Goal: Task Accomplishment & Management: Manage account settings

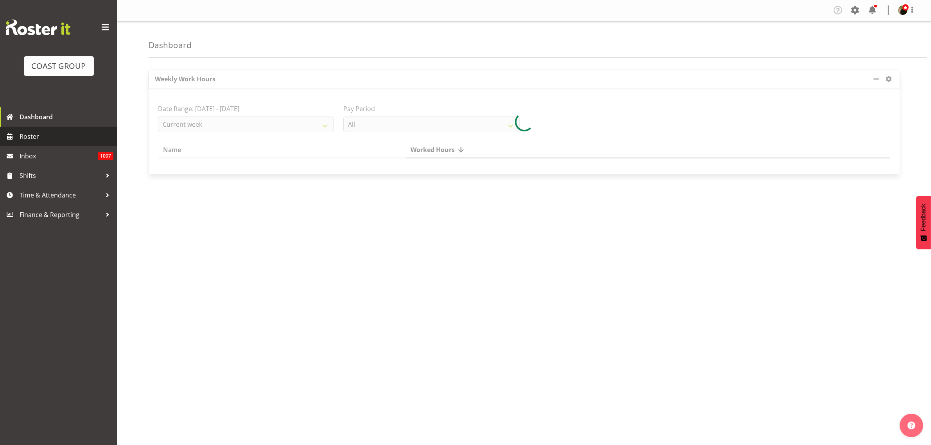
click at [40, 139] on span "Roster" at bounding box center [67, 137] width 94 height 12
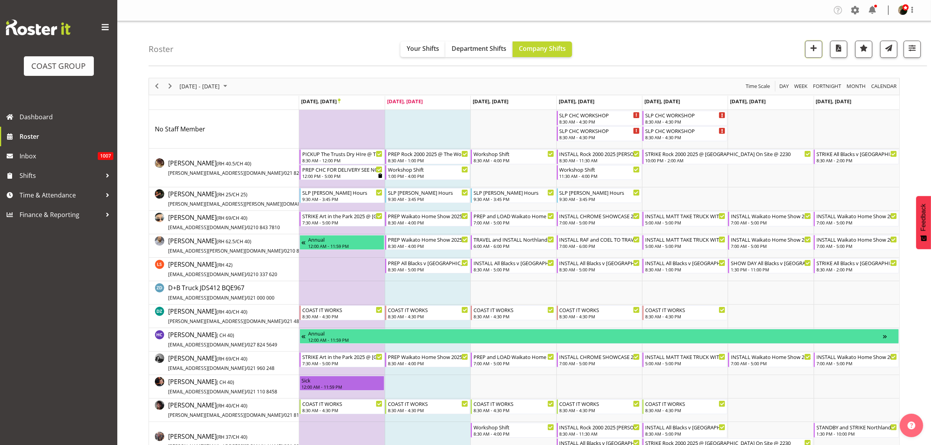
click at [812, 48] on span "button" at bounding box center [814, 48] width 10 height 10
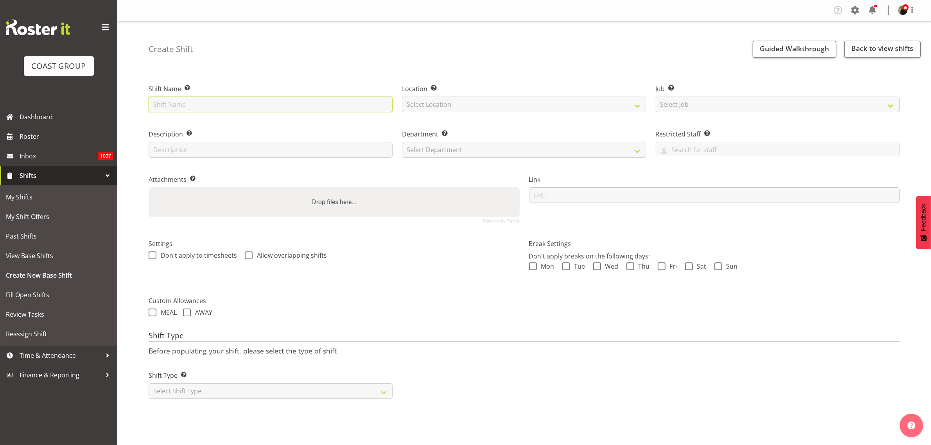
click at [267, 106] on input "text" at bounding box center [271, 105] width 244 height 16
type input "Bartercard Tradeshow 2025 @ Riccarton Park Function Center on site @ 0700"
select select "541"
click at [713, 100] on select "Select Job Create new job 1 Carlton Events 1 Carlton Hamilton 1 Carlton Welling…" at bounding box center [778, 105] width 244 height 16
select select "0"
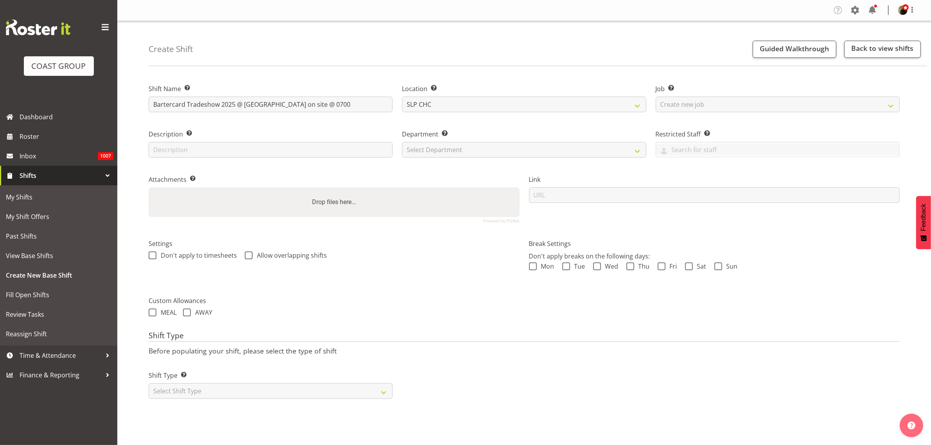
click at [656, 97] on select "Select Job Create new job 1 Carlton Events 1 [PERSON_NAME][GEOGRAPHIC_DATA] 1 […" at bounding box center [778, 105] width 244 height 16
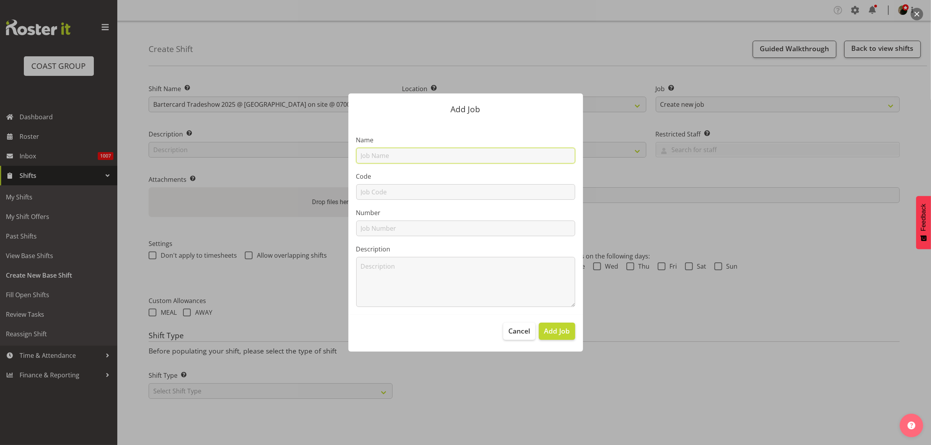
click at [424, 157] on input "text" at bounding box center [465, 156] width 219 height 16
type input "T251126-1 Bartercard"
type input "T251126-1"
click at [561, 330] on span "Add Job" at bounding box center [557, 331] width 26 height 10
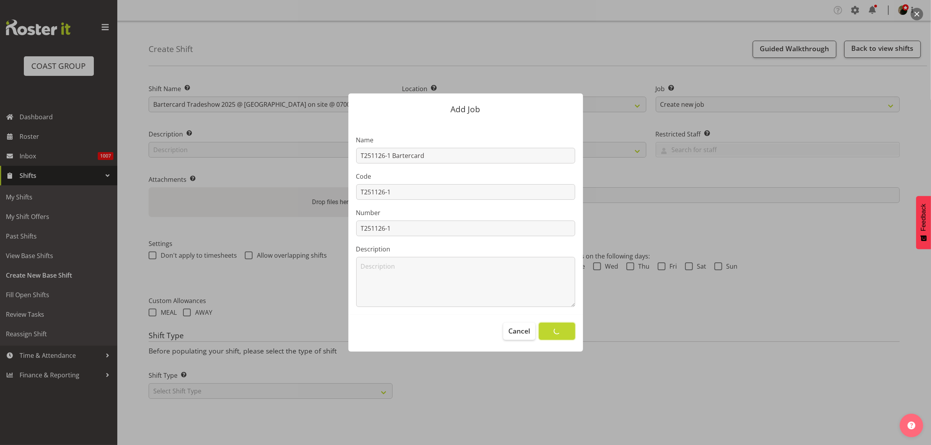
select select
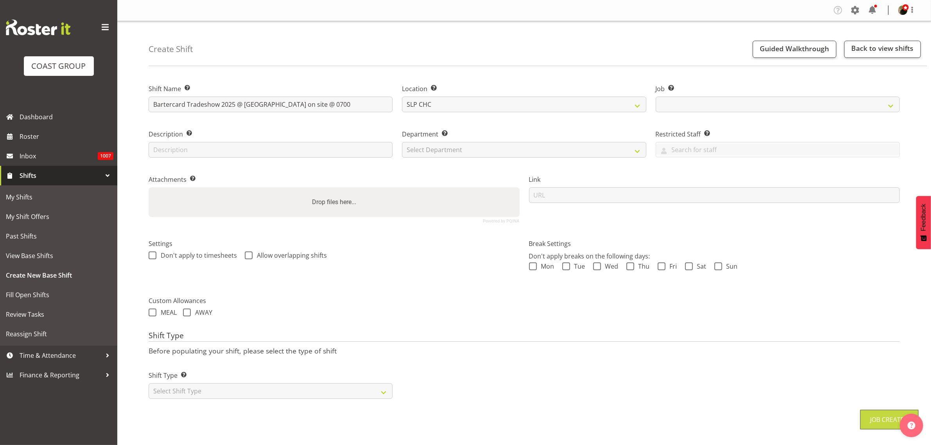
select select "10708"
click at [458, 149] on select "Select Department CARLTON EVENTS Carlton Hamilton Carlton Wellington DW AKL DW …" at bounding box center [524, 150] width 244 height 16
select select "23"
click at [402, 142] on select "Select Department CARLTON EVENTS Carlton Hamilton Carlton Wellington DW AKL DW …" at bounding box center [524, 150] width 244 height 16
click at [574, 198] on input "url" at bounding box center [714, 195] width 371 height 16
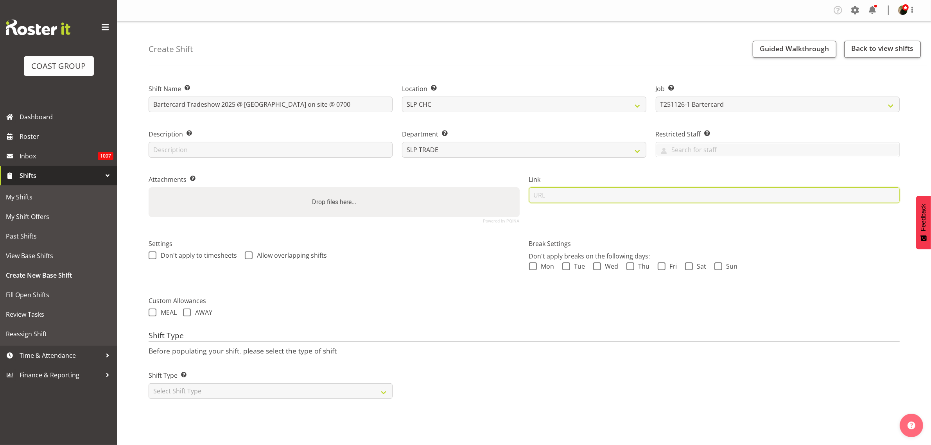
click at [566, 194] on input "url" at bounding box center [714, 195] width 371 height 16
paste input "https://drive.google.com/drive/folders/1ktQ-SfMd7EZB-XYqdAejXZq-lgGERnfU"
type input "https://drive.google.com/drive/folders/1ktQ-SfMd7EZB-XYqdAejXZq-lgGERnfU"
click at [180, 392] on select "Select Shift Type One Off Shift Recurring Shift Rotating Shift" at bounding box center [271, 391] width 244 height 16
select select "recurring"
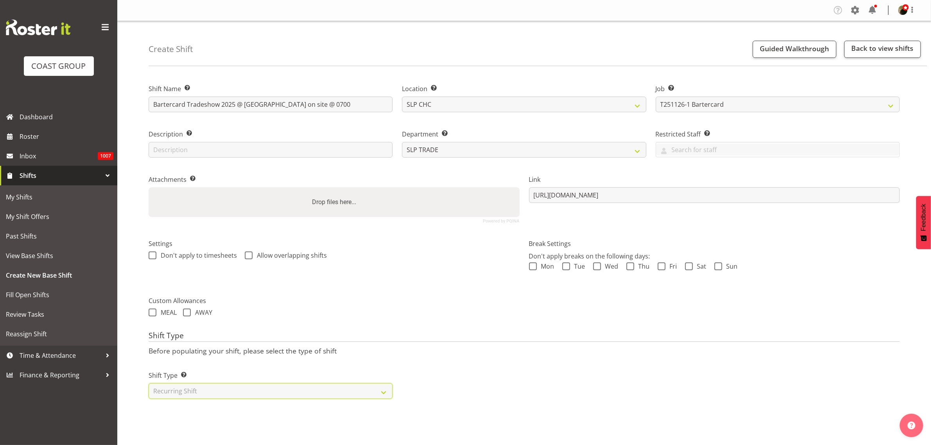
click at [149, 384] on select "Select Shift Type One Off Shift Recurring Shift Rotating Shift" at bounding box center [271, 391] width 244 height 16
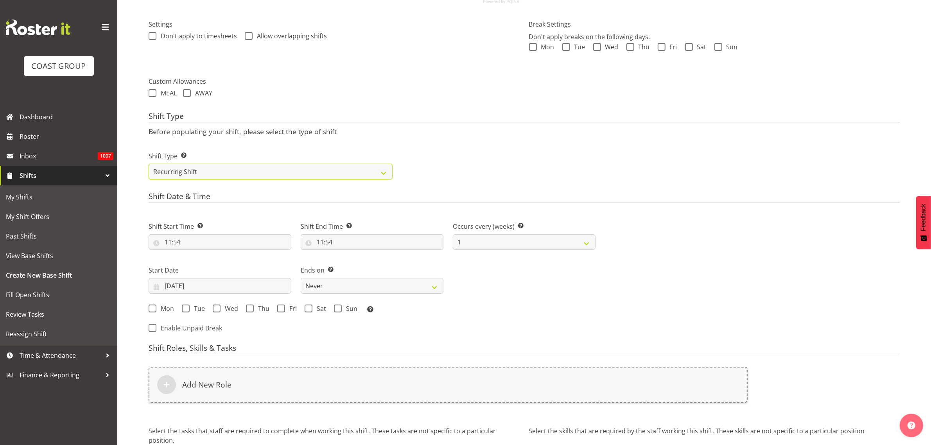
scroll to position [293, 0]
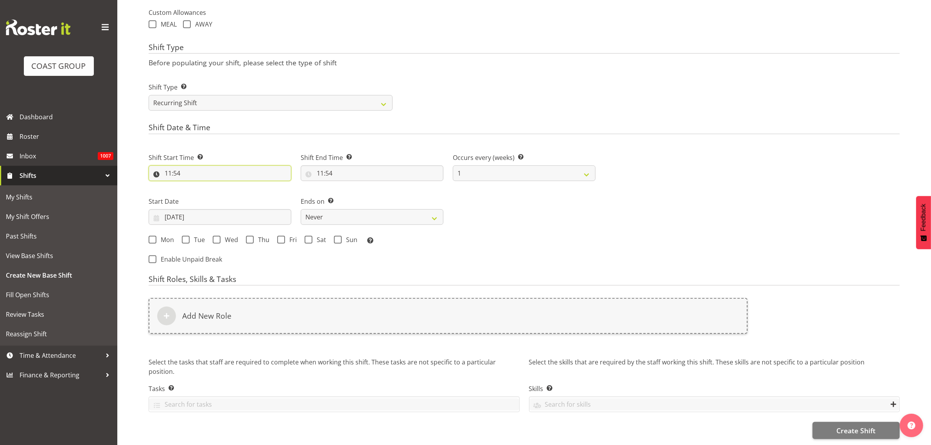
click at [188, 167] on input "11:54" at bounding box center [220, 173] width 143 height 16
select select "0"
type input "00:54"
select select "6"
type input "06:54"
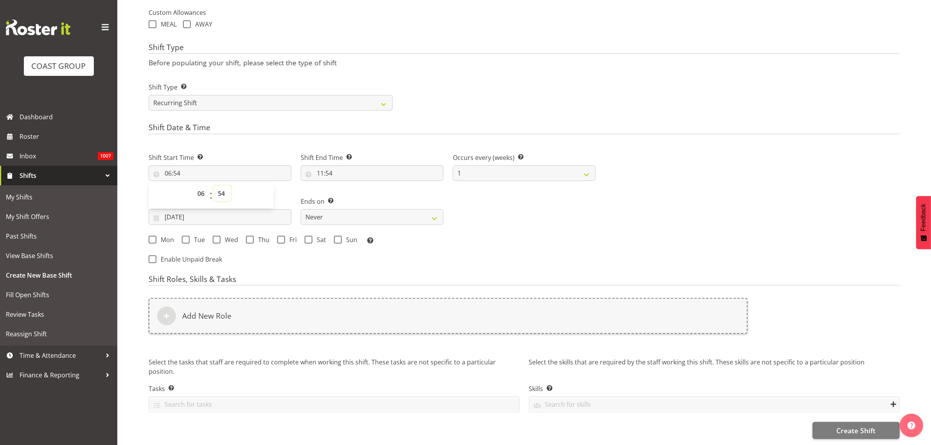
select select "30"
type input "06:30"
click at [341, 168] on input "11:54" at bounding box center [372, 173] width 143 height 16
select select "12"
type input "12:54"
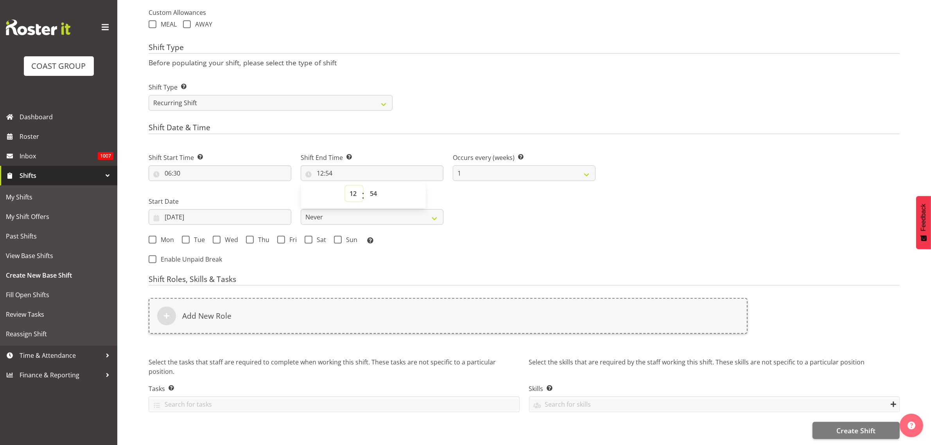
select select "13"
type input "13:54"
select select "14"
type input "14:54"
select select "15"
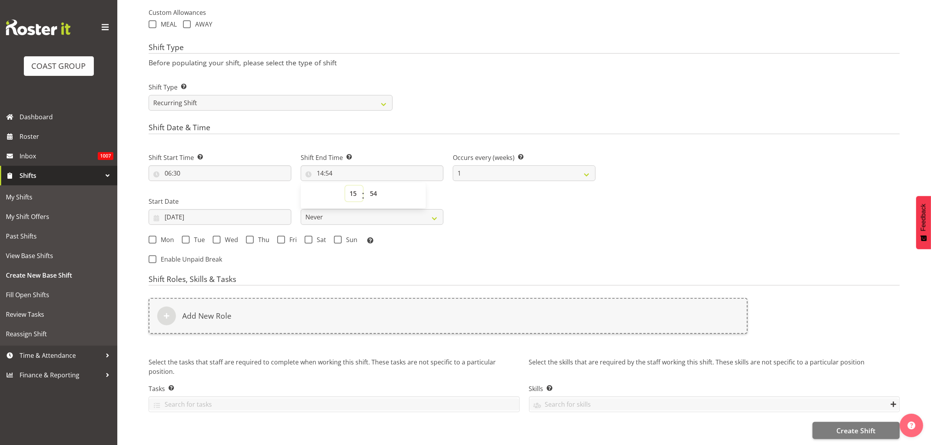
type input "15:54"
select select "16"
type input "16:54"
select select "17"
type input "17:54"
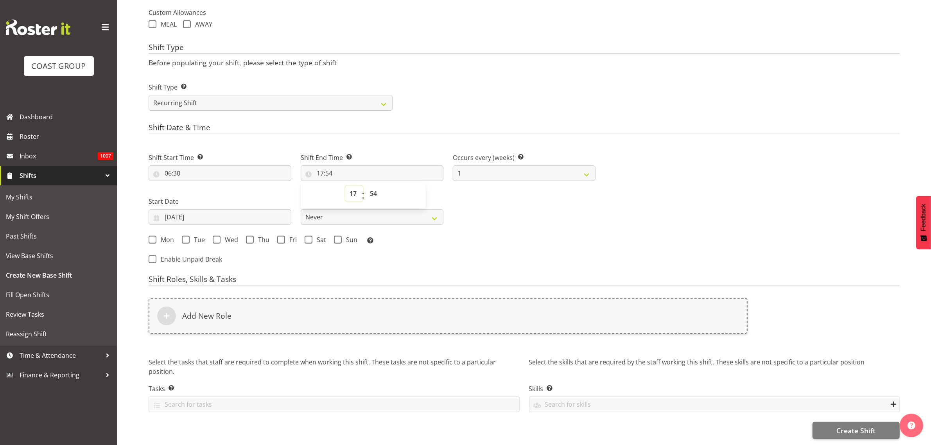
select select "18"
type input "18:54"
select select "19"
type input "19:54"
select select "10"
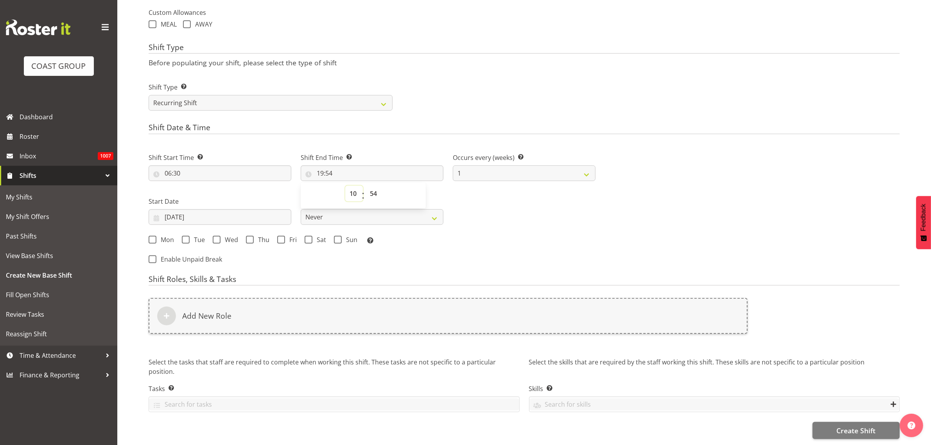
type input "10:54"
select select "11"
type input "11:54"
select select "0"
type input "11:00"
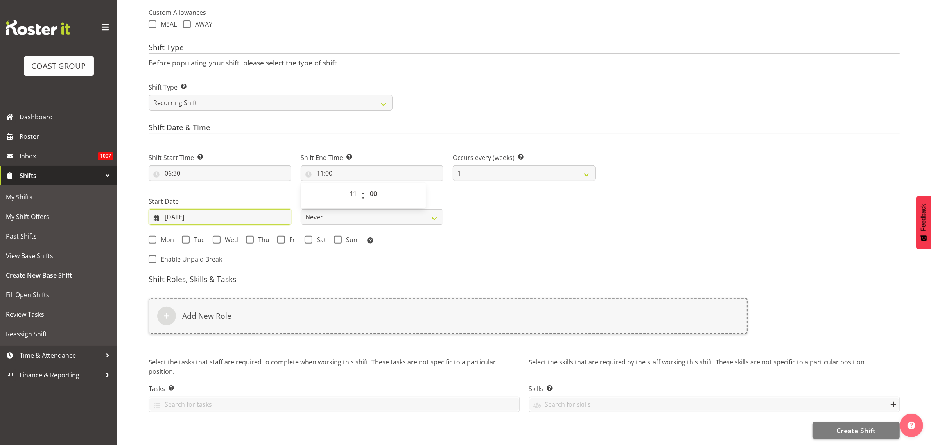
click at [192, 210] on input "23/09/2025" at bounding box center [220, 217] width 143 height 16
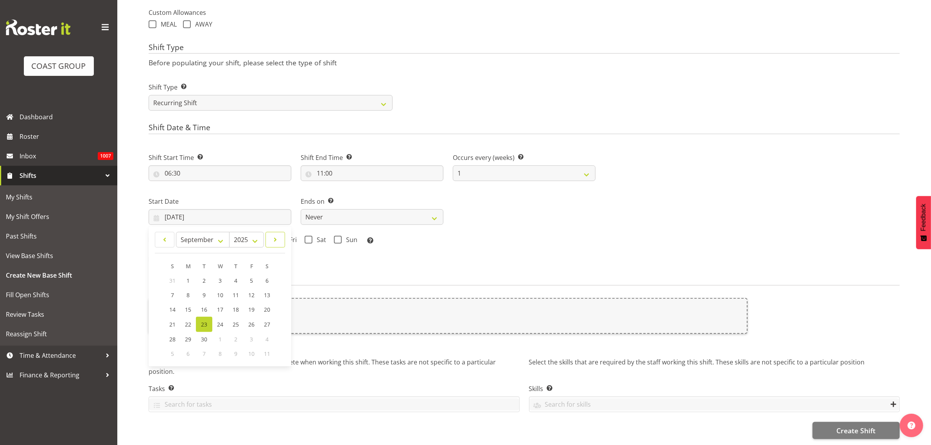
click at [271, 235] on span at bounding box center [275, 239] width 9 height 9
select select "10"
click at [206, 335] on span "25" at bounding box center [204, 338] width 6 height 7
type input "25/11/2025"
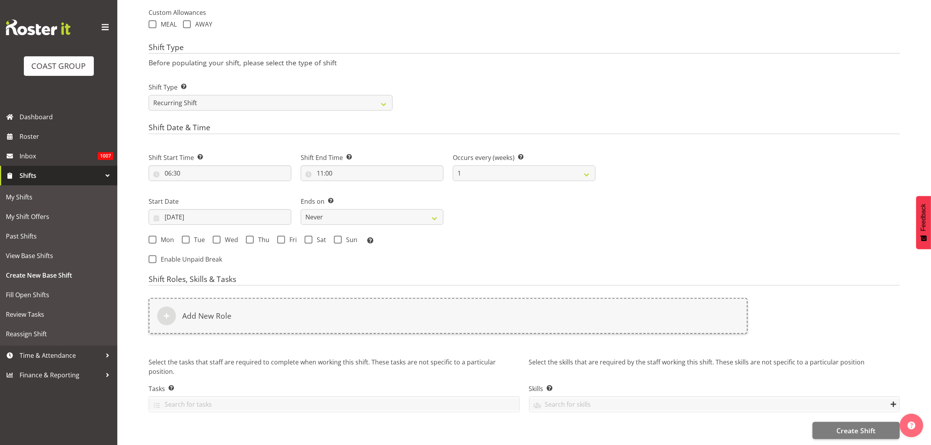
click at [331, 221] on div "Ends on This is the end of the recurring period. Selecting ‘Never’ means that t…" at bounding box center [372, 208] width 152 height 44
click at [330, 218] on select "Never On Date" at bounding box center [372, 217] width 143 height 16
select select "date"
click at [301, 209] on select "Never On Date" at bounding box center [372, 217] width 143 height 16
select select "8"
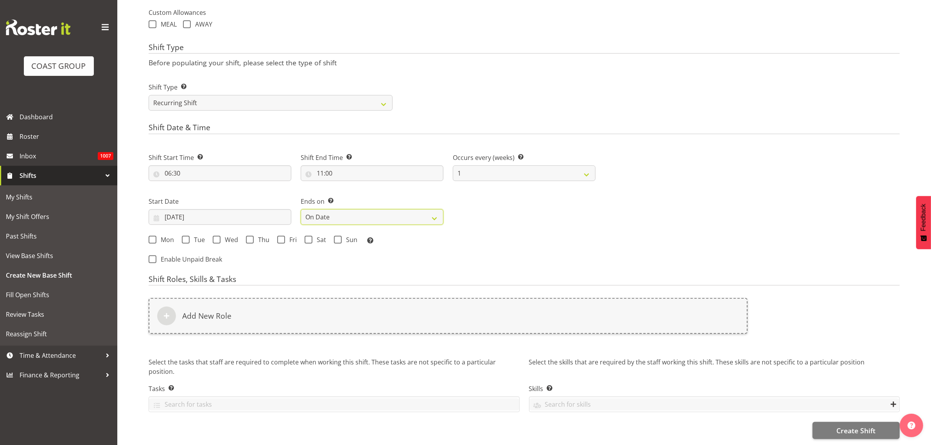
select select "2025"
click at [503, 214] on input "23/09/2025" at bounding box center [524, 217] width 143 height 16
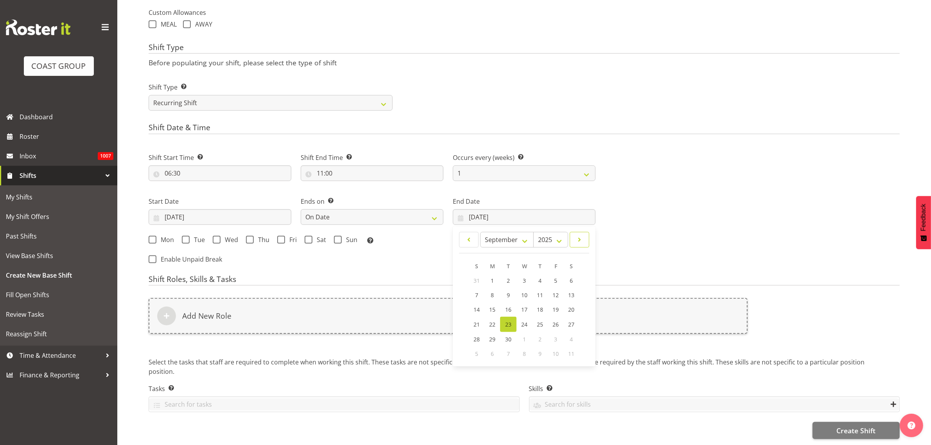
click at [581, 239] on span at bounding box center [579, 239] width 9 height 9
select select "10"
click at [538, 335] on span "27" at bounding box center [540, 338] width 6 height 7
type input "27/11/2025"
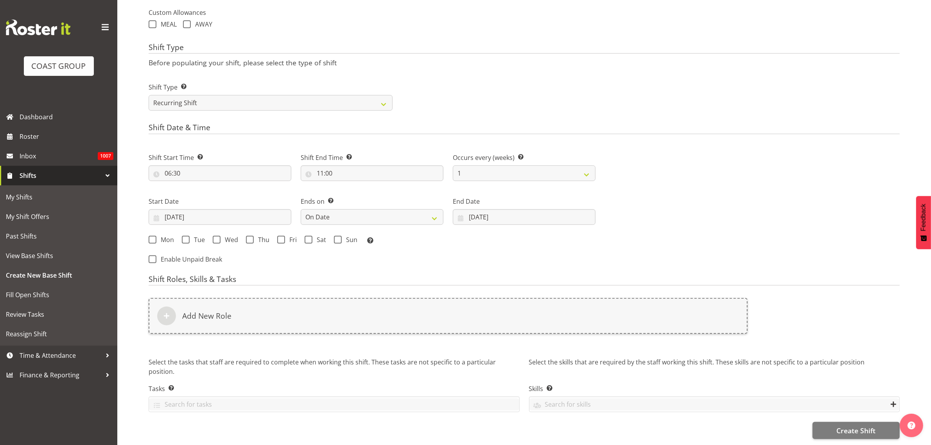
click at [169, 236] on span "Mon" at bounding box center [165, 240] width 18 height 8
click at [154, 237] on input "Mon" at bounding box center [151, 239] width 5 height 5
checkbox input "true"
click at [188, 237] on span at bounding box center [186, 240] width 8 height 8
click at [187, 237] on input "Tue" at bounding box center [184, 239] width 5 height 5
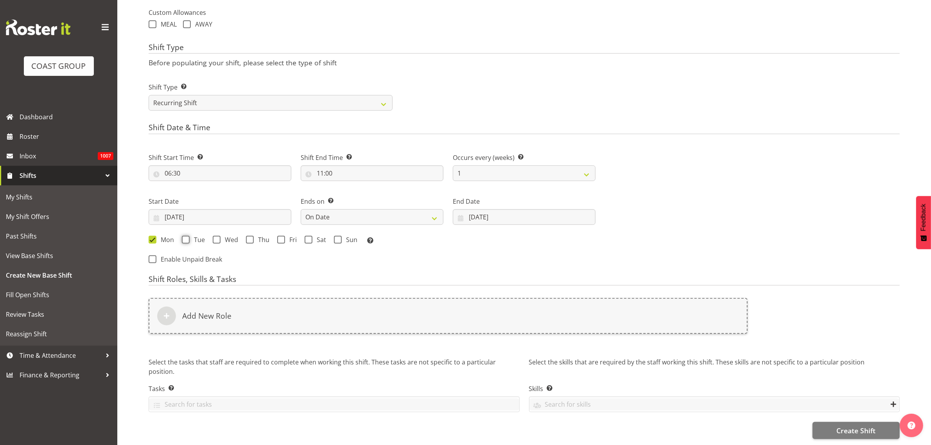
checkbox input "true"
click at [219, 236] on span at bounding box center [217, 240] width 8 height 8
click at [218, 237] on input "Wed" at bounding box center [215, 239] width 5 height 5
checkbox input "true"
click at [257, 237] on span "Thu" at bounding box center [262, 240] width 16 height 8
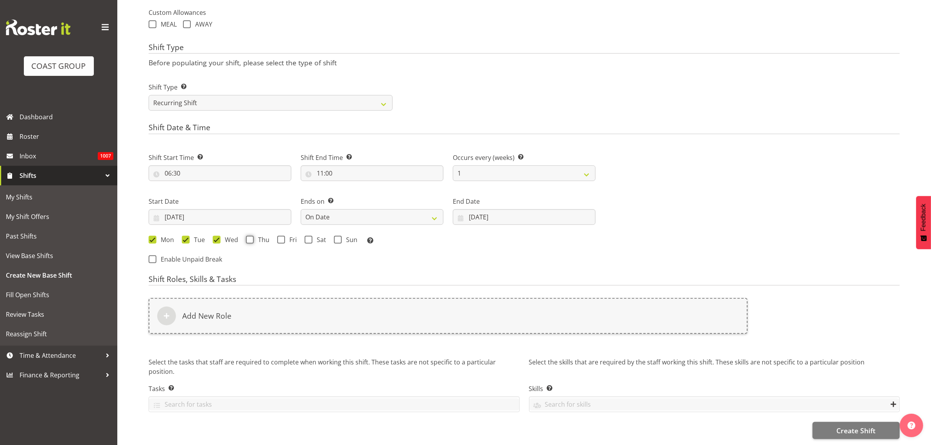
click at [251, 237] on input "Thu" at bounding box center [248, 239] width 5 height 5
checkbox input "true"
click at [281, 236] on span at bounding box center [281, 240] width 8 height 8
click at [281, 237] on input "Fri" at bounding box center [279, 239] width 5 height 5
checkbox input "true"
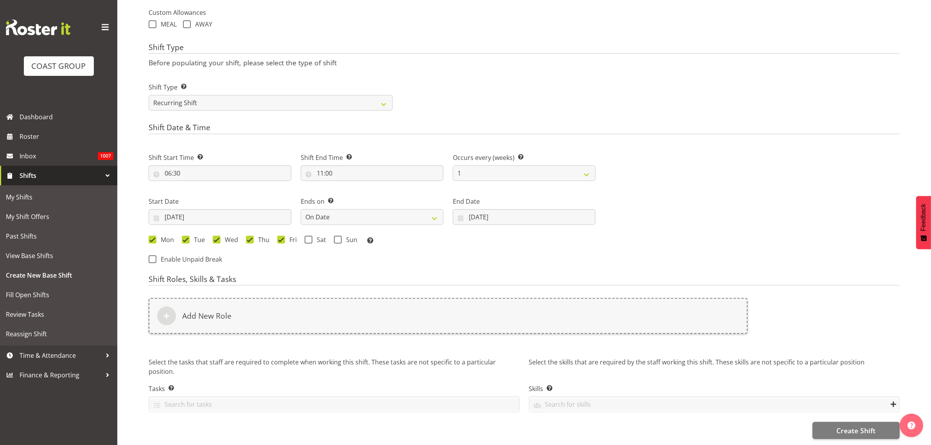
drag, startPoint x: 311, startPoint y: 234, endPoint x: 322, endPoint y: 235, distance: 10.6
click at [313, 236] on label "Sat" at bounding box center [316, 240] width 22 height 8
click at [310, 237] on input "Sat" at bounding box center [307, 239] width 5 height 5
checkbox input "true"
click at [343, 237] on span "Sun" at bounding box center [350, 240] width 16 height 8
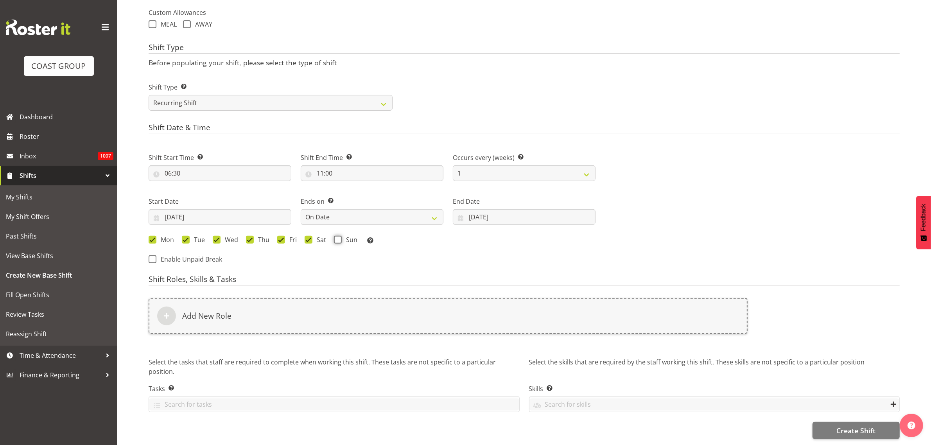
click at [339, 237] on input "Sun" at bounding box center [336, 239] width 5 height 5
checkbox input "true"
click at [266, 314] on div "Add New Role" at bounding box center [448, 316] width 599 height 36
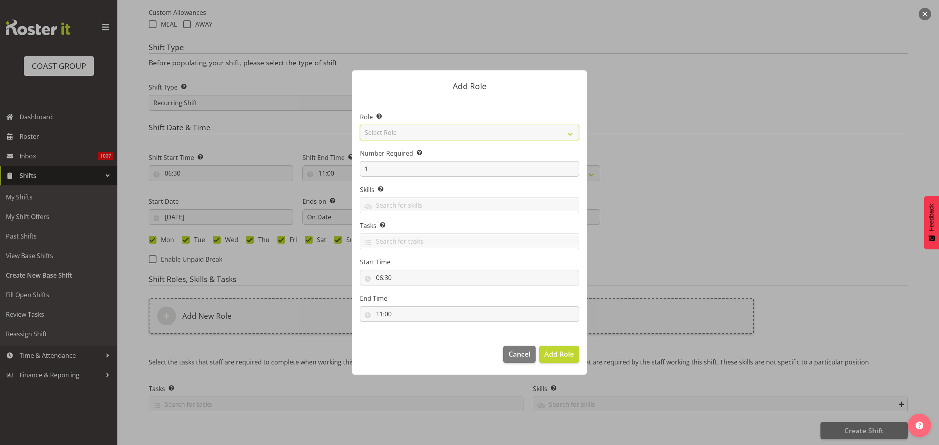
click at [413, 133] on select "Select Role ACCOUNT MANAGER ACCOUNT MANAGER DW ACCOUNTS AKL DIANNA VEHICLES AKL…" at bounding box center [469, 133] width 219 height 16
select select "123"
click at [360, 125] on select "Select Role ACCOUNT MANAGER ACCOUNT MANAGER DW ACCOUNTS AKL DIANNA VEHICLES AKL…" at bounding box center [469, 133] width 219 height 16
click at [381, 169] on input "1" at bounding box center [469, 169] width 219 height 16
drag, startPoint x: 572, startPoint y: 356, endPoint x: 568, endPoint y: 354, distance: 4.4
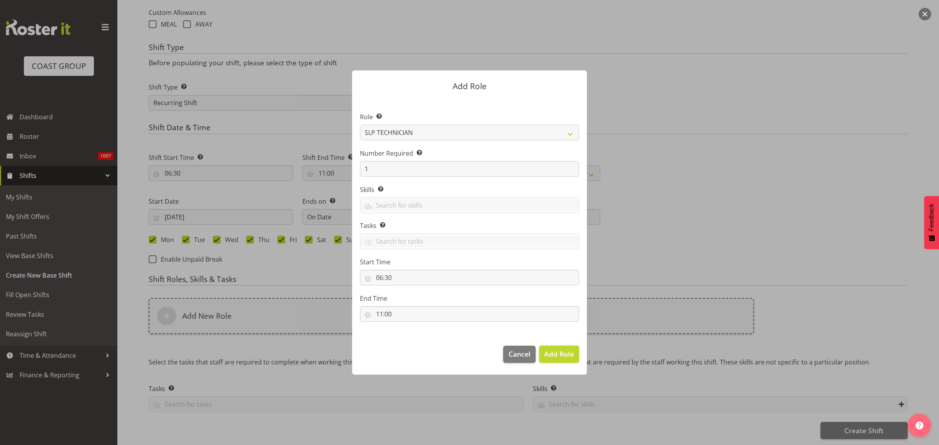
click at [571, 356] on span "Add Role" at bounding box center [559, 353] width 30 height 9
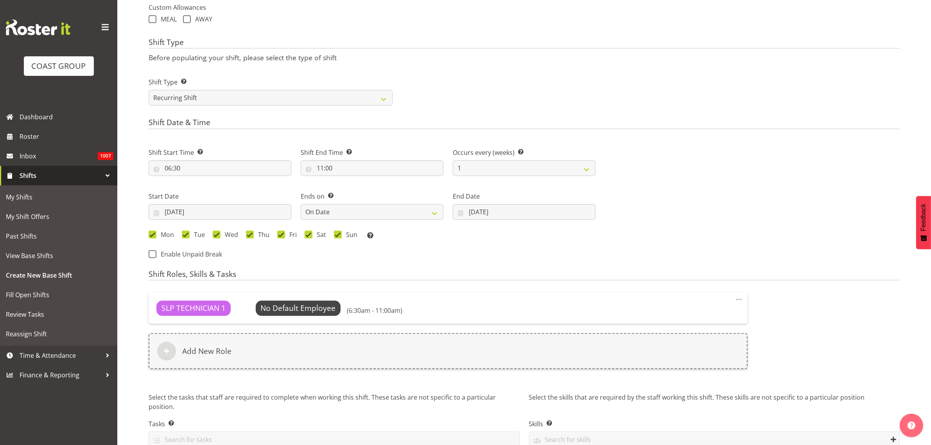
click at [226, 361] on div "Add New Role" at bounding box center [448, 351] width 599 height 36
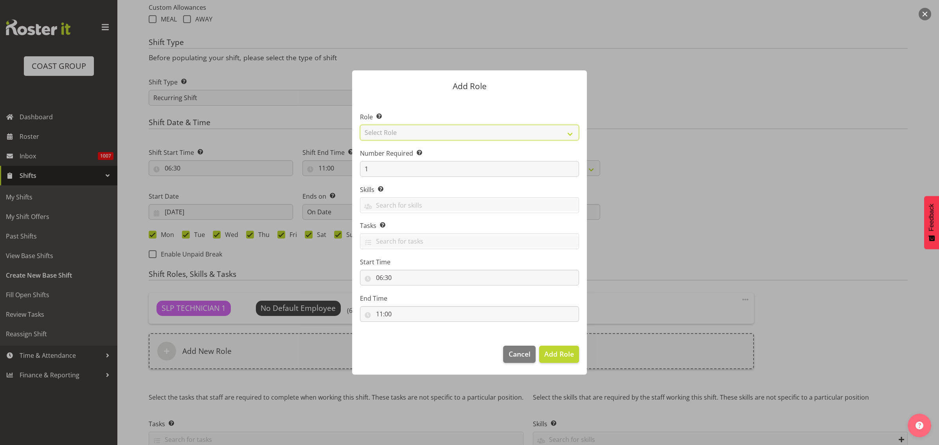
click at [447, 132] on select "Select Role ACCOUNT MANAGER ACCOUNT MANAGER DW ACCOUNTS AKL DIANNA VEHICLES AKL…" at bounding box center [469, 133] width 219 height 16
select select "247"
click at [360, 125] on select "Select Role ACCOUNT MANAGER ACCOUNT MANAGER DW ACCOUNTS AKL DIANNA VEHICLES AKL…" at bounding box center [469, 133] width 219 height 16
click at [563, 358] on span "Add Role" at bounding box center [559, 353] width 30 height 9
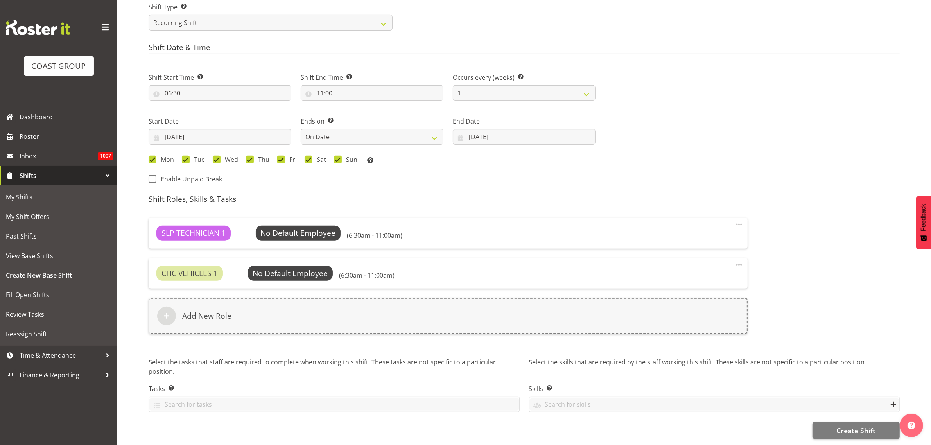
scroll to position [376, 0]
click at [842, 426] on span "Create Shift" at bounding box center [856, 431] width 39 height 10
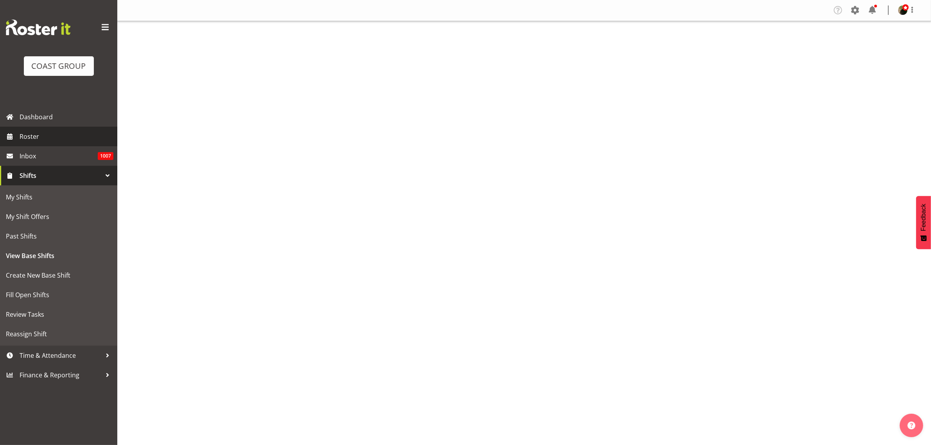
click at [36, 138] on span "Roster" at bounding box center [67, 137] width 94 height 12
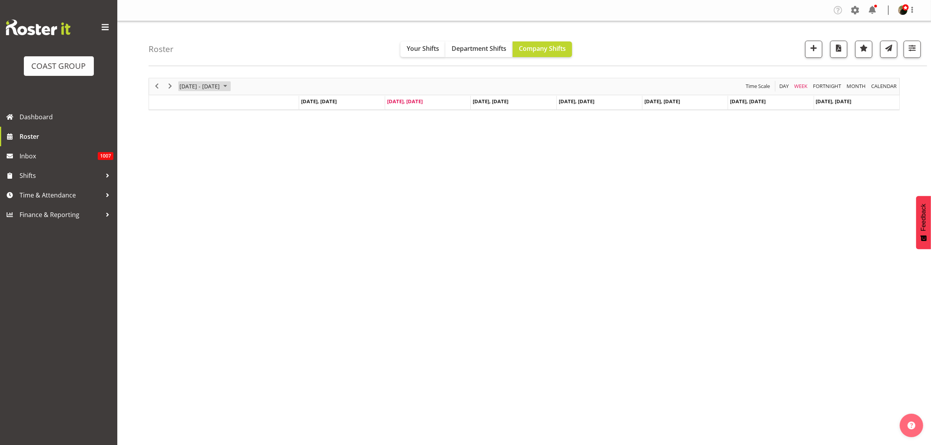
click at [194, 87] on span "September 22 - 28, 2025" at bounding box center [200, 86] width 42 height 10
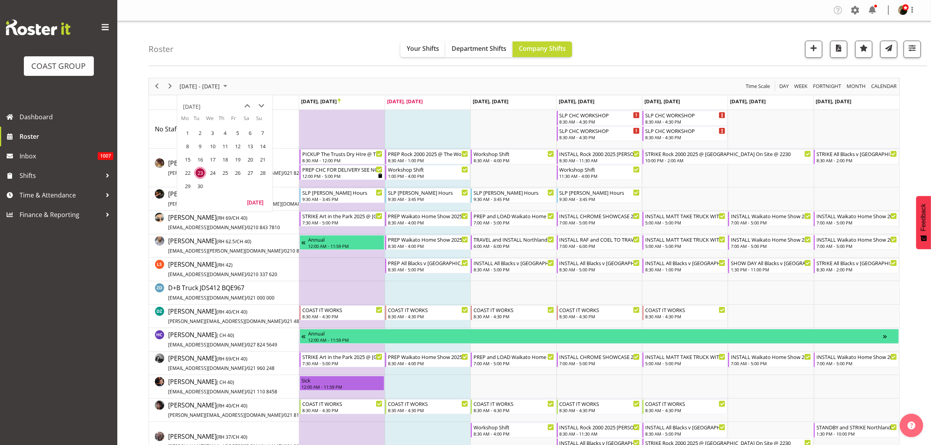
click at [261, 104] on span "next month" at bounding box center [262, 106] width 14 height 14
click at [197, 186] on span "25" at bounding box center [200, 186] width 12 height 12
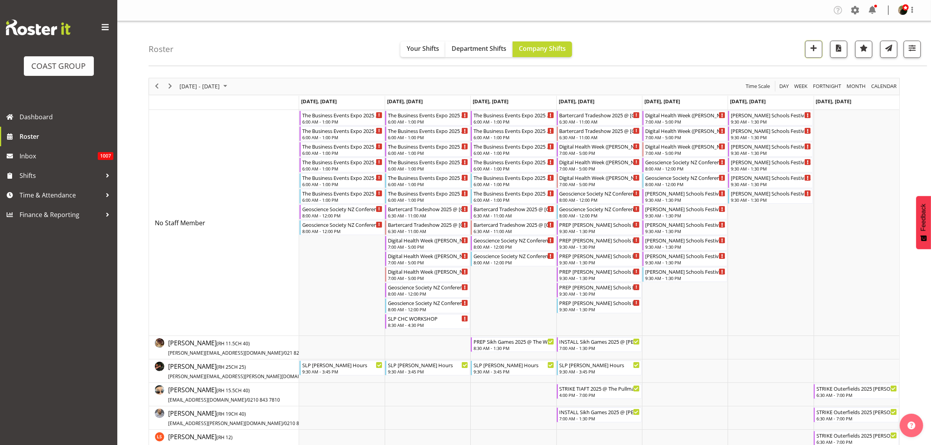
click at [814, 49] on span "button" at bounding box center [814, 48] width 10 height 10
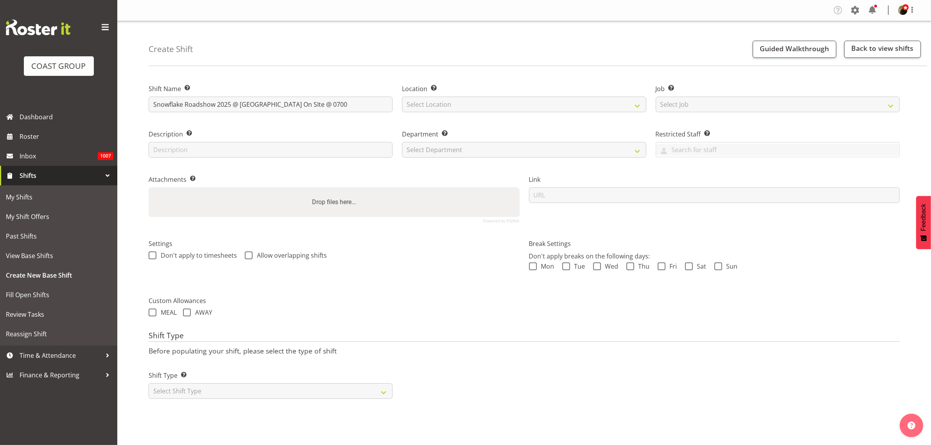
type input "Snowflake Roadshow 2025 @ [GEOGRAPHIC_DATA] On SIte @ 0700"
select select "31"
click at [682, 106] on select "Select Job Create new job 1 Carlton Events 1 [PERSON_NAME][GEOGRAPHIC_DATA] 1 […" at bounding box center [778, 105] width 244 height 16
select select "0"
click at [656, 97] on select "Select Job Create new job 1 Carlton Events 1 [PERSON_NAME][GEOGRAPHIC_DATA] 1 […" at bounding box center [778, 105] width 244 height 16
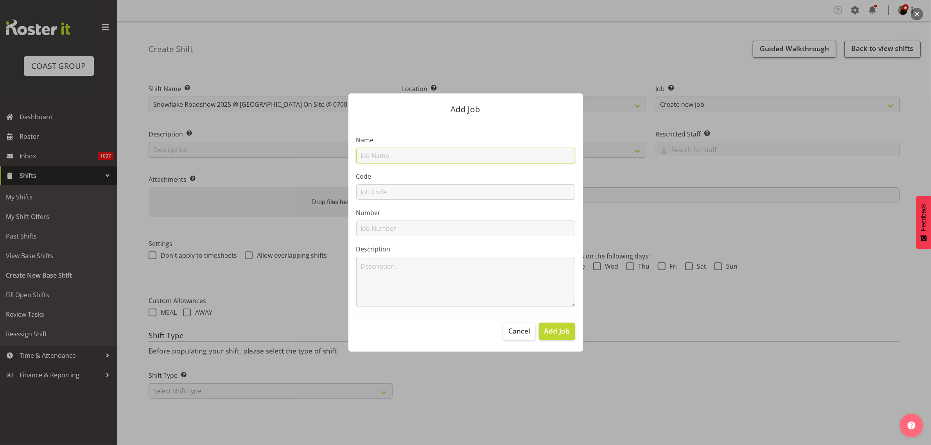
click at [410, 156] on input "text" at bounding box center [465, 156] width 219 height 16
type input "T251008-4 Snowflake 2025"
type input "T251008-4"
click at [566, 329] on span "Add Job" at bounding box center [557, 331] width 26 height 10
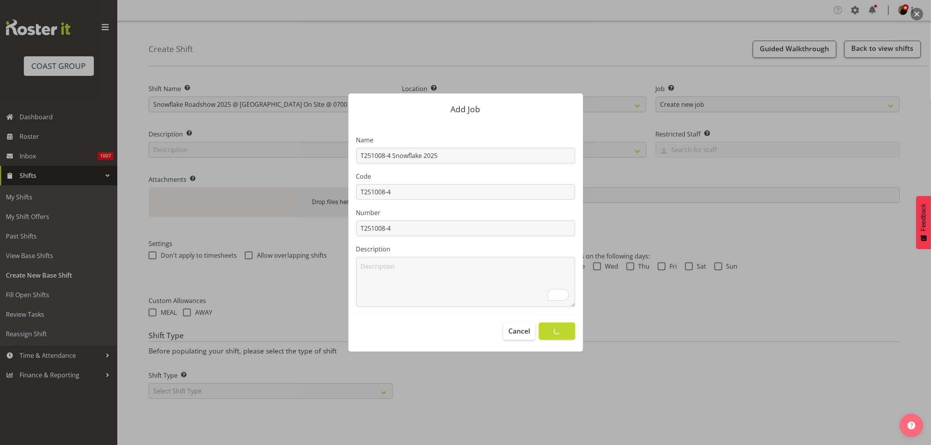
select select
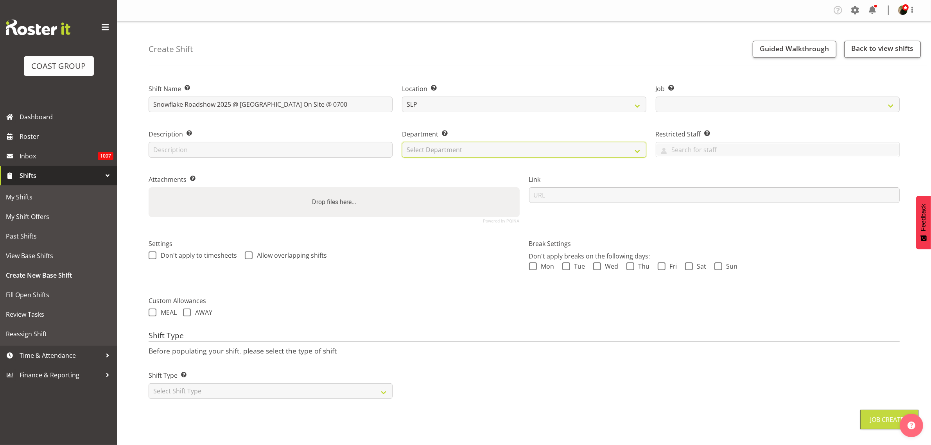
click at [551, 149] on select "Select Department CARLTON EVENTS Carlton Hamilton Carlton Wellington DW AKL DW …" at bounding box center [524, 150] width 244 height 16
select select "10709"
select select "23"
click at [402, 142] on select "Select Department CARLTON EVENTS Carlton Hamilton Carlton Wellington DW AKL DW …" at bounding box center [524, 150] width 244 height 16
click at [580, 197] on input "url" at bounding box center [714, 195] width 371 height 16
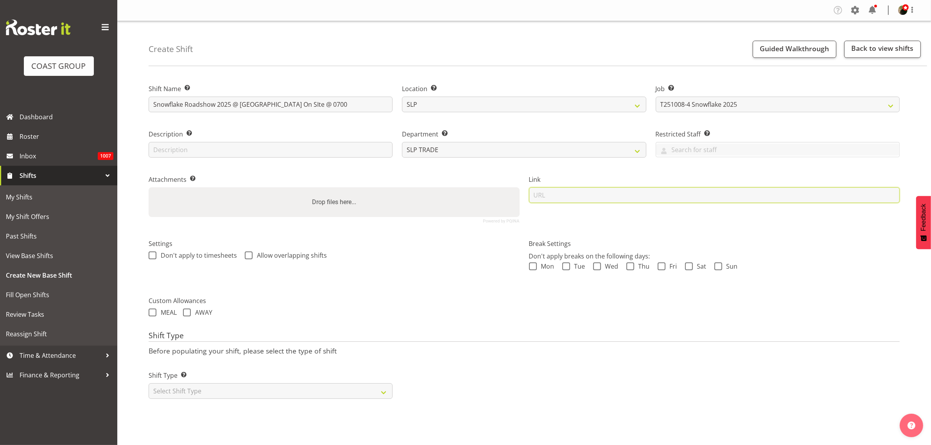
paste input "https://drive.google.com/drive/folders/1w9uUeMiCd1WoEUQte3PQ9sBC0eTTqn1U"
type input "[URL][DOMAIN_NAME]"
click at [205, 396] on select "Select Shift Type One Off Shift Recurring Shift Rotating Shift" at bounding box center [271, 391] width 244 height 16
select select "recurring"
click at [149, 384] on select "Select Shift Type One Off Shift Recurring Shift Rotating Shift" at bounding box center [271, 391] width 244 height 16
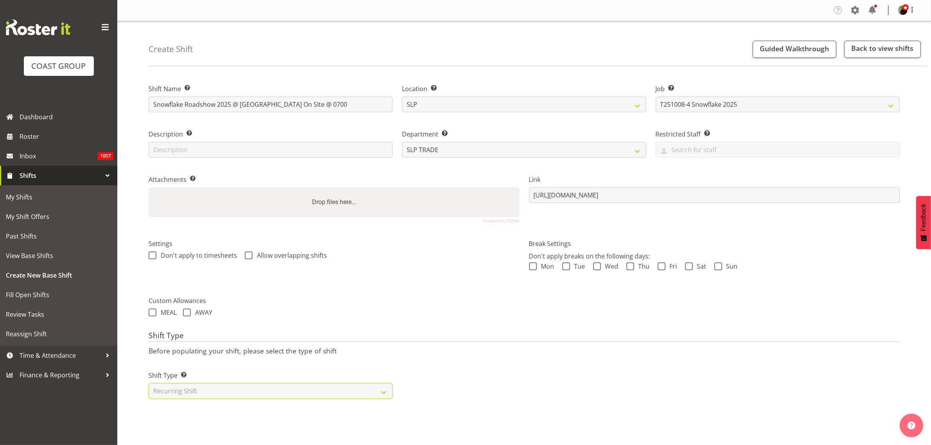
select select "8"
select select "2025"
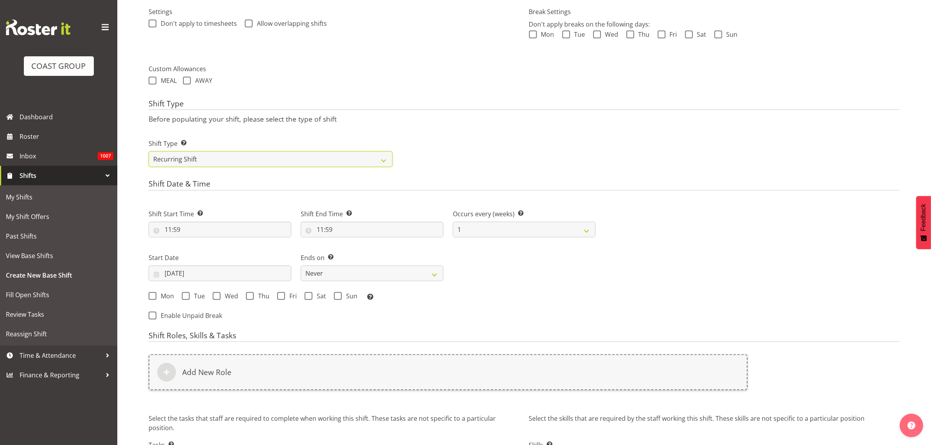
scroll to position [244, 0]
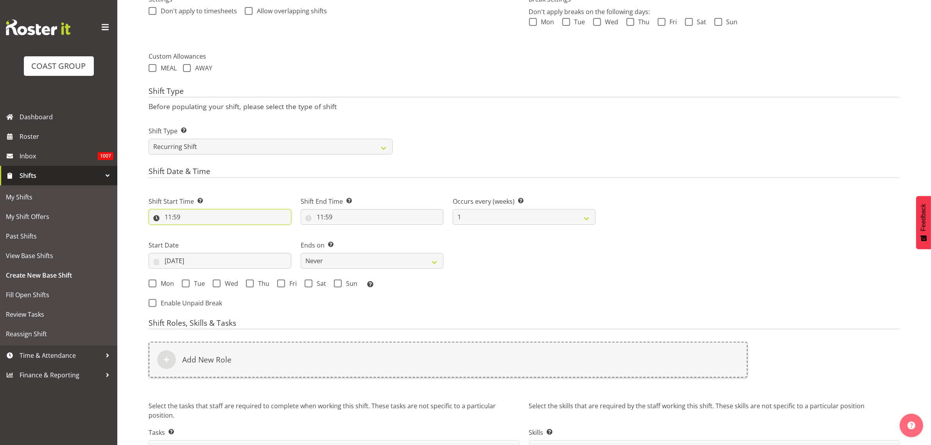
click at [179, 217] on input "11:59" at bounding box center [220, 217] width 143 height 16
select select "0"
type input "00:59"
select select "6"
type input "06:59"
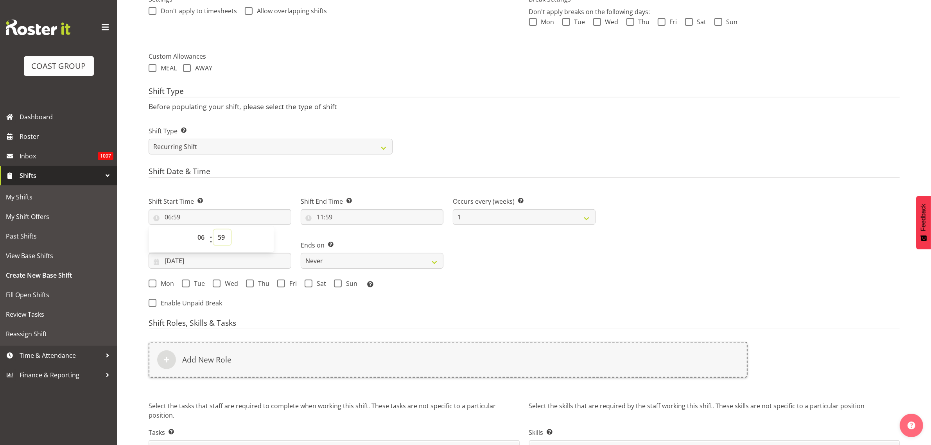
select select "0"
type input "06:00"
click at [335, 217] on input "11:59" at bounding box center [372, 217] width 143 height 16
select select "0"
type input "11:00"
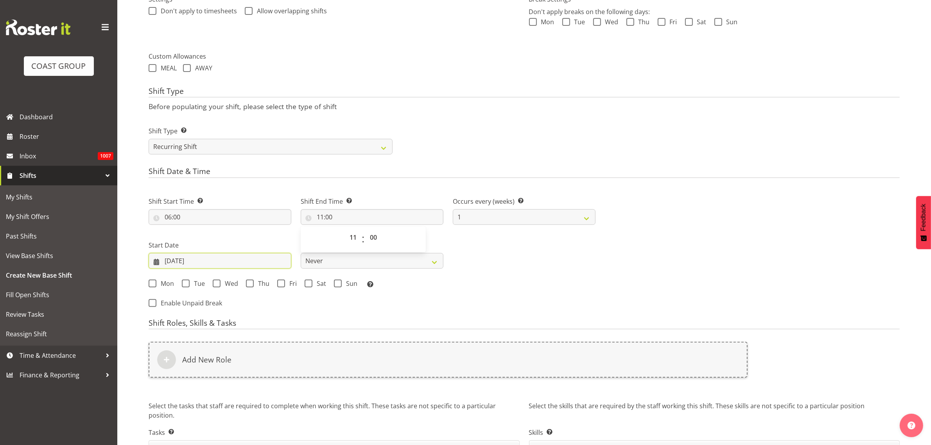
click at [196, 257] on input "[DATE]" at bounding box center [220, 261] width 143 height 16
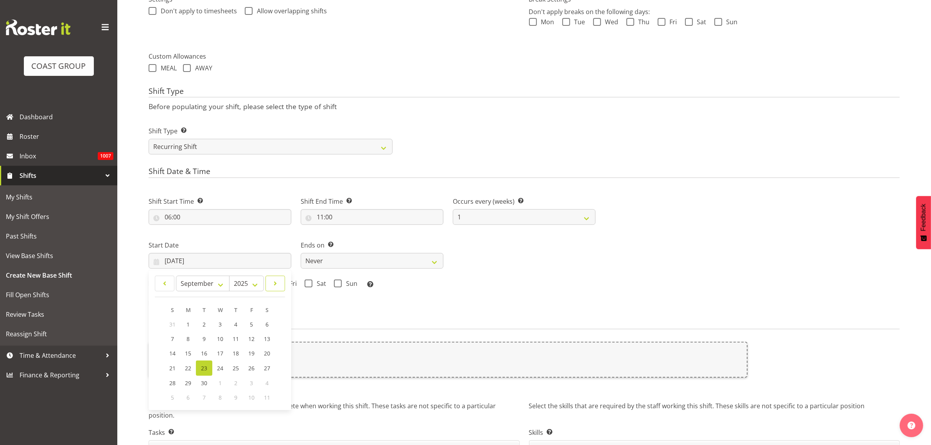
click at [273, 282] on span at bounding box center [275, 283] width 9 height 9
select select "9"
click at [190, 337] on span "6" at bounding box center [188, 338] width 3 height 7
type input "06/10/2025"
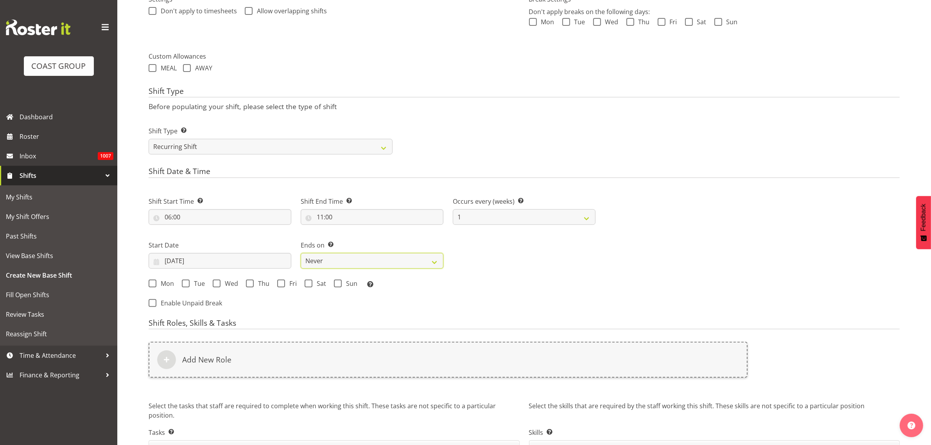
click at [327, 259] on select "Never On Date" at bounding box center [372, 261] width 143 height 16
select select "date"
click at [301, 253] on select "Never On Date" at bounding box center [372, 261] width 143 height 16
select select "8"
select select "2025"
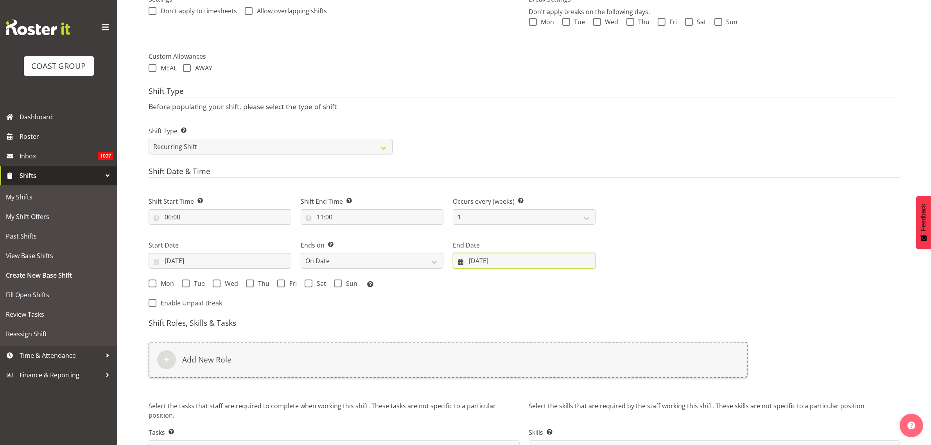
click at [508, 261] on input "23/09/2025" at bounding box center [524, 261] width 143 height 16
click at [580, 287] on span at bounding box center [579, 283] width 9 height 9
select select "9"
click at [524, 338] on span "8" at bounding box center [524, 338] width 3 height 7
type input "08/10/2025"
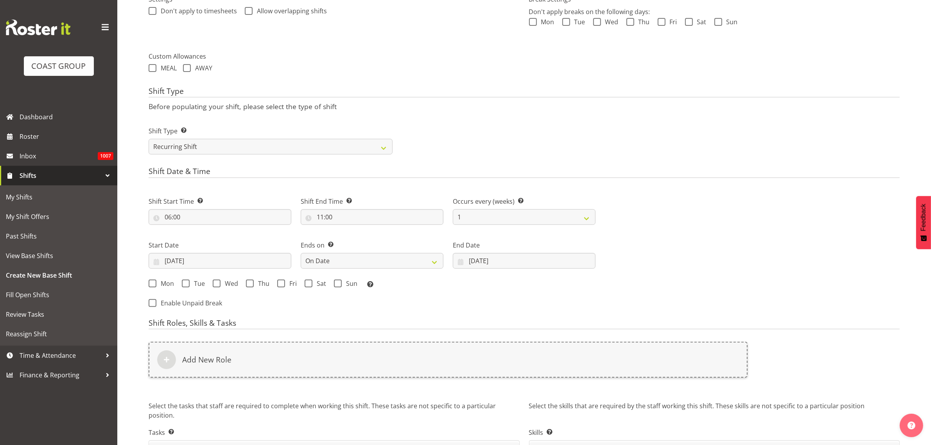
click at [162, 282] on span "Mon" at bounding box center [165, 284] width 18 height 8
click at [154, 282] on input "Mon" at bounding box center [151, 283] width 5 height 5
checkbox input "true"
click at [193, 281] on span "Tue" at bounding box center [197, 284] width 15 height 8
click at [187, 281] on input "Tue" at bounding box center [184, 283] width 5 height 5
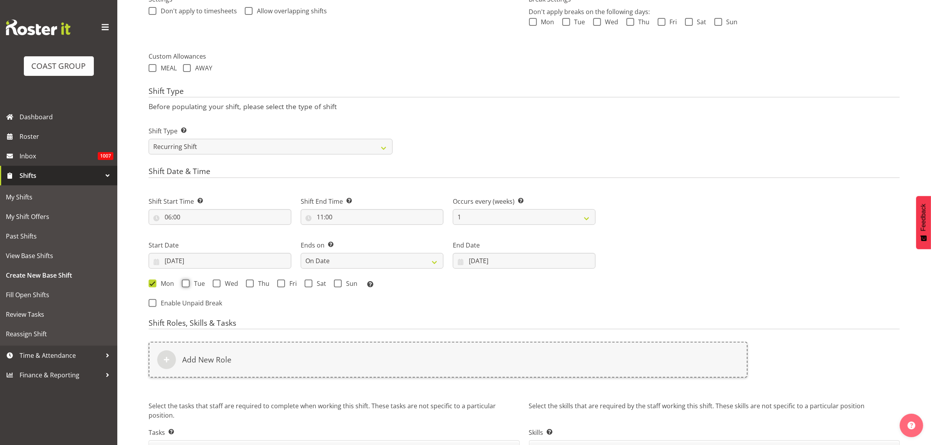
checkbox input "true"
click at [220, 284] on span at bounding box center [217, 284] width 8 height 8
click at [218, 284] on input "Wed" at bounding box center [215, 283] width 5 height 5
checkbox input "true"
click at [253, 286] on span at bounding box center [250, 284] width 8 height 8
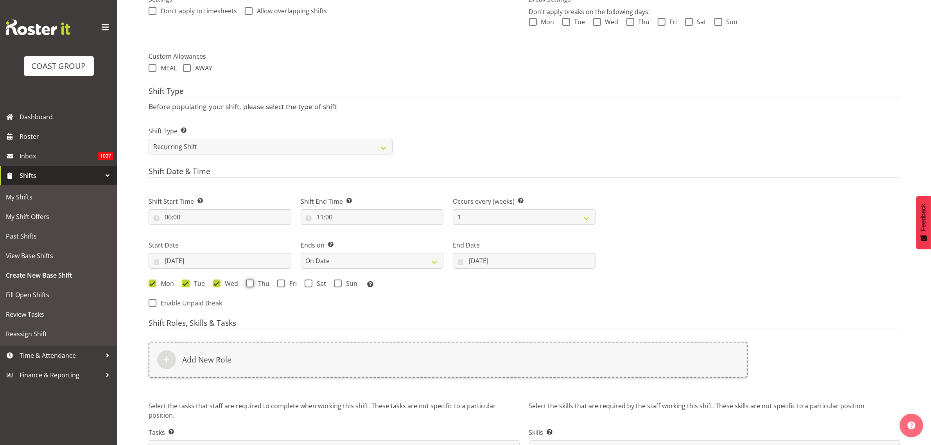
click at [251, 286] on input "Thu" at bounding box center [248, 283] width 5 height 5
checkbox input "true"
click at [286, 286] on span "Fri" at bounding box center [291, 284] width 12 height 8
click at [282, 286] on input "Fri" at bounding box center [279, 283] width 5 height 5
checkbox input "true"
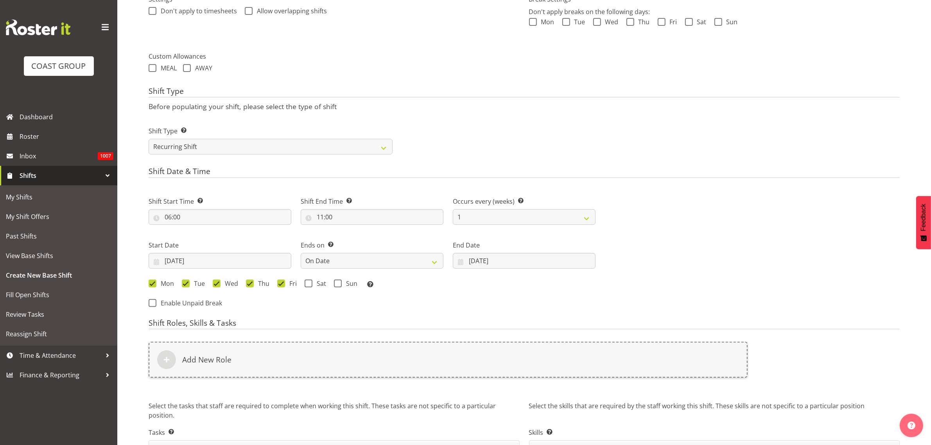
click at [313, 284] on span "Sat" at bounding box center [320, 284] width 14 height 8
click at [310, 284] on input "Sat" at bounding box center [307, 283] width 5 height 5
checkbox input "true"
click at [334, 284] on span at bounding box center [338, 284] width 8 height 8
click at [334, 284] on input "Sun" at bounding box center [336, 283] width 5 height 5
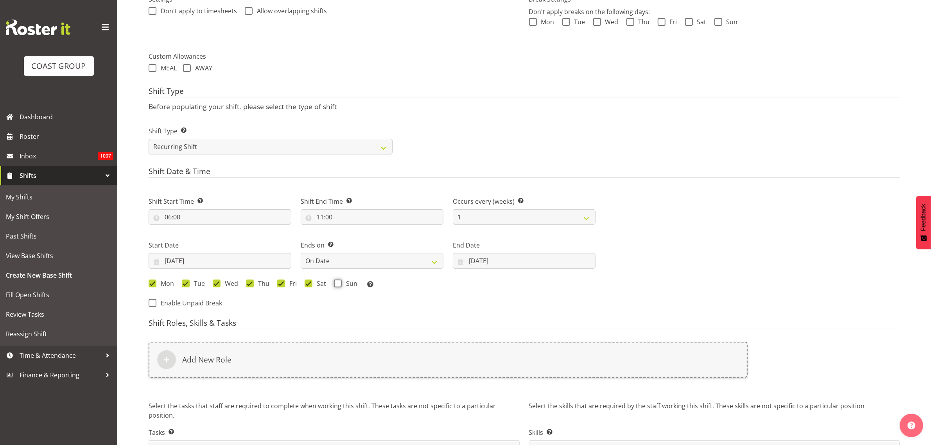
checkbox input "true"
click at [284, 362] on div "Add New Role" at bounding box center [448, 360] width 599 height 36
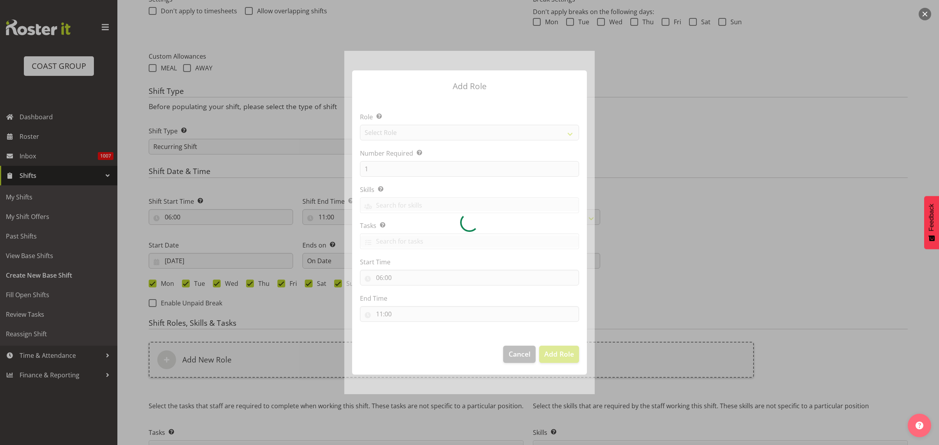
click at [478, 134] on div at bounding box center [469, 222] width 250 height 343
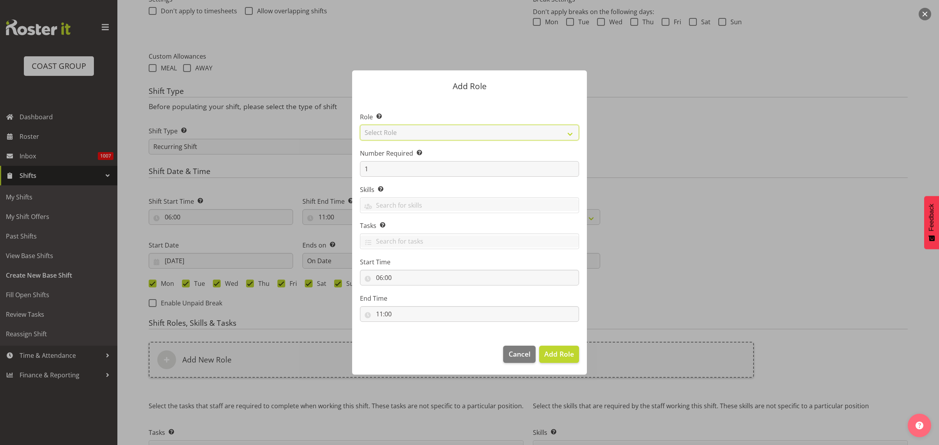
click at [454, 128] on select "Select Role ACCOUNT MANAGER ACCOUNT MANAGER DW ACCOUNTS AKL DIANNA VEHICLES AKL…" at bounding box center [469, 133] width 219 height 16
select select "123"
click at [360, 125] on select "Select Role ACCOUNT MANAGER ACCOUNT MANAGER DW ACCOUNTS AKL DIANNA VEHICLES AKL…" at bounding box center [469, 133] width 219 height 16
drag, startPoint x: 398, startPoint y: 165, endPoint x: 308, endPoint y: 157, distance: 90.7
click at [308, 165] on form "Add Role Role Select the role you wish to add to the shift. ACCOUNT MANAGER ACC…" at bounding box center [469, 222] width 375 height 343
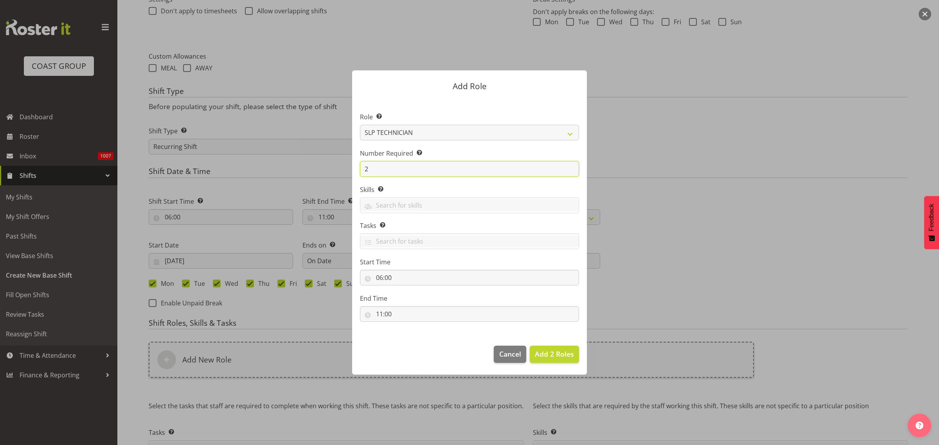
type input "2"
click at [538, 352] on span "Add 2 Roles" at bounding box center [554, 353] width 39 height 9
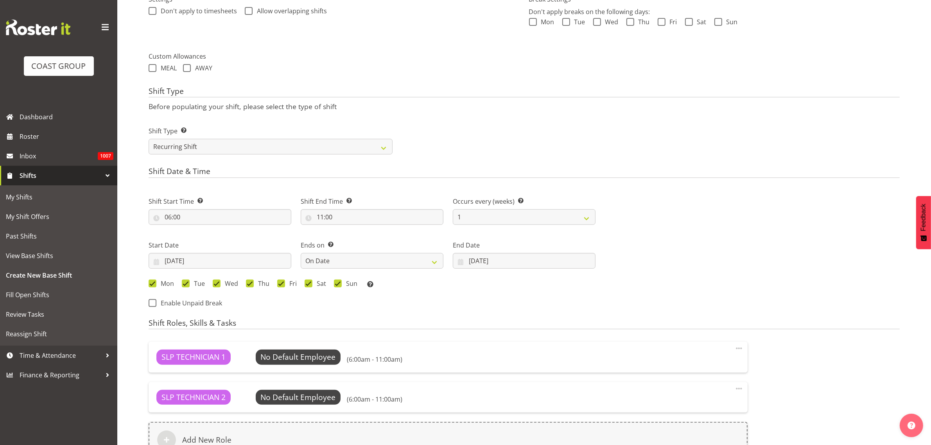
click at [223, 431] on div "Add New Role" at bounding box center [448, 440] width 599 height 36
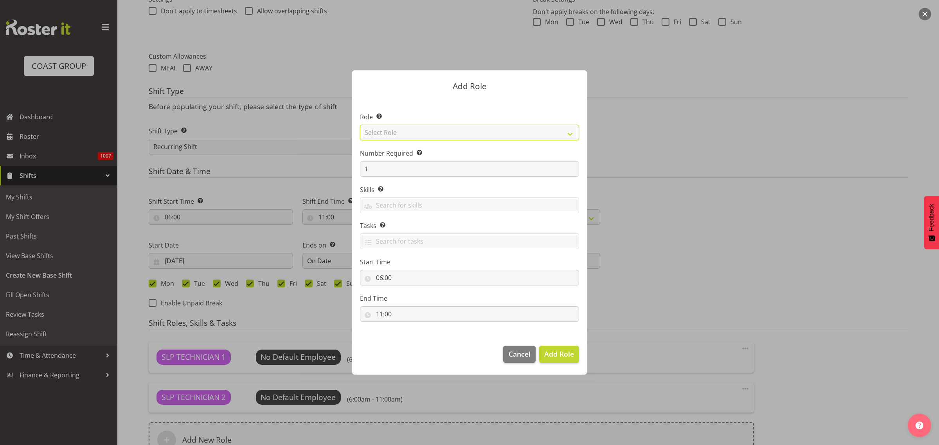
click at [396, 133] on select "Select Role ACCOUNT MANAGER ACCOUNT MANAGER DW ACCOUNTS AKL DIANNA VEHICLES AKL…" at bounding box center [469, 133] width 219 height 16
select select "81"
click at [360, 125] on select "Select Role ACCOUNT MANAGER ACCOUNT MANAGER DW ACCOUNTS AKL DIANNA VEHICLES AKL…" at bounding box center [469, 133] width 219 height 16
drag, startPoint x: 562, startPoint y: 354, endPoint x: 562, endPoint y: 349, distance: 4.7
click at [562, 354] on span "Add Role" at bounding box center [559, 353] width 30 height 9
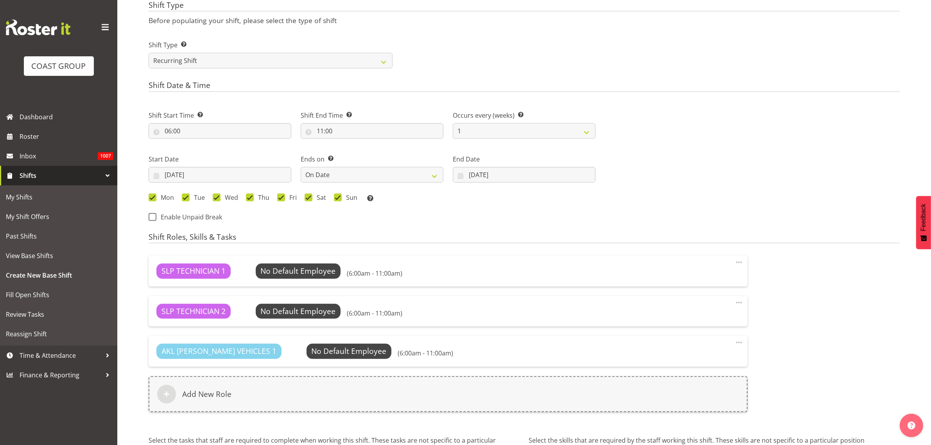
scroll to position [416, 0]
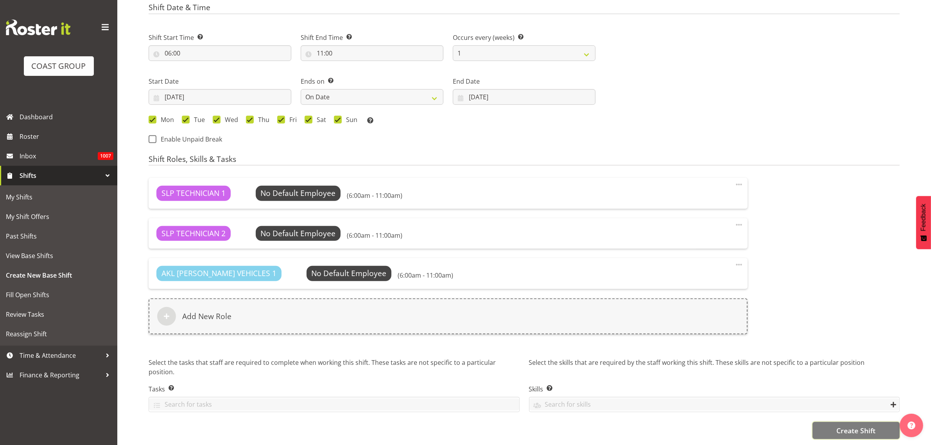
click at [846, 426] on span "Create Shift" at bounding box center [856, 431] width 39 height 10
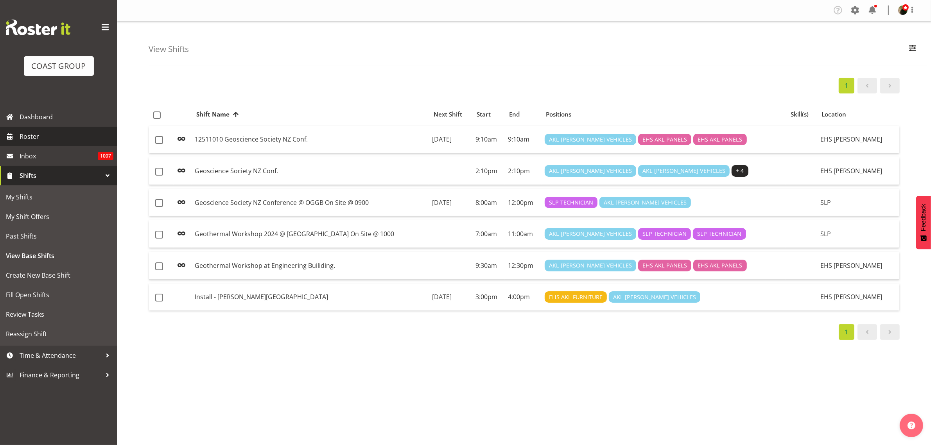
click at [53, 136] on span "Roster" at bounding box center [67, 137] width 94 height 12
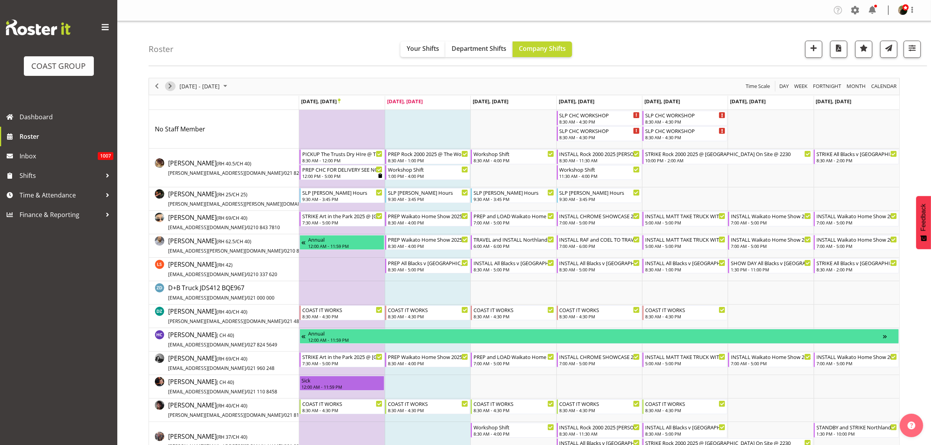
click at [169, 88] on span "Next" at bounding box center [169, 86] width 9 height 10
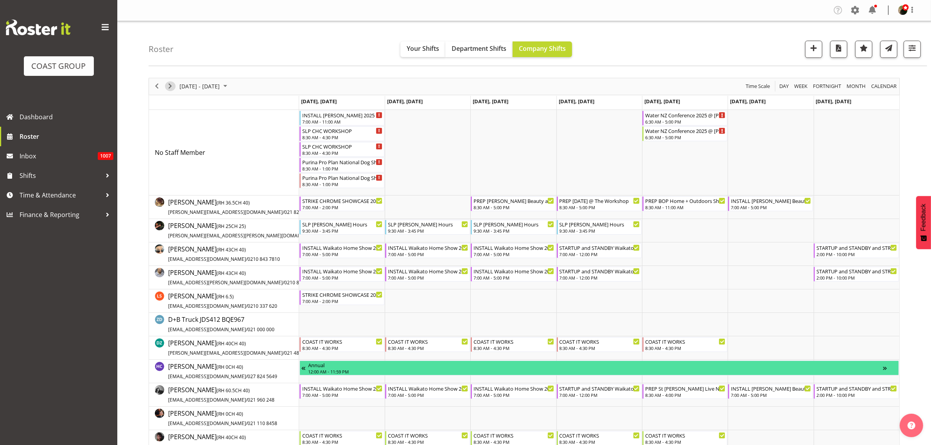
click at [171, 86] on span "Next" at bounding box center [169, 86] width 9 height 10
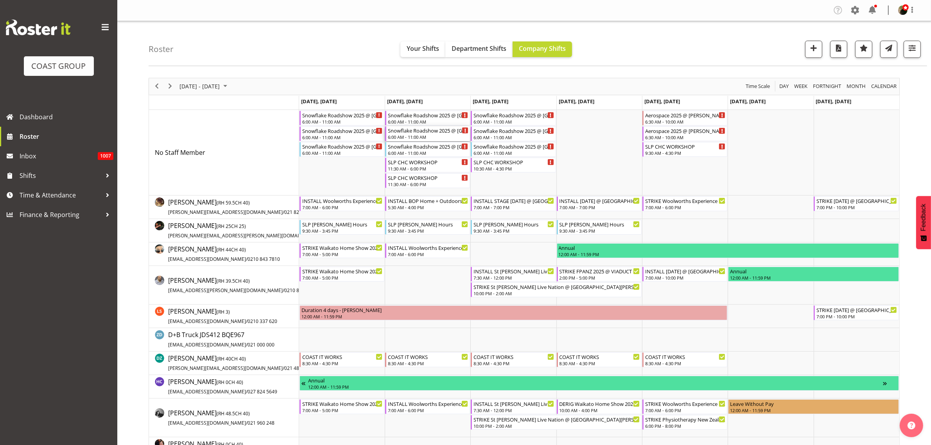
click at [403, 134] on div "Snowflake Roadshow 2025 @ [GEOGRAPHIC_DATA] On SIte @ 0700" at bounding box center [428, 130] width 81 height 8
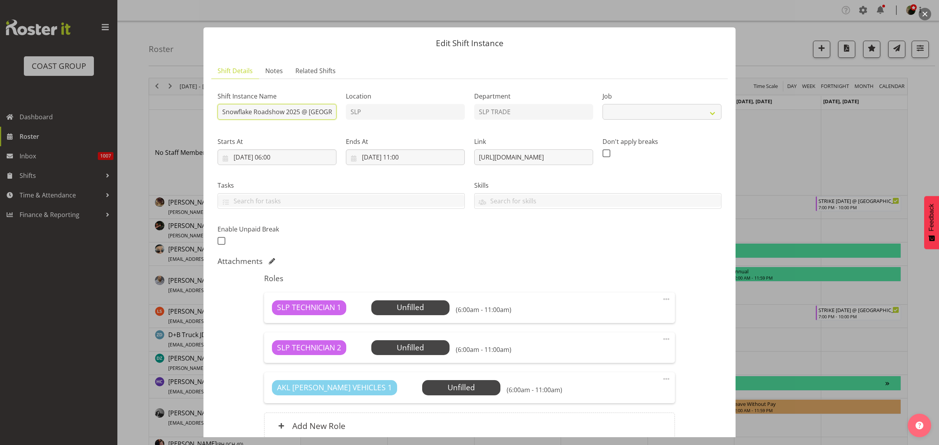
click at [219, 112] on input "Snowflake Roadshow 2025 @ [GEOGRAPHIC_DATA] On SIte @ 0700" at bounding box center [276, 112] width 119 height 16
select select "10709"
click at [476, 106] on div "Shift Instance Name PREP Snowflake Roadshow 2025 @ Cordis Auckland On SIte @ 07…" at bounding box center [469, 166] width 513 height 171
click at [325, 112] on input "PREP Snowflake Roadshow 2025 @ Cordis Auckland On SIte @ 0700" at bounding box center [276, 112] width 119 height 16
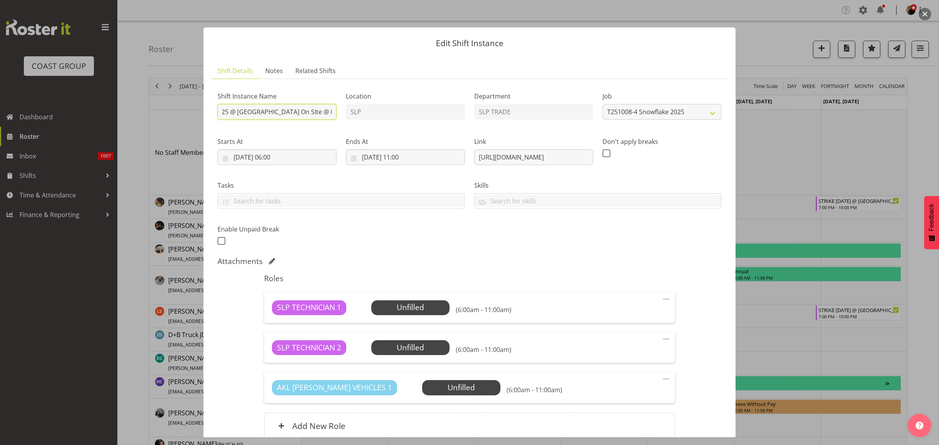
click at [390, 116] on div "Shift Instance Name PREP Snowflake Roadshow 2025 @ Cordis Auckland On SIte @ 07…" at bounding box center [469, 166] width 513 height 171
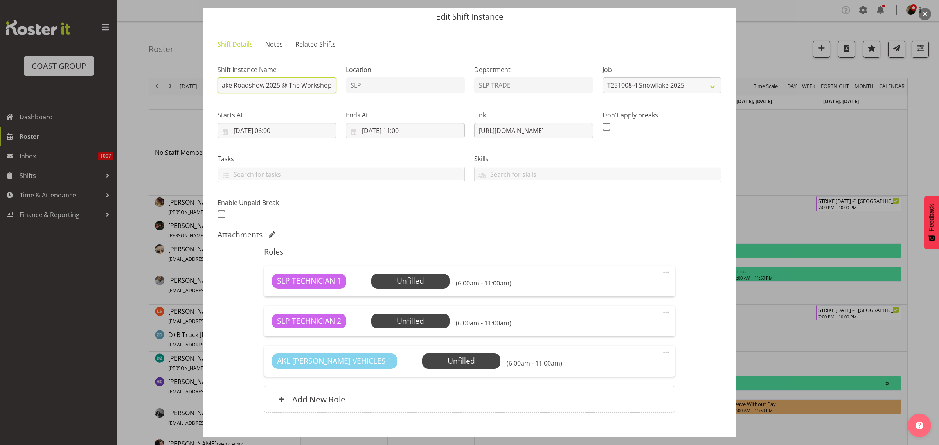
scroll to position [72, 0]
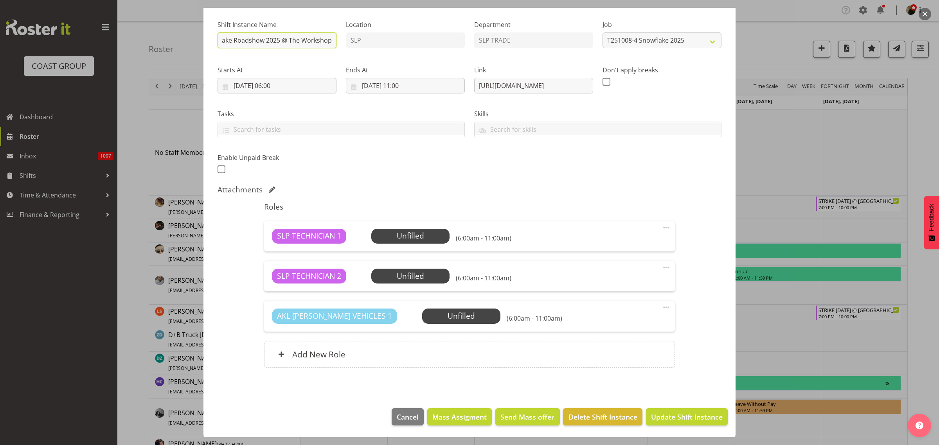
type input "PREP Snowflake Roadshow 2025 @ The Workshop"
click at [687, 422] on span "Update Shift Instance" at bounding box center [687, 417] width 72 height 10
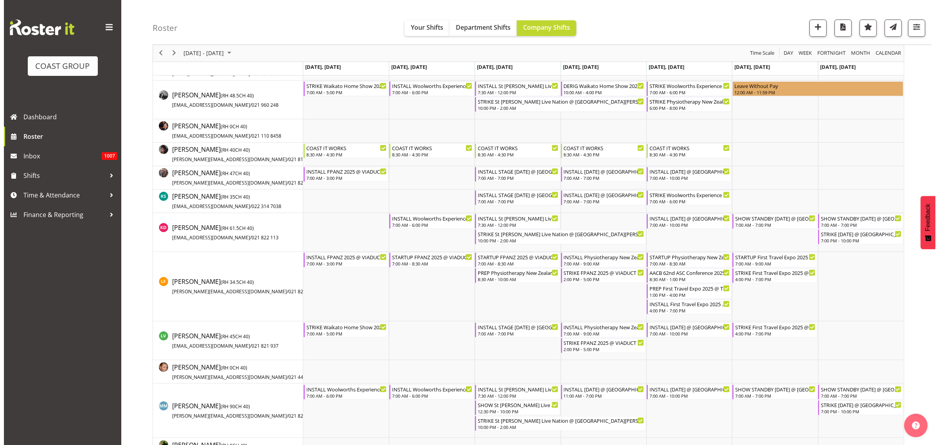
scroll to position [342, 0]
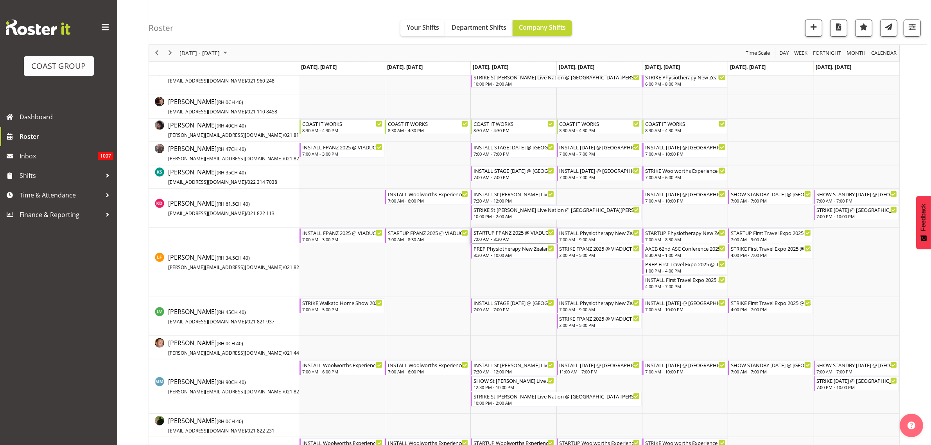
click at [505, 235] on div "STARTUP FPANZ 2025 @ VIADUCT EVENTS CENTRE On SIte @ TBC" at bounding box center [514, 232] width 81 height 8
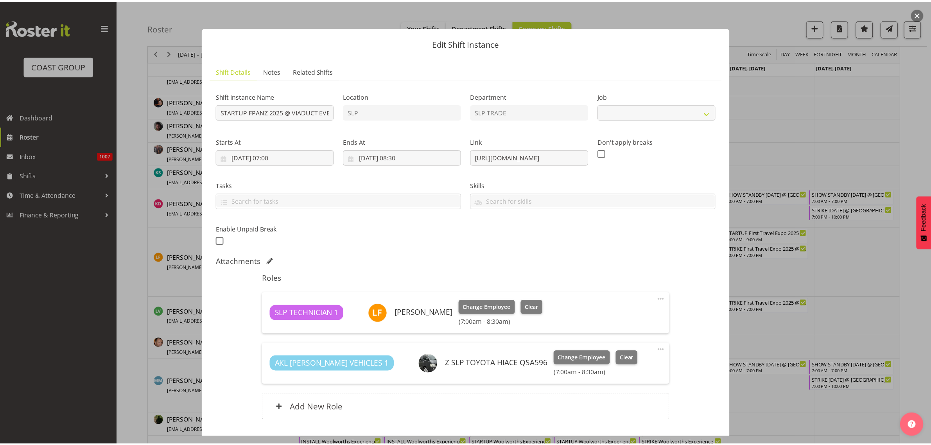
scroll to position [53, 0]
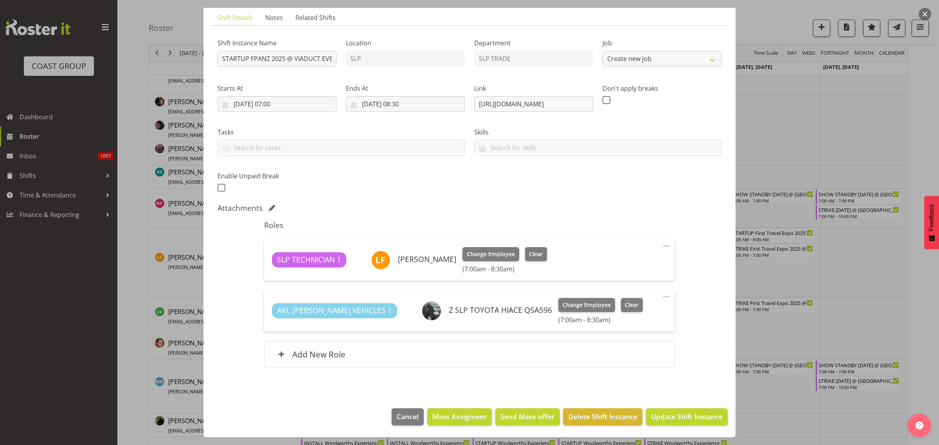
select select "9363"
click at [402, 101] on input "08/10/2025, 08:30" at bounding box center [405, 104] width 119 height 16
click at [402, 269] on select "00 01 02 03 04 05 06 07 08 09 10 11 12 13 14 15 16 17 18 19 20 21 22 23" at bounding box center [406, 270] width 18 height 16
select select "7"
click at [397, 262] on select "00 01 02 03 04 05 06 07 08 09 10 11 12 13 14 15 16 17 18 19 20 21 22 23" at bounding box center [406, 270] width 18 height 16
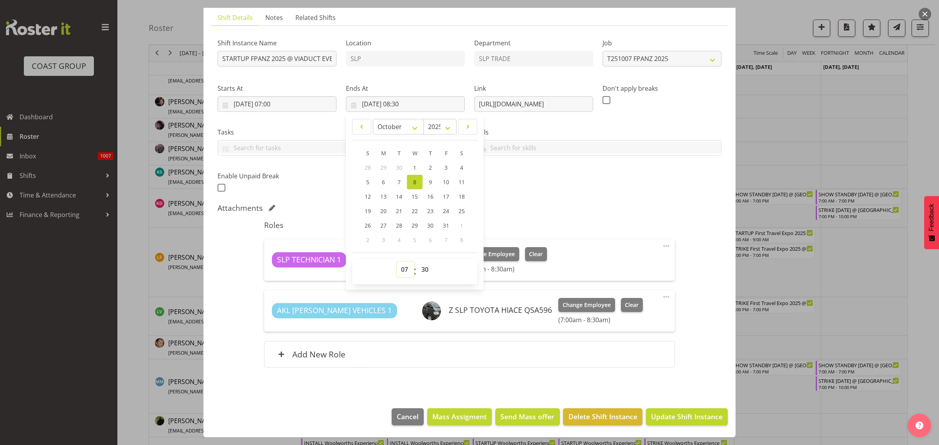
type input "08/10/2025, 07:30"
select select "0"
type input "08/10/2025, 07:00"
click at [273, 102] on input "08/10/2025, 07:00" at bounding box center [276, 104] width 119 height 16
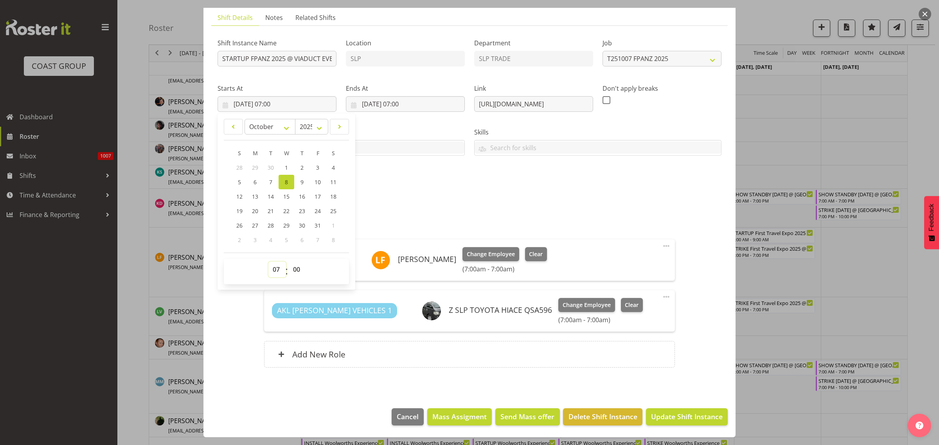
click at [276, 271] on select "00 01 02 03 04 05 06 07 08 09 10 11 12 13 14 15 16 17 18 19 20 21 22 23" at bounding box center [277, 270] width 18 height 16
select select "6"
click at [268, 262] on select "00 01 02 03 04 05 06 07 08 09 10 11 12 13 14 15 16 17 18 19 20 21 22 23" at bounding box center [277, 270] width 18 height 16
type input "08/10/2025, 06:00"
click at [428, 355] on div "Add New Role" at bounding box center [469, 354] width 410 height 27
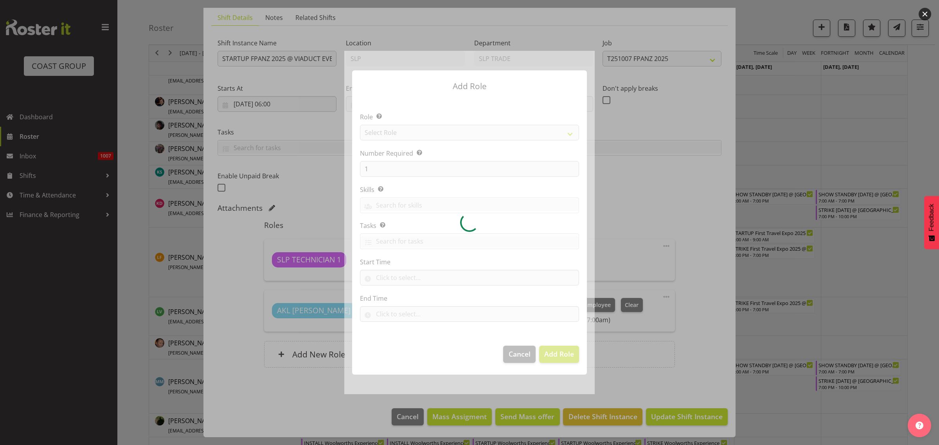
click at [425, 129] on div at bounding box center [469, 222] width 250 height 343
click at [415, 129] on div at bounding box center [469, 222] width 250 height 343
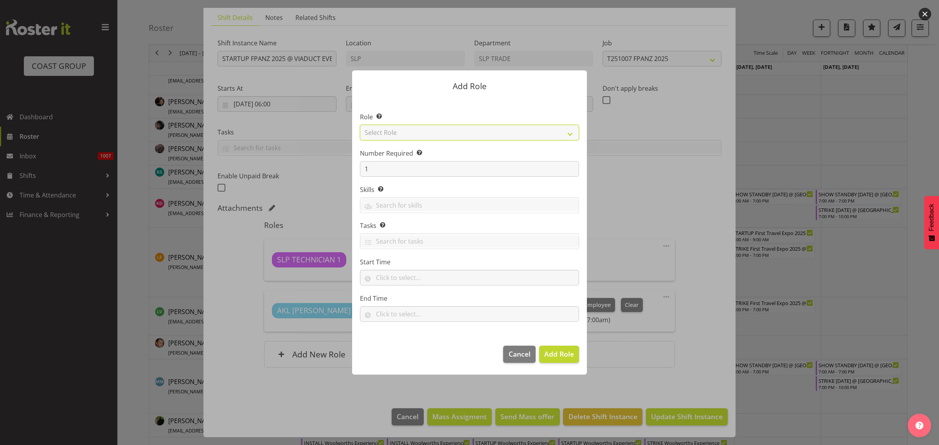
click at [406, 128] on select "Select Role ACCOUNT MANAGER ACCOUNT MANAGER DW ACCOUNTS AKL DIANNA VEHICLES AKL…" at bounding box center [469, 133] width 219 height 16
select select "123"
click at [360, 125] on select "Select Role ACCOUNT MANAGER ACCOUNT MANAGER DW ACCOUNTS AKL DIANNA VEHICLES AKL…" at bounding box center [469, 133] width 219 height 16
click at [559, 353] on span "Add Role" at bounding box center [559, 353] width 30 height 9
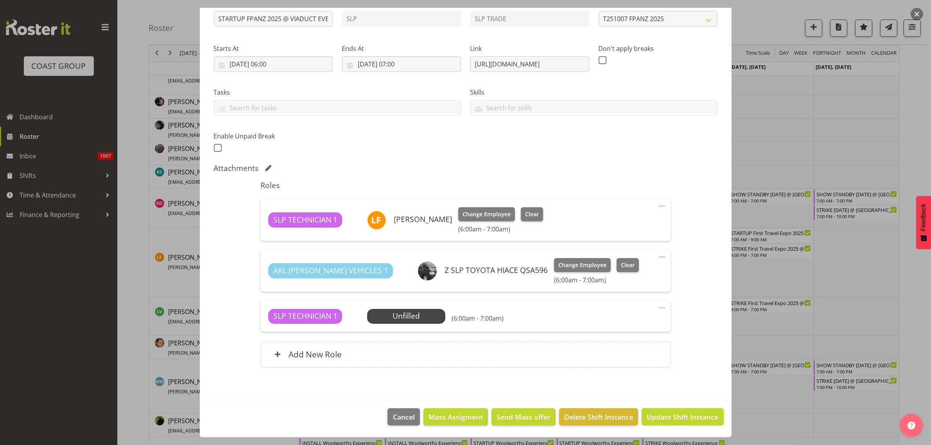
click at [694, 422] on button "Update Shift Instance" at bounding box center [683, 416] width 82 height 17
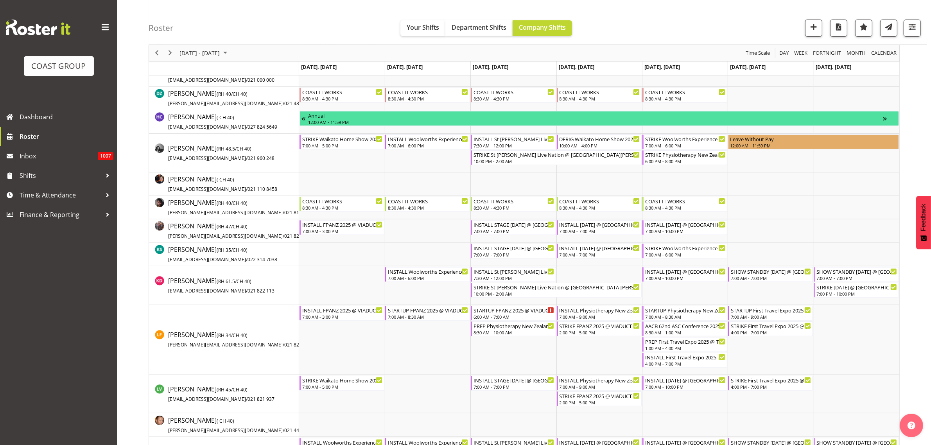
scroll to position [0, 0]
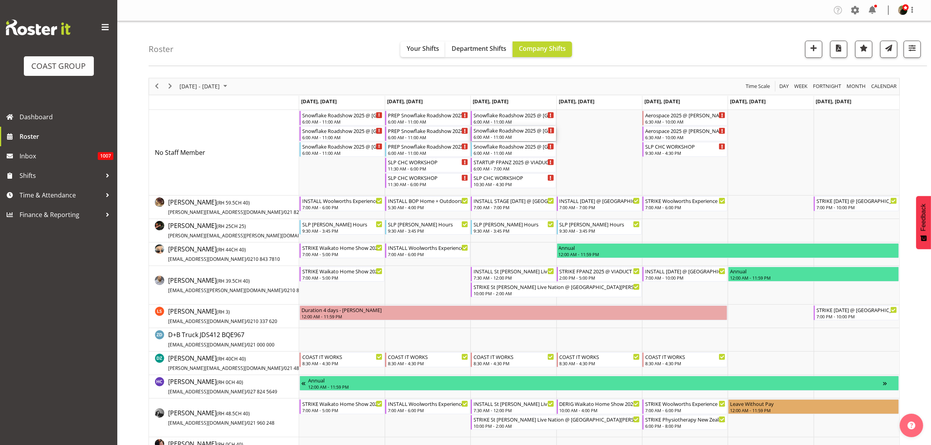
click at [495, 135] on div "6:00 AM - 11:00 AM" at bounding box center [514, 137] width 81 height 6
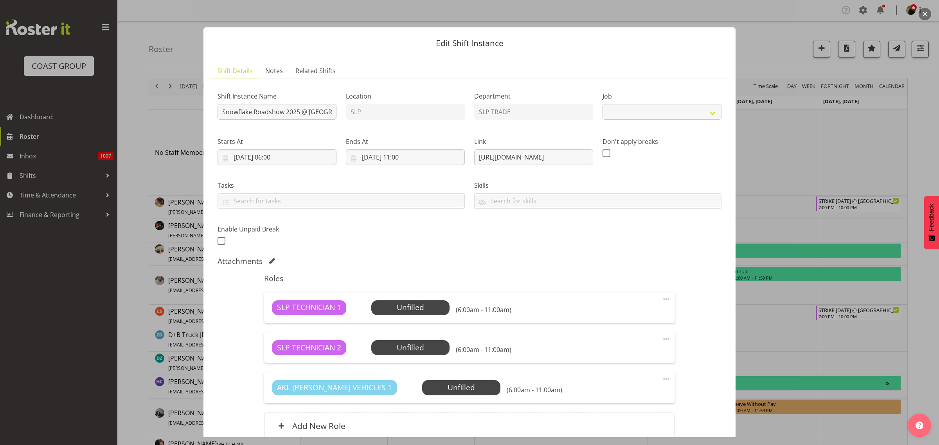
select select "10709"
click at [221, 112] on input "Snowflake Roadshow 2025 @ Cordis Auckland On SIte @ 0700" at bounding box center [276, 112] width 119 height 16
type input "INSTALL Snowflake Roadshow 2025 @ Cordis Auckland On SIte @ 0700"
click at [294, 159] on input "08/10/2025, 06:00" at bounding box center [276, 157] width 119 height 16
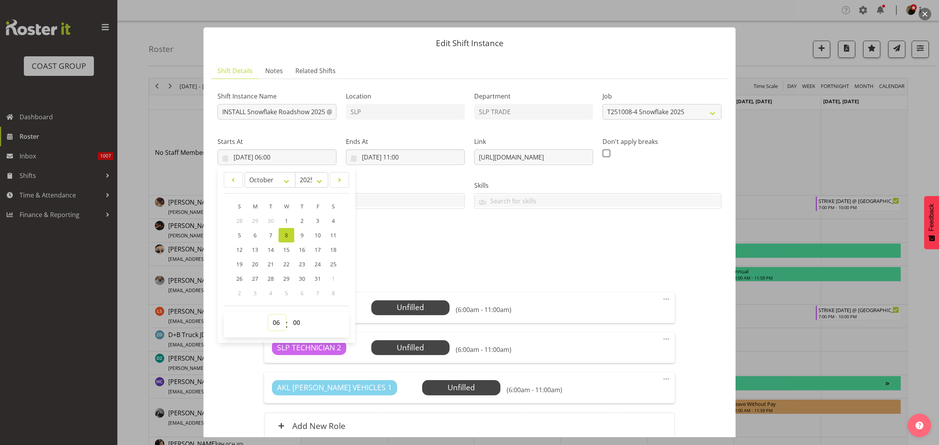
click at [278, 320] on select "00 01 02 03 04 05 06 07 08 09 10 11 12 13 14 15 16 17 18 19 20 21 22 23" at bounding box center [277, 323] width 18 height 16
select select "7"
click at [268, 315] on select "00 01 02 03 04 05 06 07 08 09 10 11 12 13 14 15 16 17 18 19 20 21 22 23" at bounding box center [277, 323] width 18 height 16
type input "08/10/2025, 07:00"
click at [533, 276] on h5 "Roles" at bounding box center [469, 278] width 410 height 9
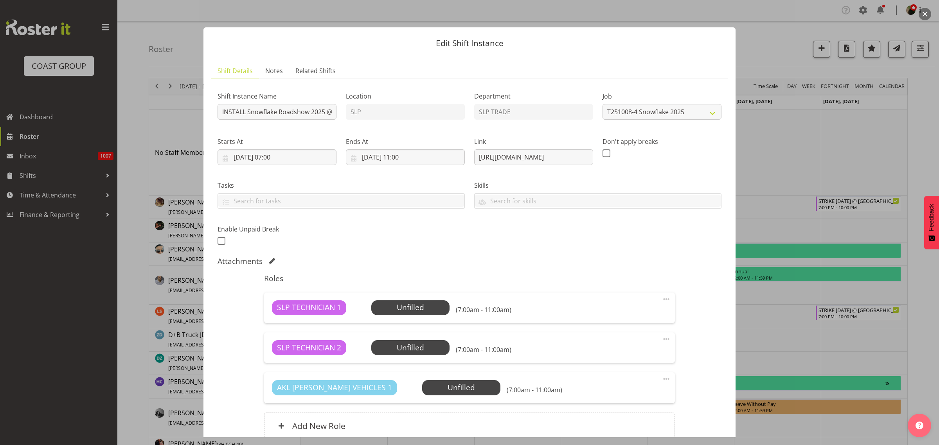
click at [415, 300] on div "SLP TECHNICIAN 1 Unfilled Select Employee (7:00am - 11:00am) Edit Cover Role De…" at bounding box center [469, 308] width 410 height 31
click at [0, 0] on span "Select Employee" at bounding box center [0, 0] width 0 height 0
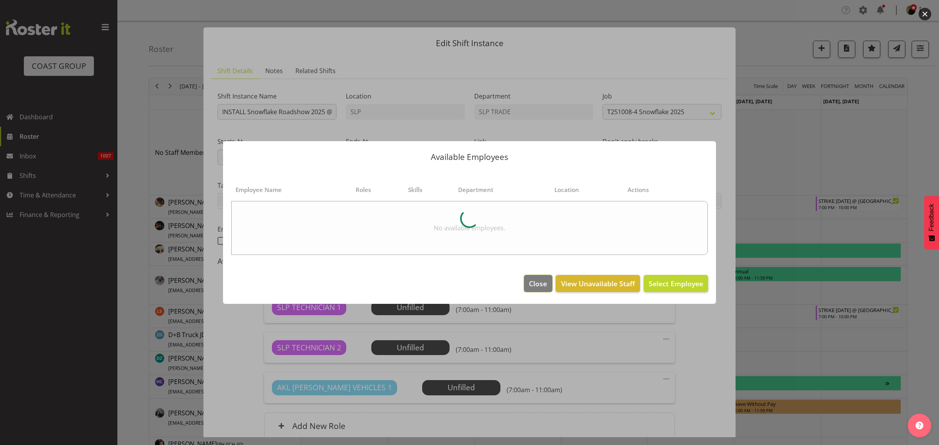
click at [533, 283] on span "Close" at bounding box center [538, 283] width 18 height 10
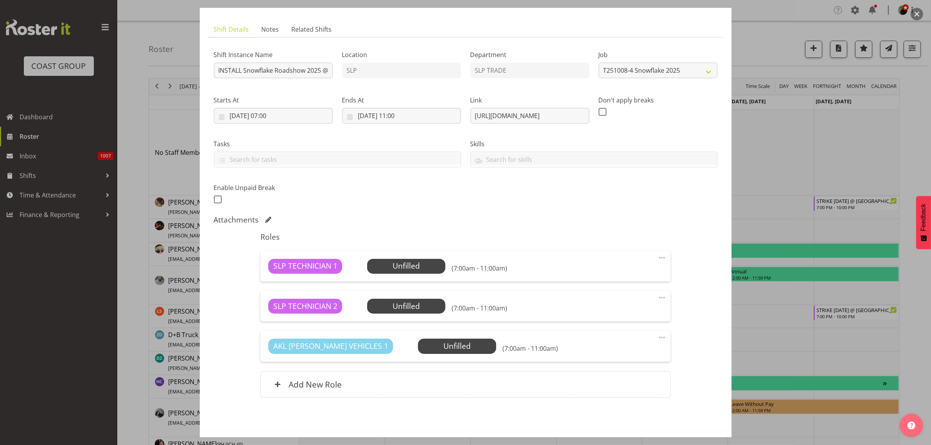
scroll to position [72, 0]
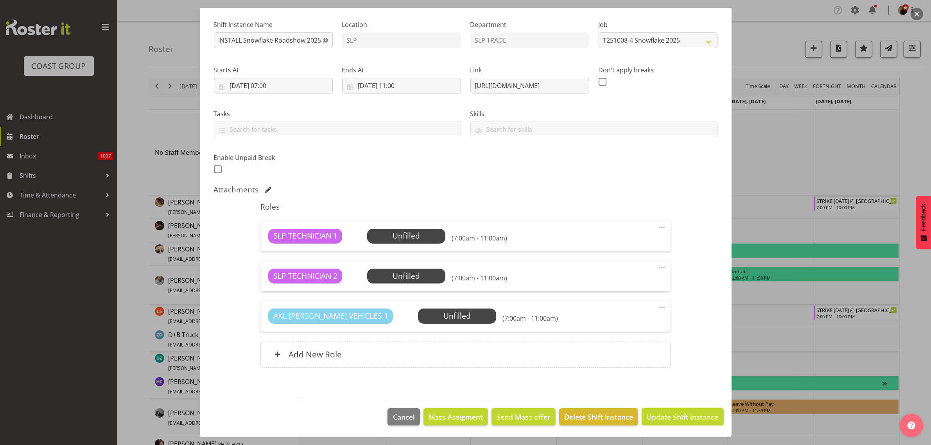
click at [662, 419] on span "Update Shift Instance" at bounding box center [683, 417] width 72 height 10
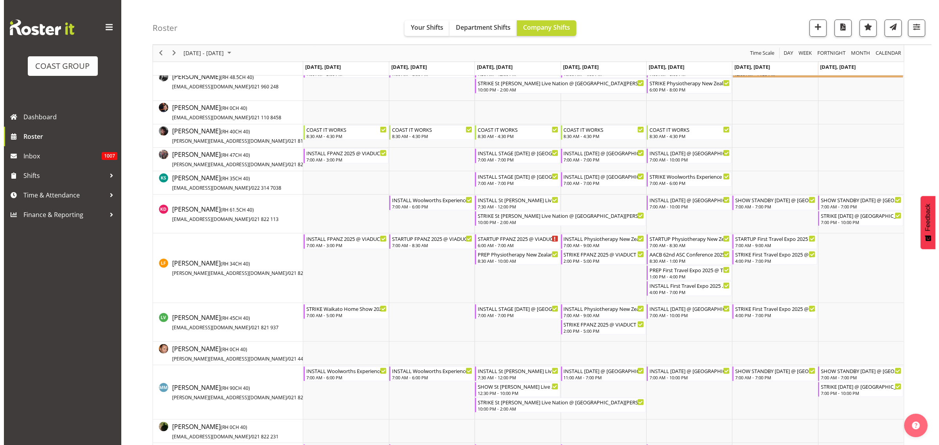
scroll to position [342, 0]
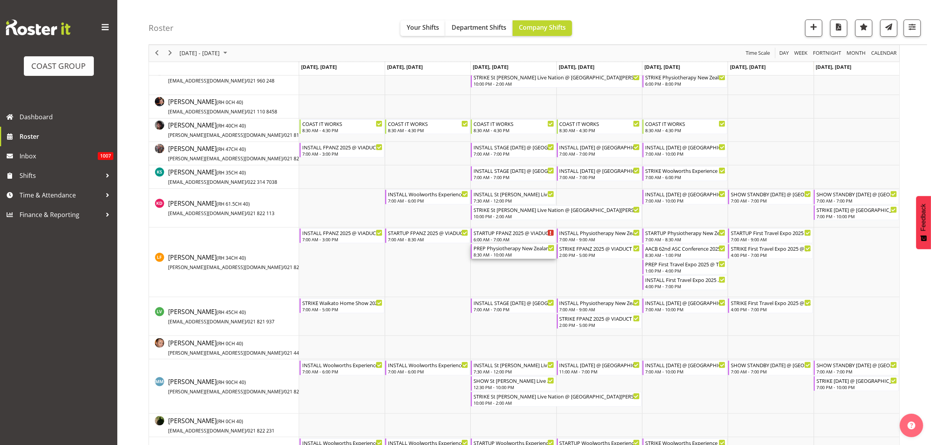
click at [495, 252] on div "PREP Physiotherapy New Zealand Business Symposium 2025 @ Novotel AKL Airport on…" at bounding box center [514, 248] width 81 height 8
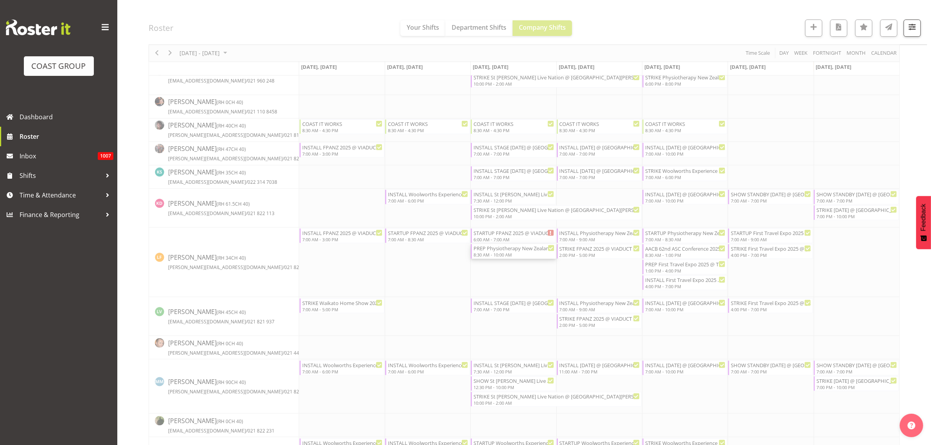
select select
select select "9"
select select "2025"
select select "8"
select select "30"
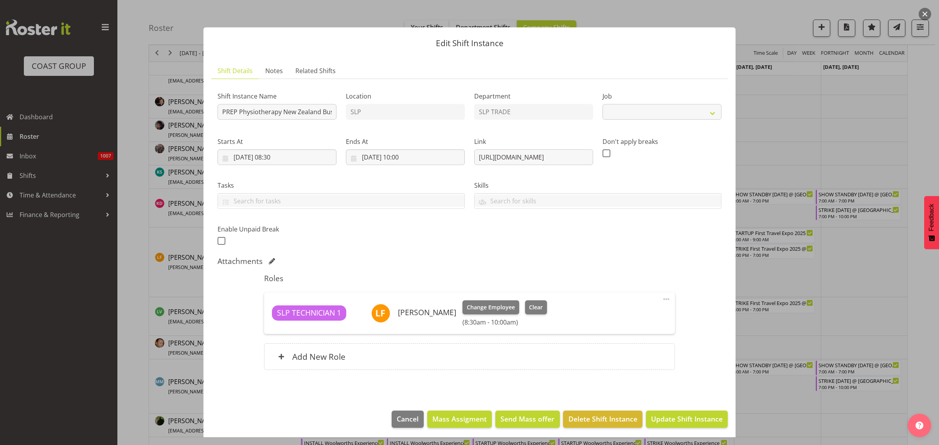
select select "10621"
click at [271, 156] on input "08/10/2025, 08:30" at bounding box center [276, 157] width 119 height 16
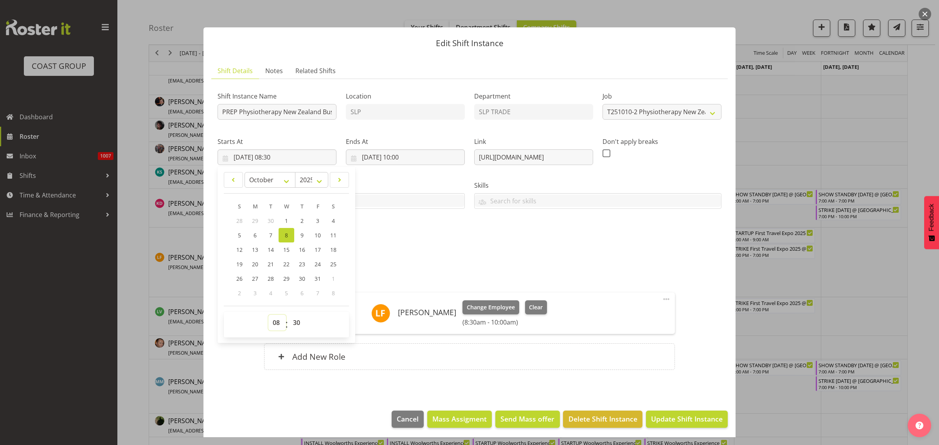
click at [275, 325] on select "00 01 02 03 04 05 06 07 08 09 10 11 12 13 14 15 16 17 18 19 20 21 22 23" at bounding box center [277, 323] width 18 height 16
select select "11"
click at [268, 315] on select "00 01 02 03 04 05 06 07 08 09 10 11 12 13 14 15 16 17 18 19 20 21 22 23" at bounding box center [277, 323] width 18 height 16
type input "08/10/2025, 11:30"
select select "0"
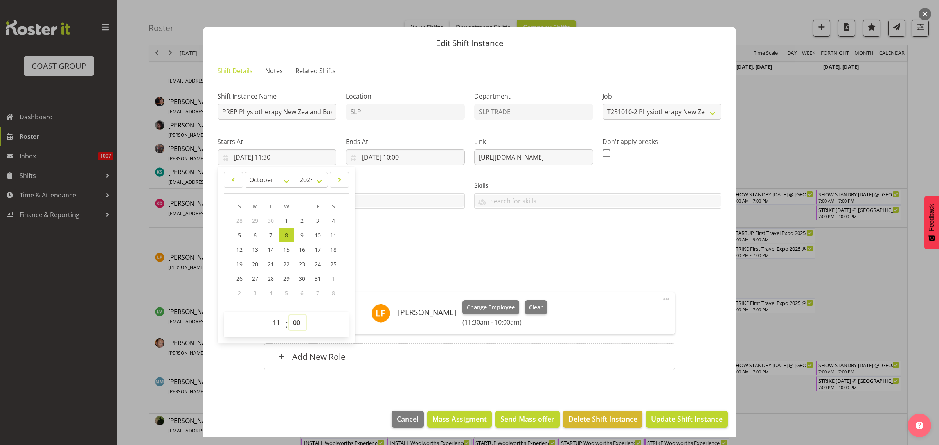
type input "08/10/2025, 11:00"
click at [399, 158] on input "08/10/2025, 10:00" at bounding box center [405, 157] width 119 height 16
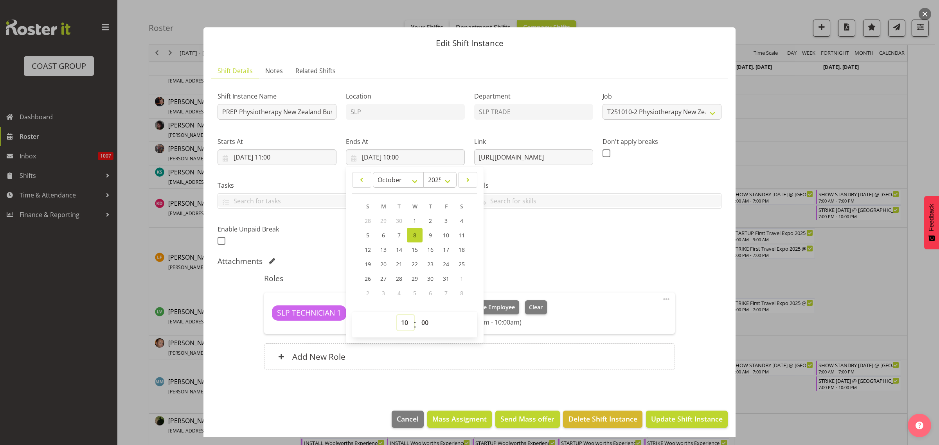
click at [402, 326] on select "00 01 02 03 04 05 06 07 08 09 10 11 12 13 14 15 16 17 18 19 20 21 22 23" at bounding box center [406, 323] width 18 height 16
select select "14"
click at [397, 315] on select "00 01 02 03 04 05 06 07 08 09 10 11 12 13 14 15 16 17 18 19 20 21 22 23" at bounding box center [406, 323] width 18 height 16
type input "08/10/2025, 14:00"
click at [670, 421] on span "Update Shift Instance" at bounding box center [687, 419] width 72 height 10
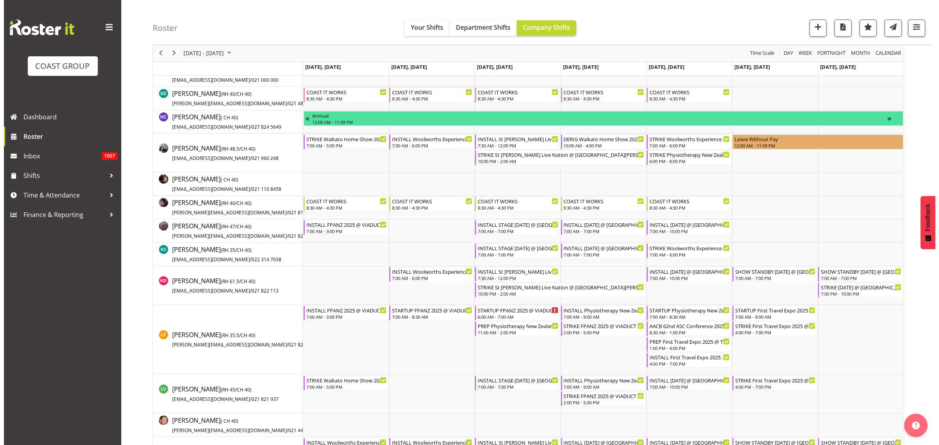
scroll to position [0, 0]
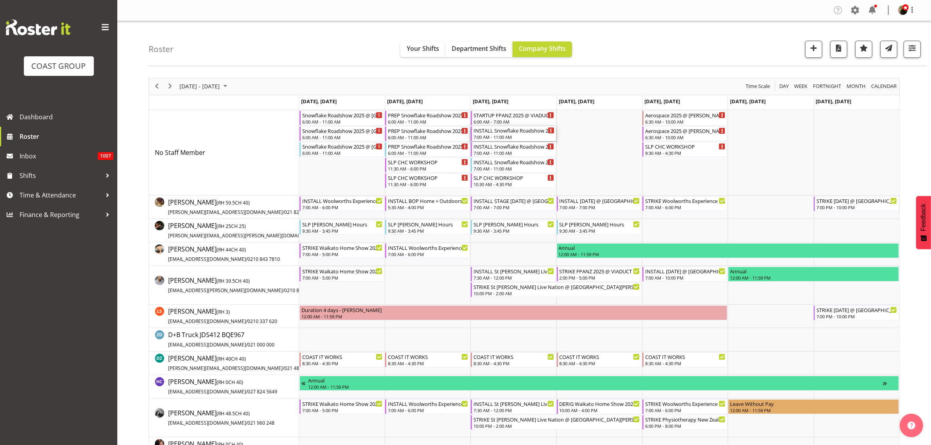
click at [489, 135] on div "7:00 AM - 11:00 AM" at bounding box center [514, 137] width 81 height 6
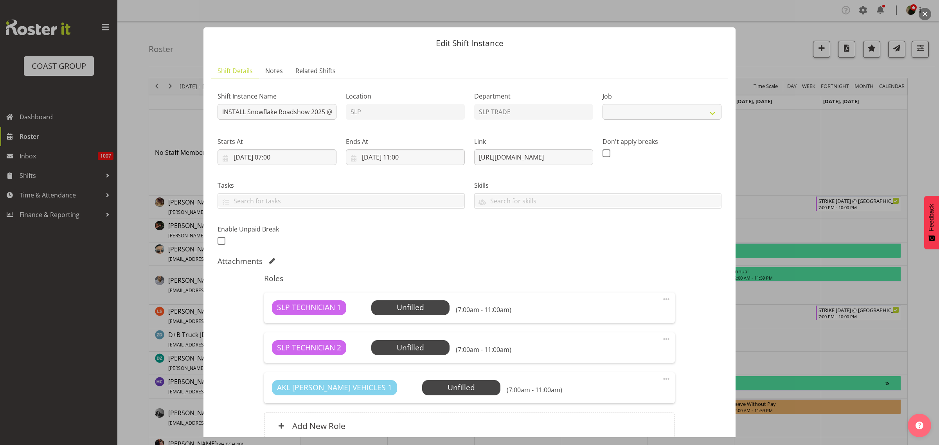
select select "10709"
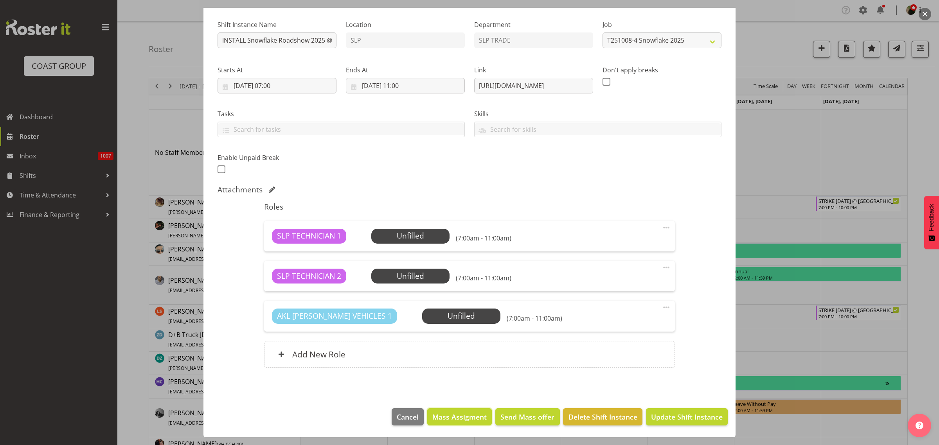
click at [464, 418] on span "Mass Assigment" at bounding box center [459, 417] width 54 height 10
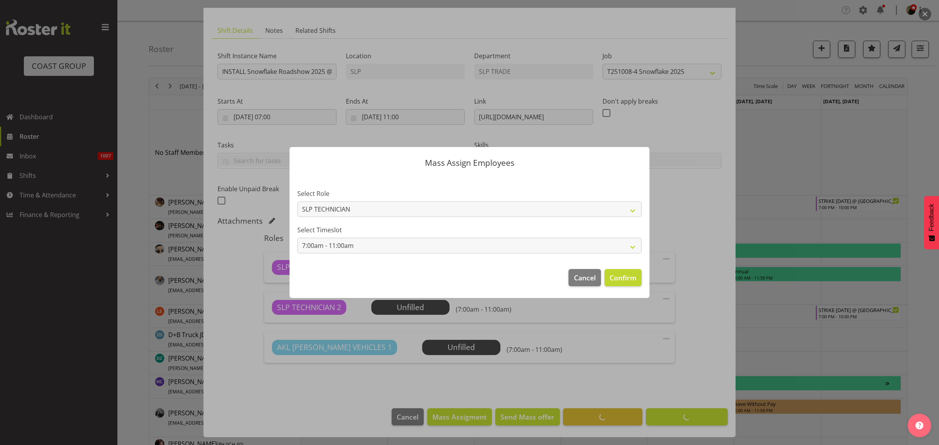
scroll to position [40, 0]
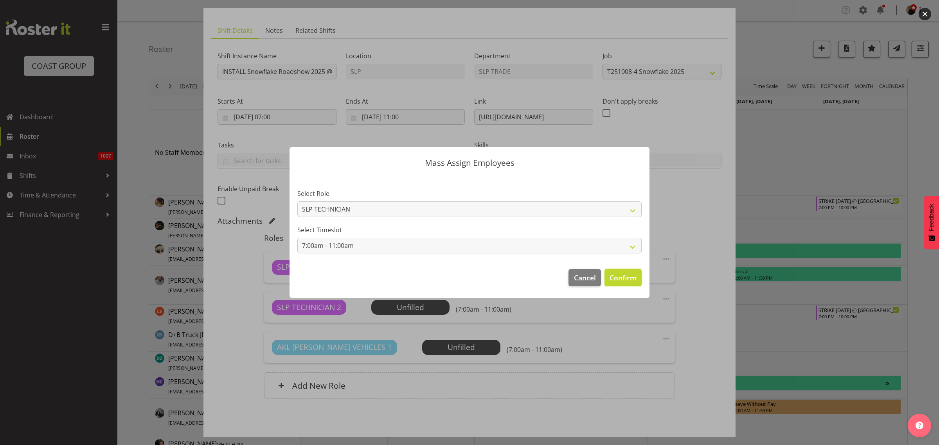
click at [636, 282] on span "Confirm" at bounding box center [622, 278] width 27 height 10
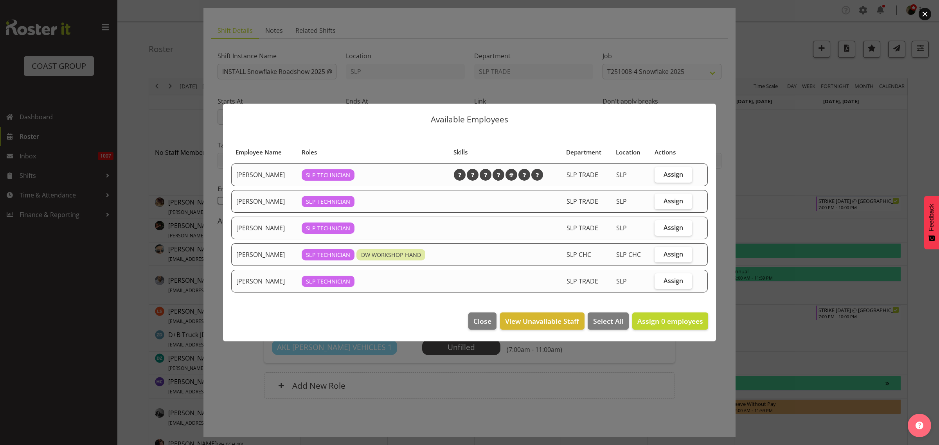
click at [679, 177] on span "Assign" at bounding box center [673, 175] width 20 height 8
click at [659, 177] on input "Assign" at bounding box center [656, 174] width 5 height 5
checkbox input "true"
click at [671, 201] on span "Assign" at bounding box center [673, 201] width 20 height 8
click at [659, 201] on input "Assign" at bounding box center [656, 200] width 5 height 5
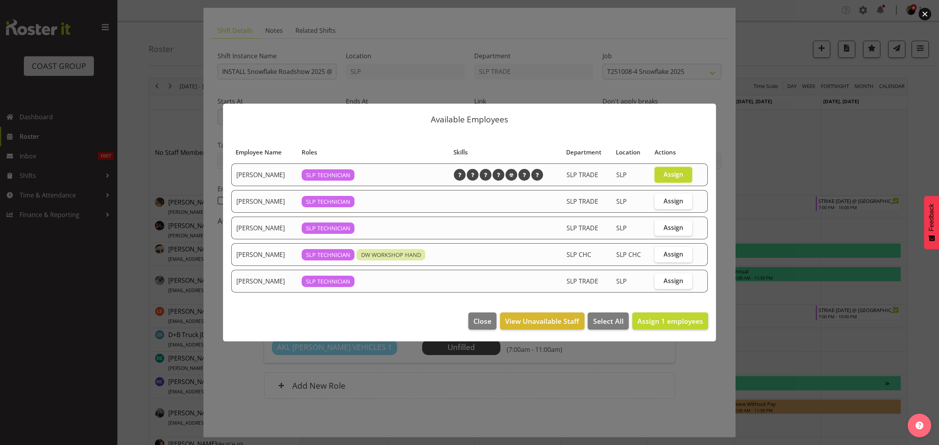
checkbox input "true"
click at [664, 322] on span "Assign 2 employees" at bounding box center [670, 320] width 66 height 9
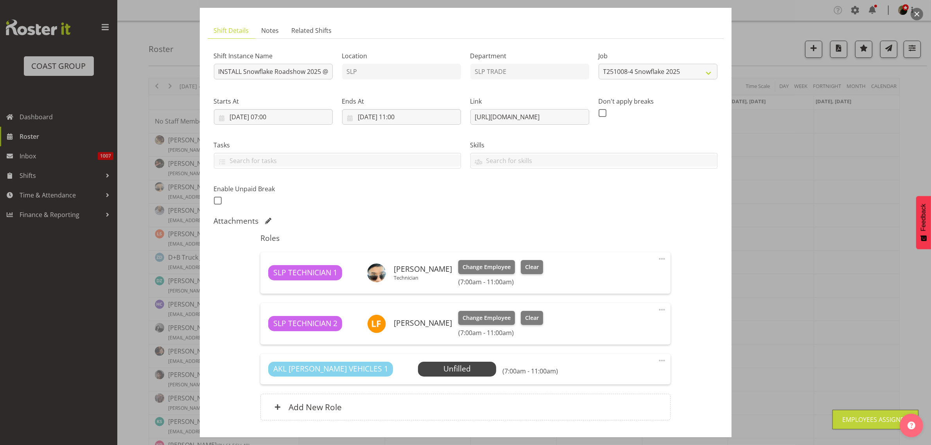
click at [0, 0] on span "Select Employee" at bounding box center [0, 0] width 0 height 0
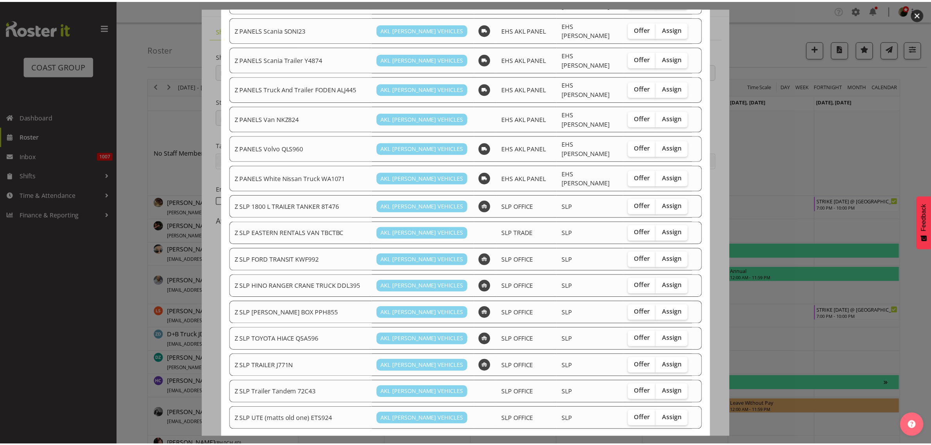
scroll to position [544, 0]
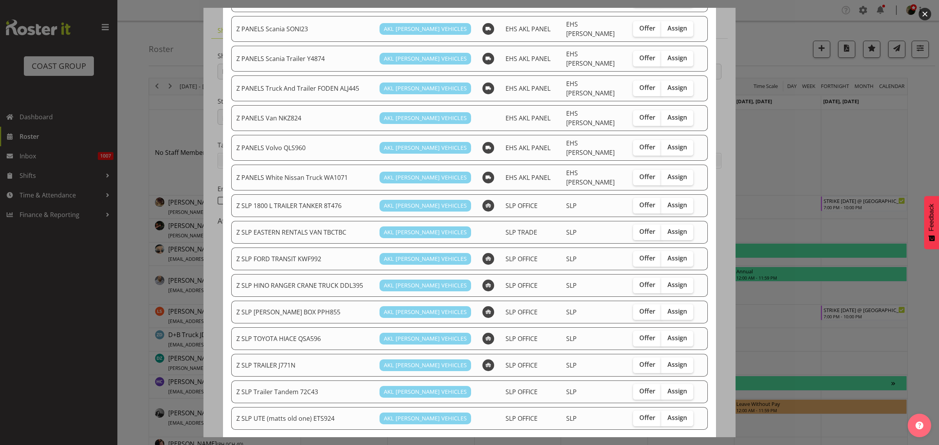
click at [668, 334] on span "Assign" at bounding box center [677, 338] width 20 height 8
click at [666, 336] on input "Assign" at bounding box center [663, 338] width 5 height 5
checkbox input "true"
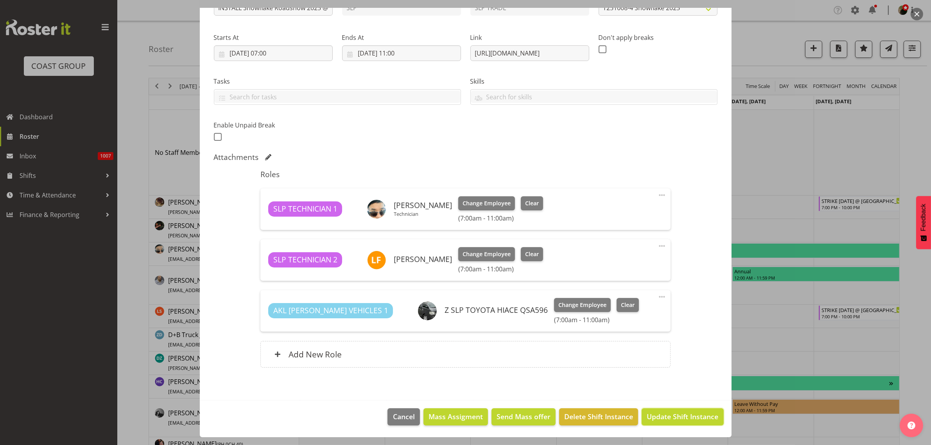
click at [682, 417] on span "Update Shift Instance" at bounding box center [683, 416] width 72 height 10
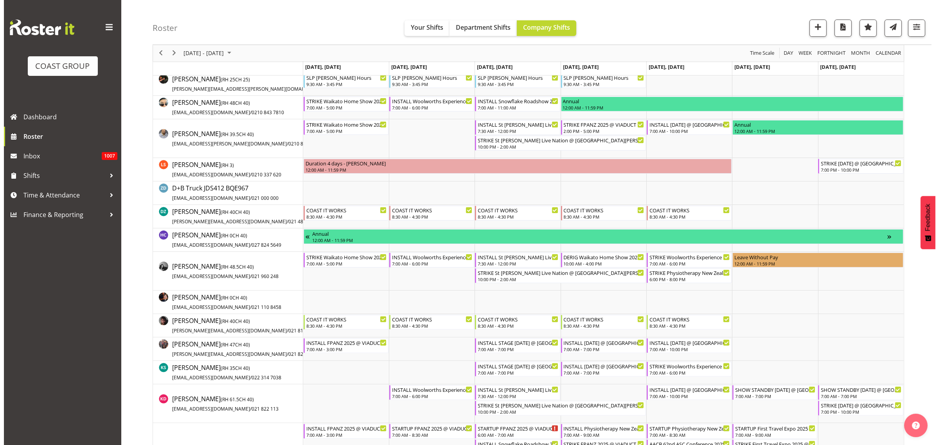
scroll to position [0, 0]
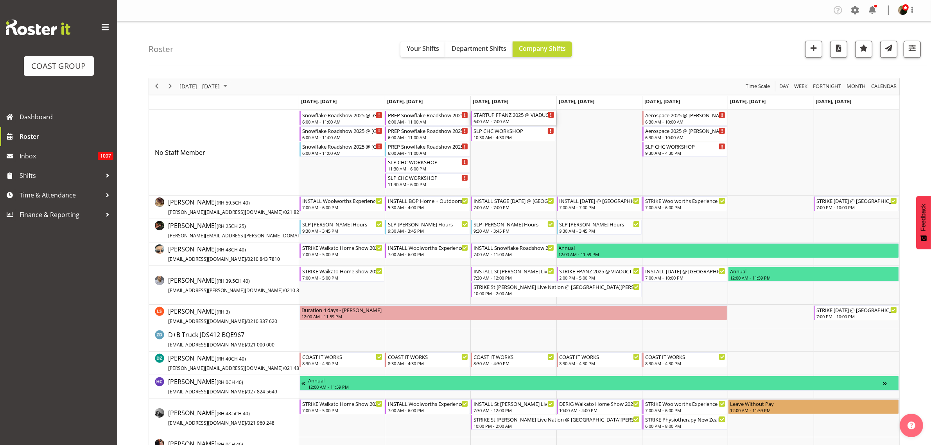
click at [502, 120] on div "6:00 AM - 7:00 AM" at bounding box center [514, 121] width 81 height 6
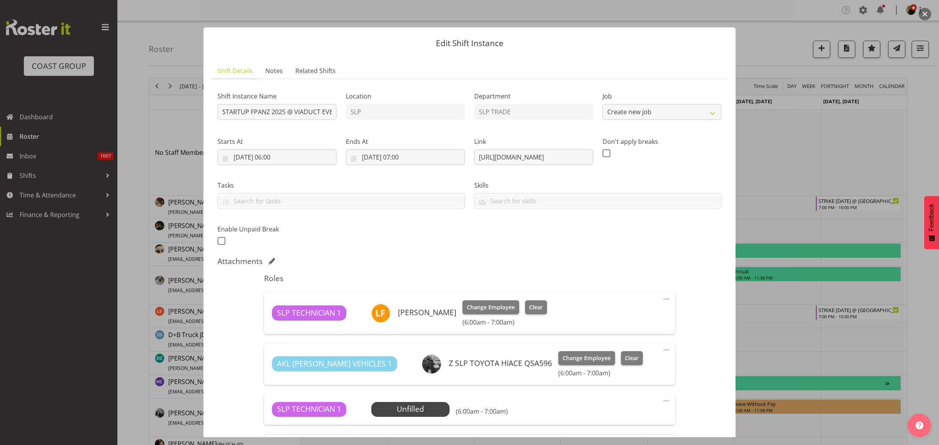
select select "9363"
click at [0, 0] on span "Select Employee" at bounding box center [0, 0] width 0 height 0
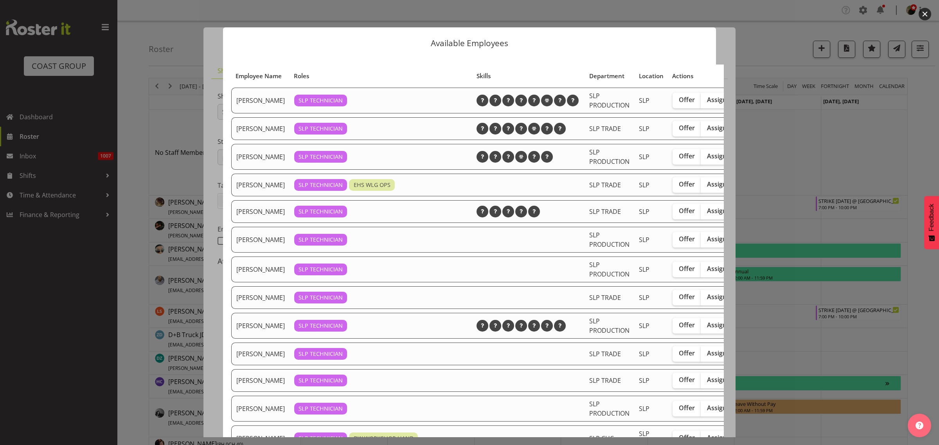
click at [707, 132] on span "Assign" at bounding box center [717, 128] width 20 height 8
click at [705, 131] on input "Assign" at bounding box center [703, 128] width 5 height 5
checkbox input "true"
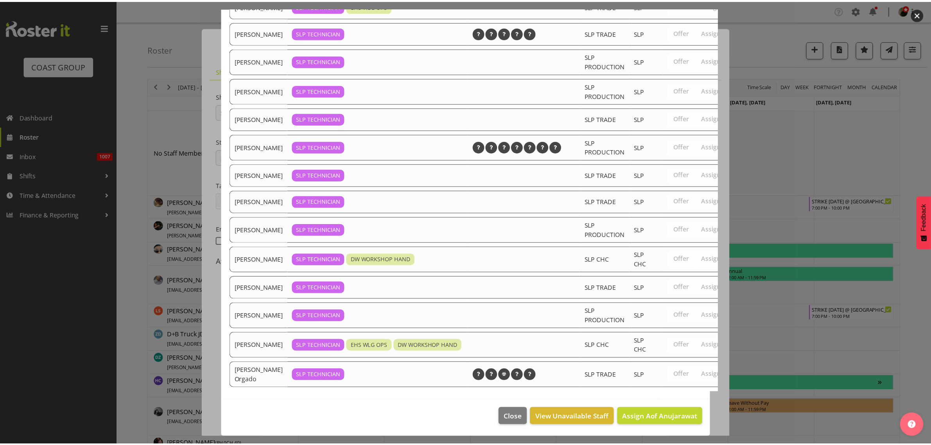
scroll to position [219, 0]
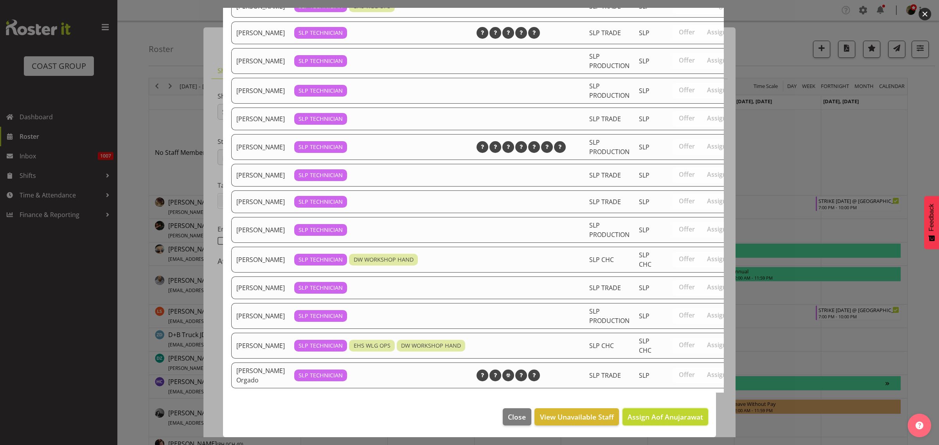
click at [658, 412] on span "Assign Aof Anujarawat" at bounding box center [664, 416] width 75 height 9
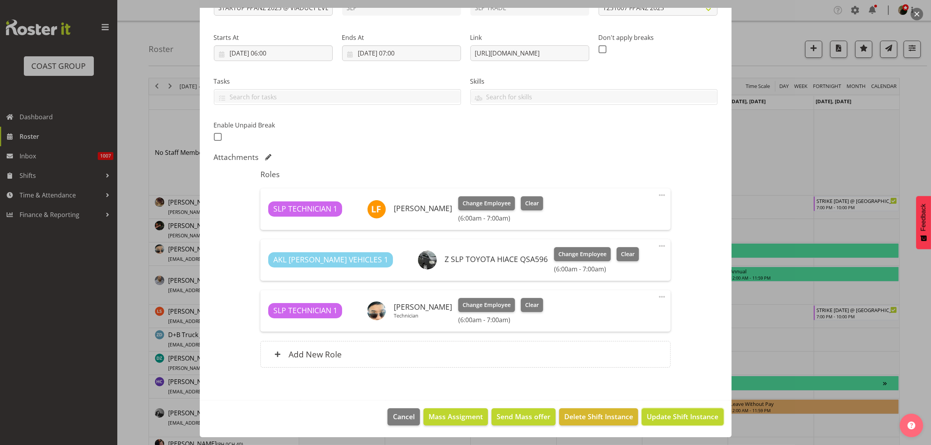
click at [683, 415] on span "Update Shift Instance" at bounding box center [683, 416] width 72 height 10
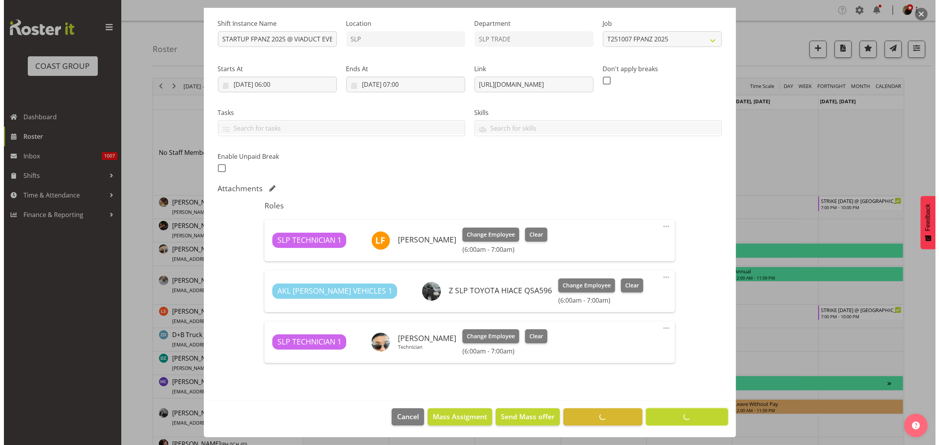
scroll to position [73, 0]
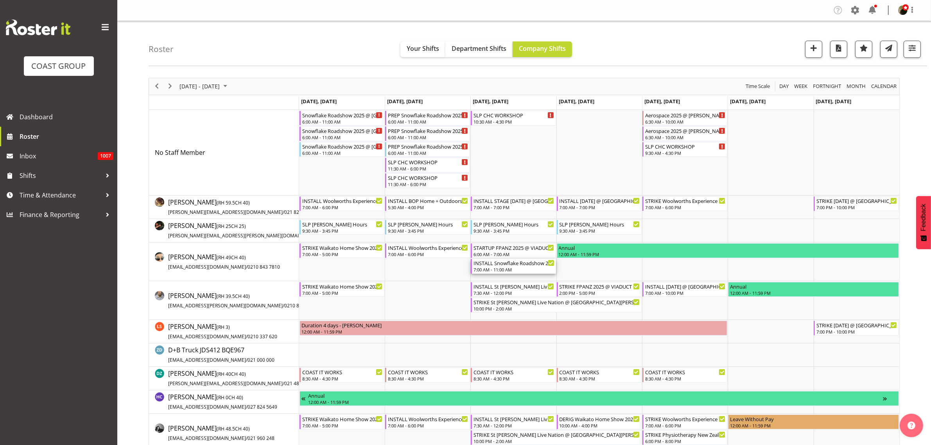
click at [494, 268] on div "7:00 AM - 11:00 AM" at bounding box center [514, 269] width 81 height 6
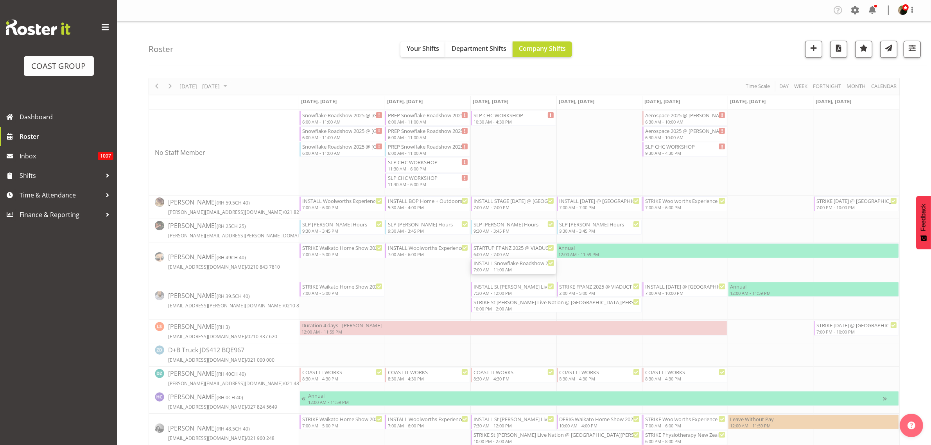
select select
select select "9"
select select "2025"
select select "7"
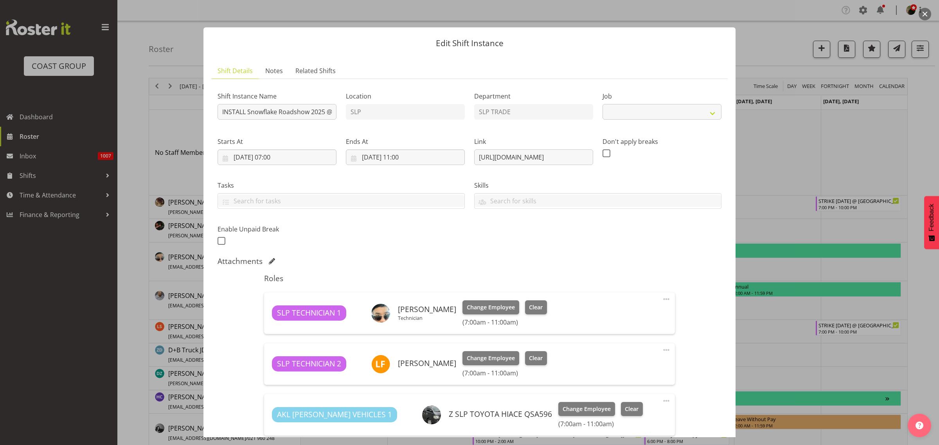
select select "10709"
click at [531, 309] on span "Clear" at bounding box center [536, 307] width 14 height 9
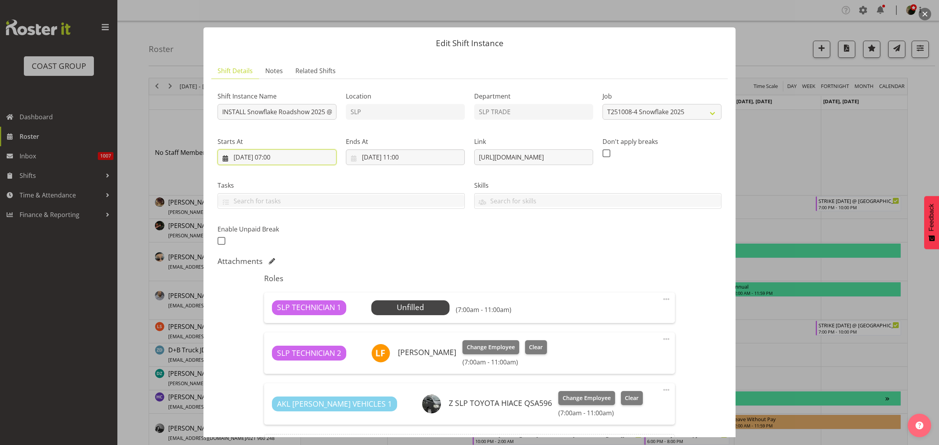
click at [253, 156] on input "08/10/2025, 07:00" at bounding box center [276, 157] width 119 height 16
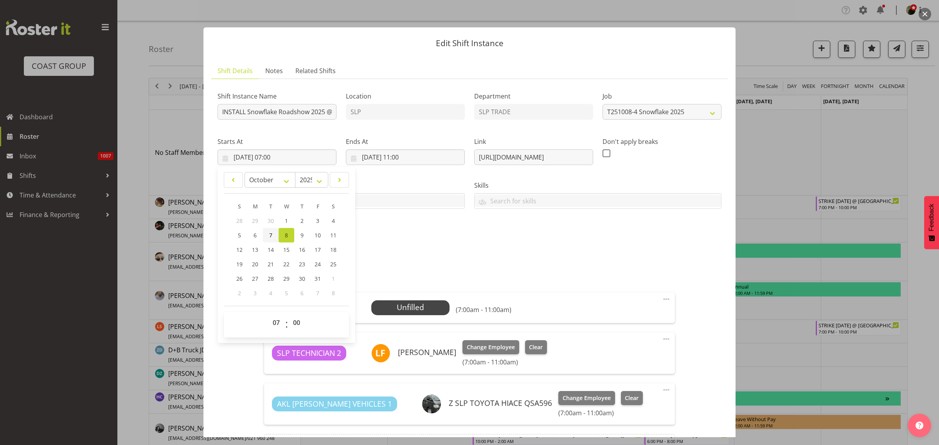
click at [274, 235] on link "7" at bounding box center [271, 235] width 16 height 14
type input "07/10/2025, 07:00"
click at [394, 155] on input "08/10/2025, 11:00" at bounding box center [405, 157] width 119 height 16
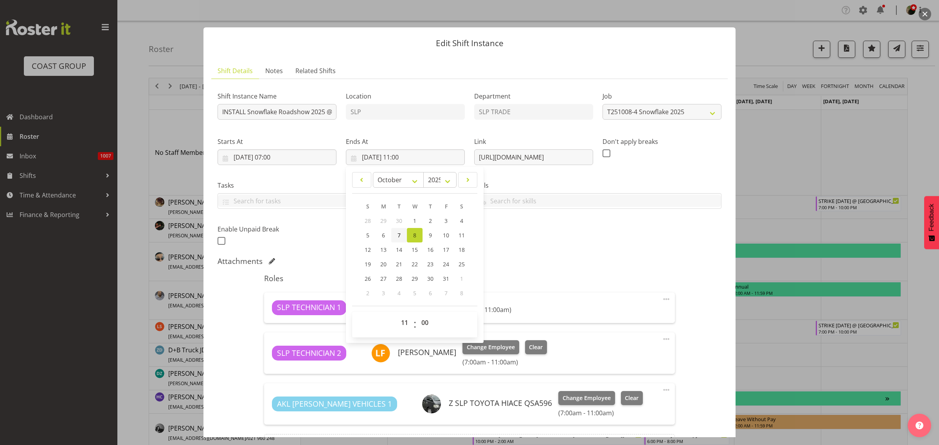
click at [399, 235] on link "7" at bounding box center [399, 235] width 16 height 14
type input "07/10/2025, 11:00"
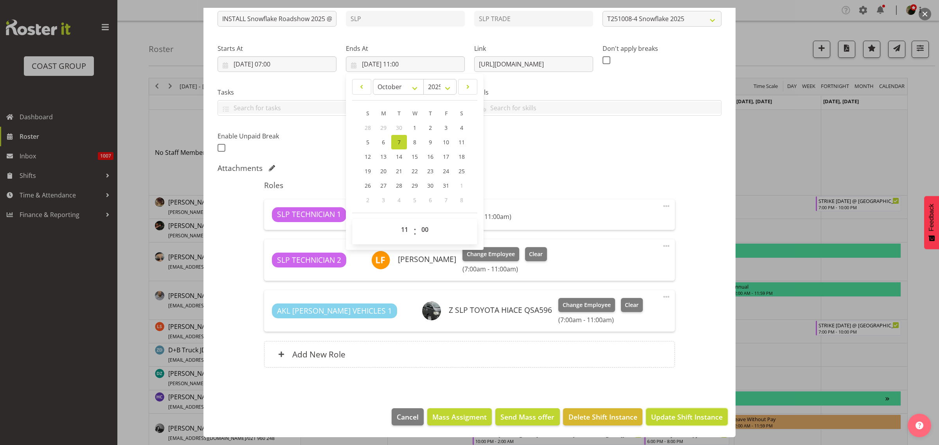
click at [671, 415] on span "Update Shift Instance" at bounding box center [687, 417] width 72 height 10
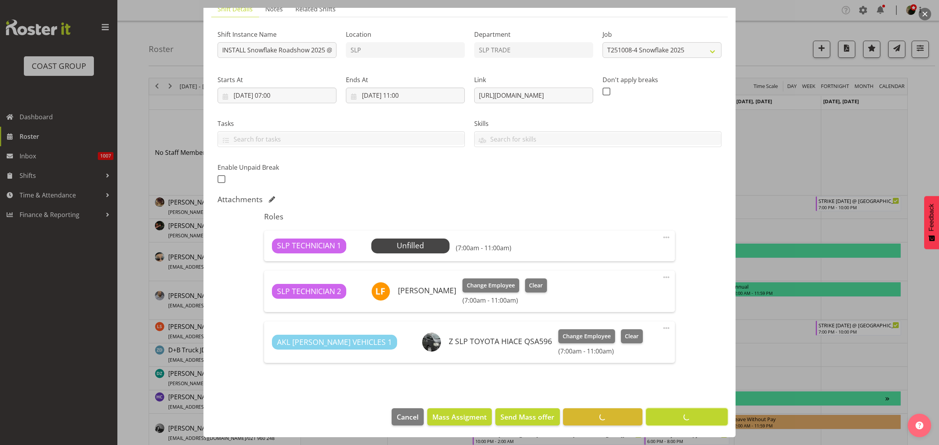
scroll to position [62, 0]
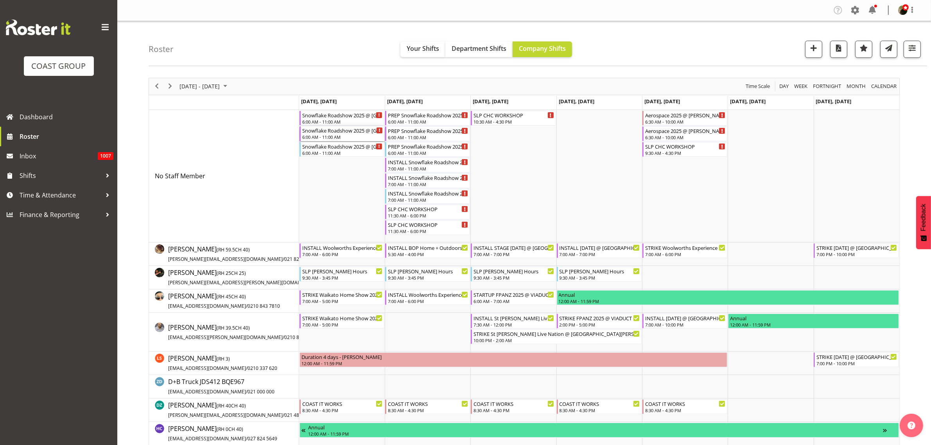
click at [335, 134] on div "Snowflake Roadshow 2025 @ Cordis Auckland On SIte @ 0700 6:00 AM - 11:00 AM" at bounding box center [342, 133] width 81 height 15
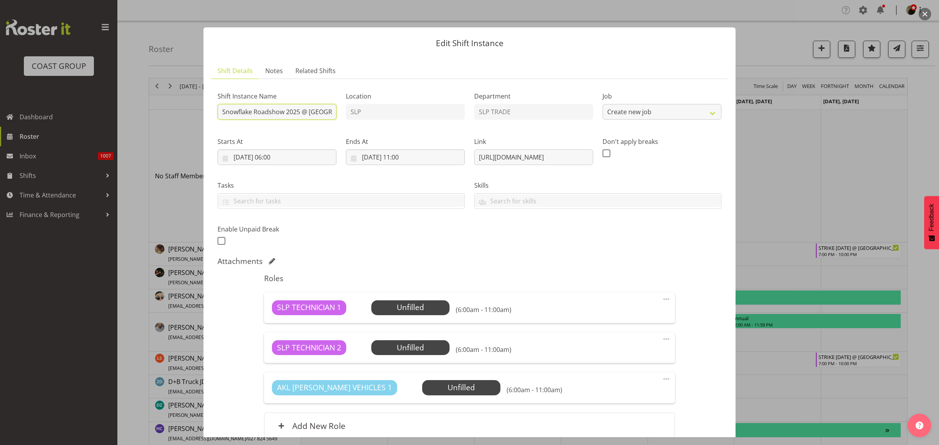
select select "10709"
click at [220, 110] on input "Snowflake Roadshow 2025 @ Cordis Auckland On SIte @ 0700" at bounding box center [276, 112] width 119 height 16
type input "STRIKE Snowflake Roadshow 2025 @ Cordis Auckland On SIte @ 1700"
click at [280, 161] on input "06/10/2025, 06:00" at bounding box center [276, 157] width 119 height 16
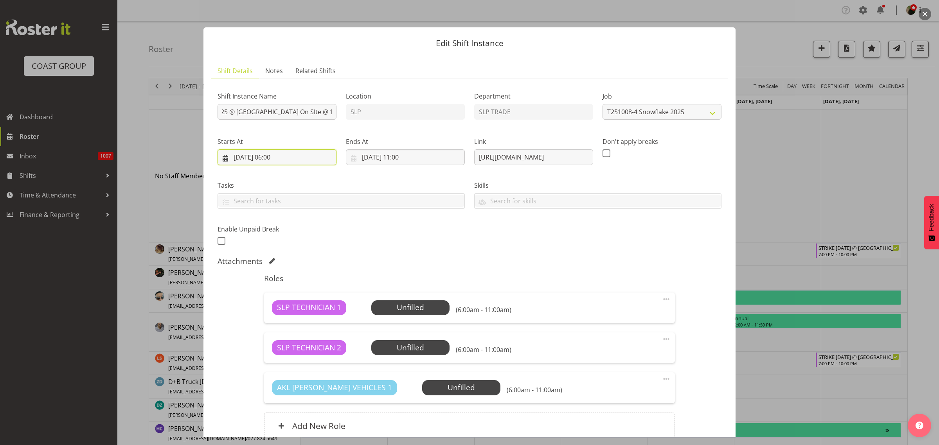
scroll to position [0, 0]
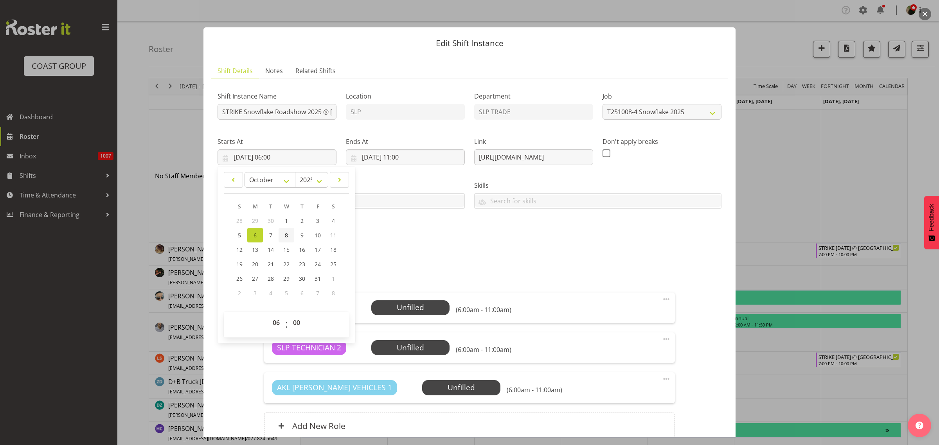
click at [282, 234] on link "8" at bounding box center [286, 235] width 16 height 14
type input "08/10/2025, 06:00"
drag, startPoint x: 278, startPoint y: 324, endPoint x: 278, endPoint y: 320, distance: 3.9
click at [278, 324] on select "00 01 02 03 04 05 06 07 08 09 10 11 12 13 14 15 16 17 18 19 20 21 22 23" at bounding box center [277, 323] width 18 height 16
select select "16"
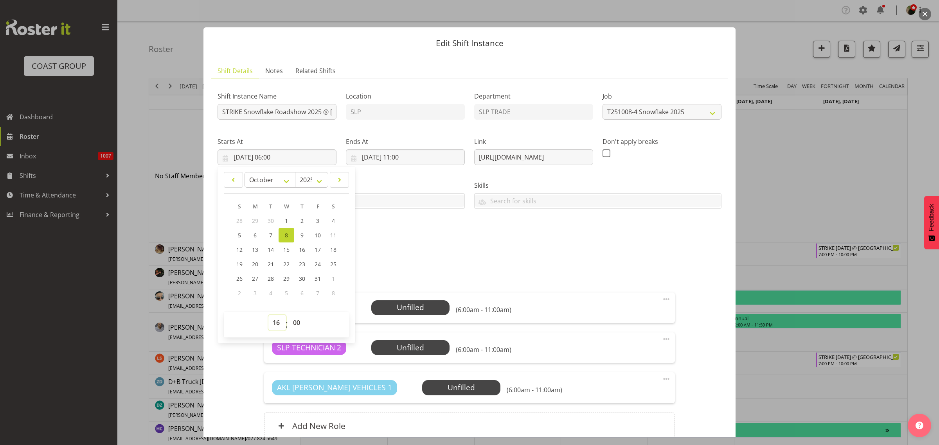
click at [268, 315] on select "00 01 02 03 04 05 06 07 08 09 10 11 12 13 14 15 16 17 18 19 20 21 22 23" at bounding box center [277, 323] width 18 height 16
type input "08/10/2025, 16:00"
select select "30"
type input "08/10/2025, 16:30"
click at [388, 155] on input "06/10/2025, 11:00" at bounding box center [405, 157] width 119 height 16
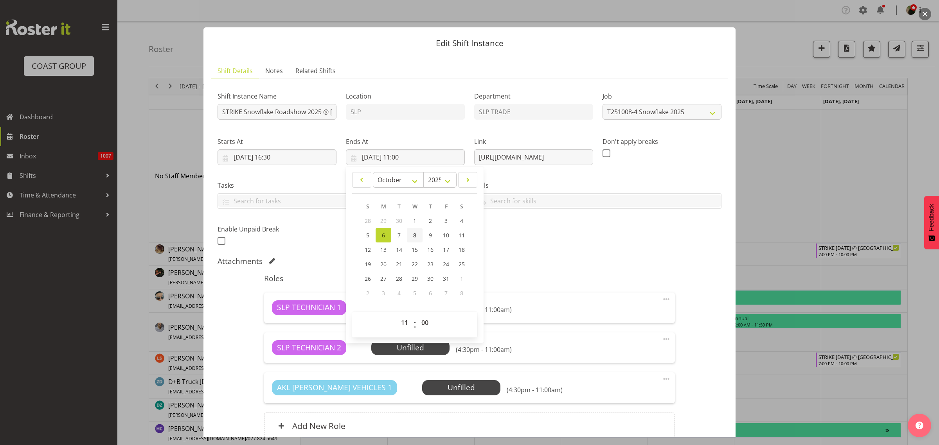
click at [413, 234] on span "8" at bounding box center [414, 235] width 3 height 7
type input "08/10/2025, 11:00"
click at [401, 325] on select "00 01 02 03 04 05 06 07 08 09 10 11 12 13 14 15 16 17 18 19 20 21 22 23" at bounding box center [406, 323] width 18 height 16
select select "20"
click at [397, 315] on select "00 01 02 03 04 05 06 07 08 09 10 11 12 13 14 15 16 17 18 19 20 21 22 23" at bounding box center [406, 323] width 18 height 16
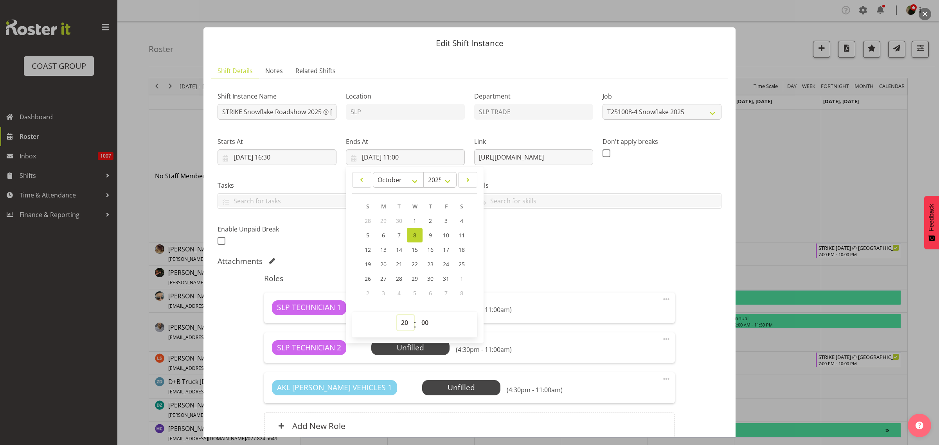
type input "08/10/2025, 20:00"
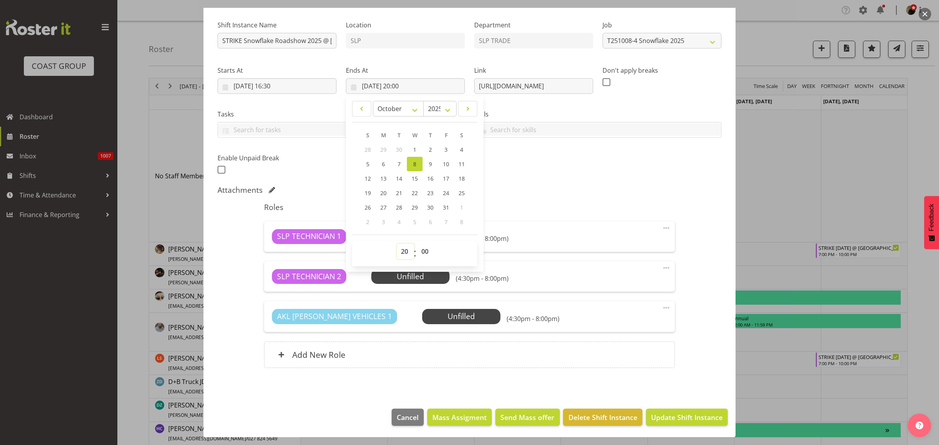
scroll to position [72, 0]
click at [689, 417] on span "Update Shift Instance" at bounding box center [687, 417] width 72 height 10
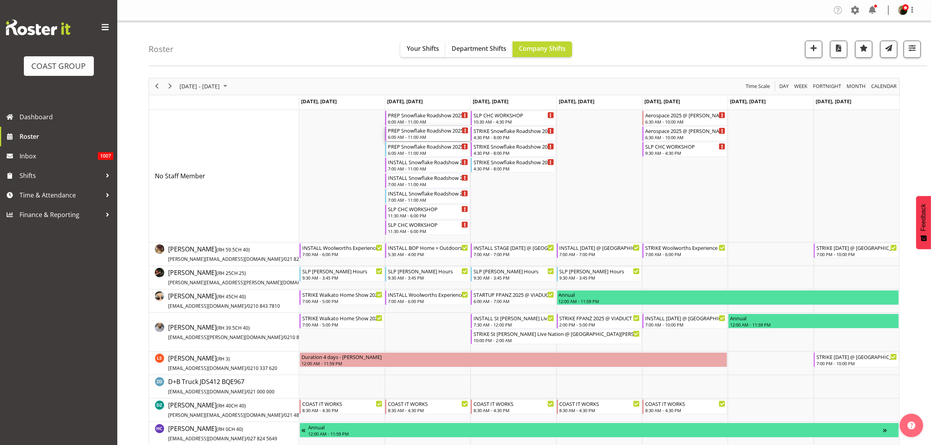
click at [403, 134] on div "PREP Snowflake Roadshow 2025 @ The Workshop" at bounding box center [428, 130] width 81 height 8
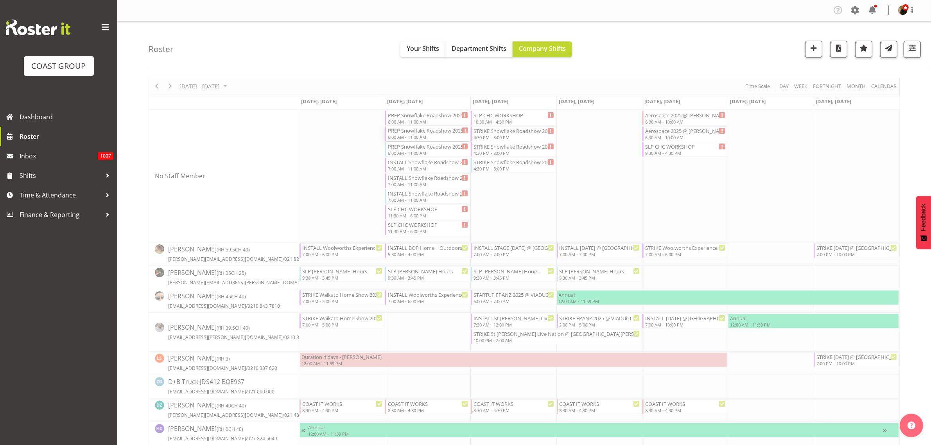
select select
select select "9"
select select "2025"
select select "6"
select select "9"
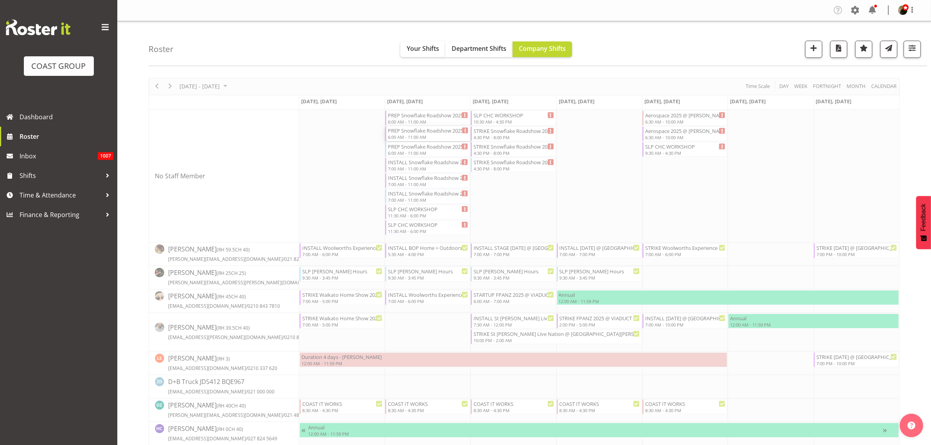
select select "2025"
select select "11"
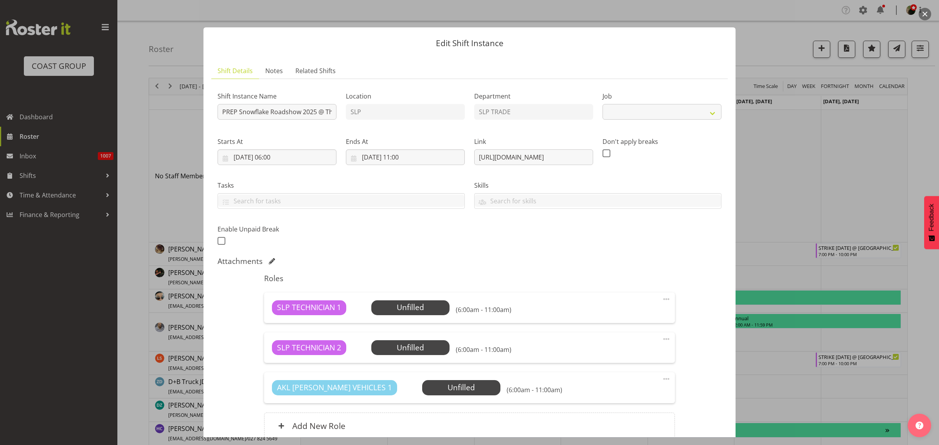
select select "10709"
click at [259, 158] on input "07/10/2025, 06:00" at bounding box center [276, 157] width 119 height 16
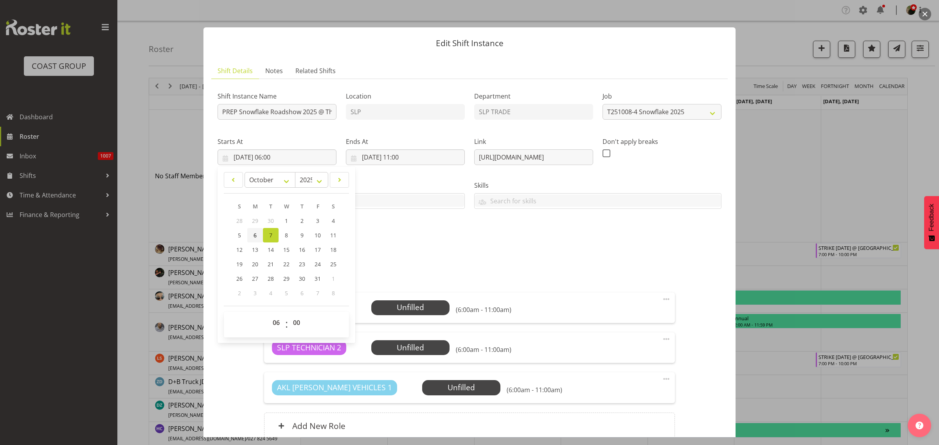
click at [257, 237] on link "6" at bounding box center [255, 235] width 16 height 14
type input "06/10/2025, 06:00"
click at [370, 158] on input "07/10/2025, 11:00" at bounding box center [405, 157] width 119 height 16
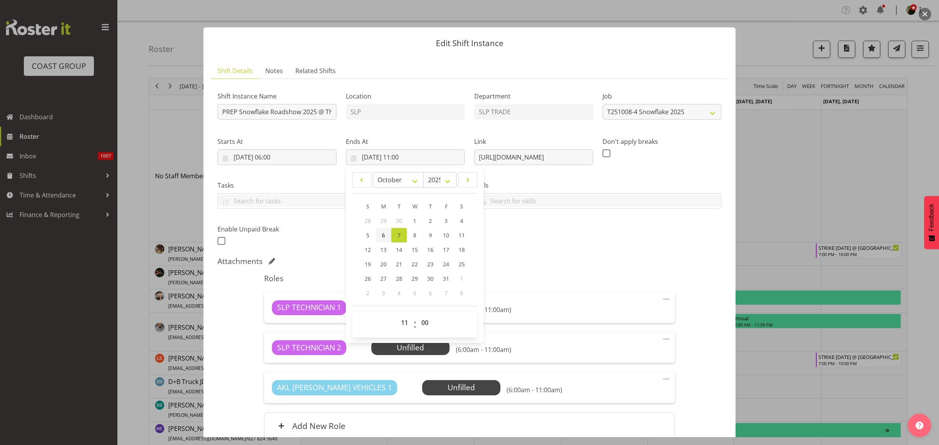
click at [382, 234] on span "6" at bounding box center [383, 235] width 3 height 7
type input "06/10/2025, 11:00"
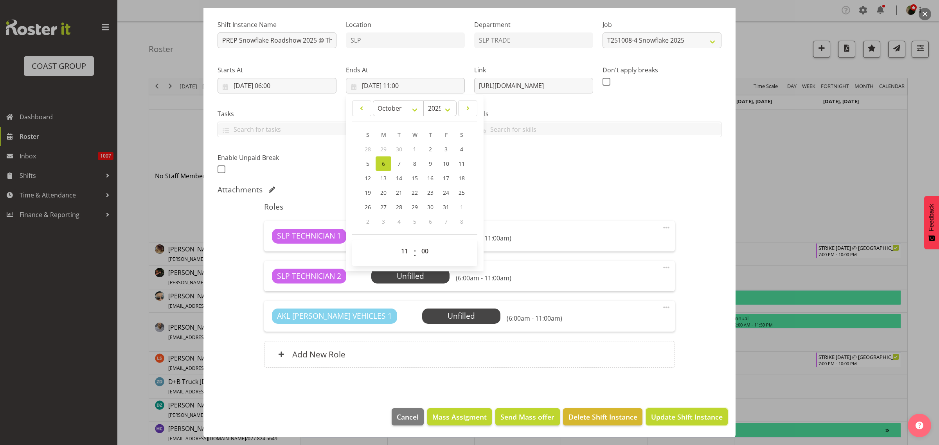
click at [664, 412] on span "Update Shift Instance" at bounding box center [687, 417] width 72 height 10
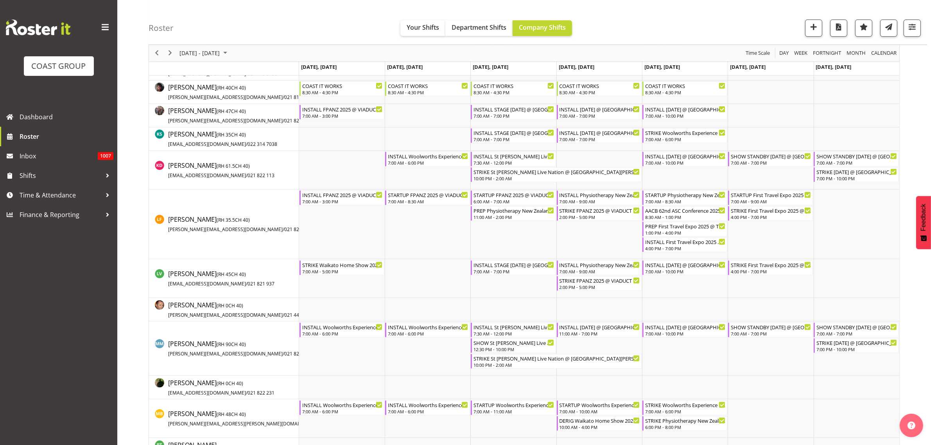
scroll to position [404, 0]
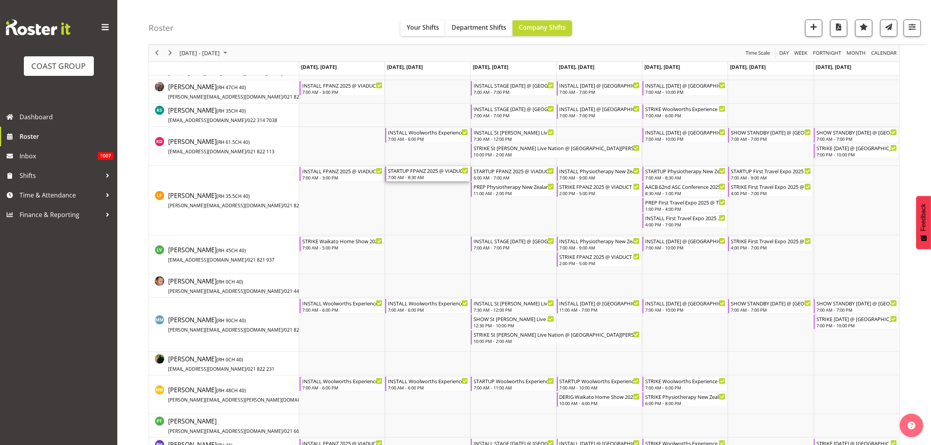
click at [417, 175] on div "7:00 AM - 8:30 AM" at bounding box center [428, 177] width 81 height 6
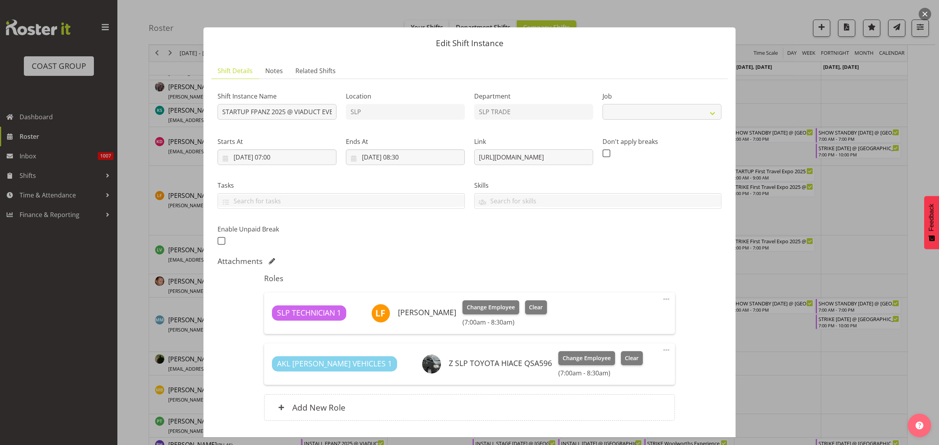
select select "9363"
click at [396, 159] on input "07/10/2025, 08:30" at bounding box center [405, 157] width 119 height 16
click at [403, 320] on select "00 01 02 03 04 05 06 07 08 09 10 11 12 13 14 15 16 17 18 19 20 21 22 23" at bounding box center [406, 323] width 18 height 16
select select "7"
click at [397, 315] on select "00 01 02 03 04 05 06 07 08 09 10 11 12 13 14 15 16 17 18 19 20 21 22 23" at bounding box center [406, 323] width 18 height 16
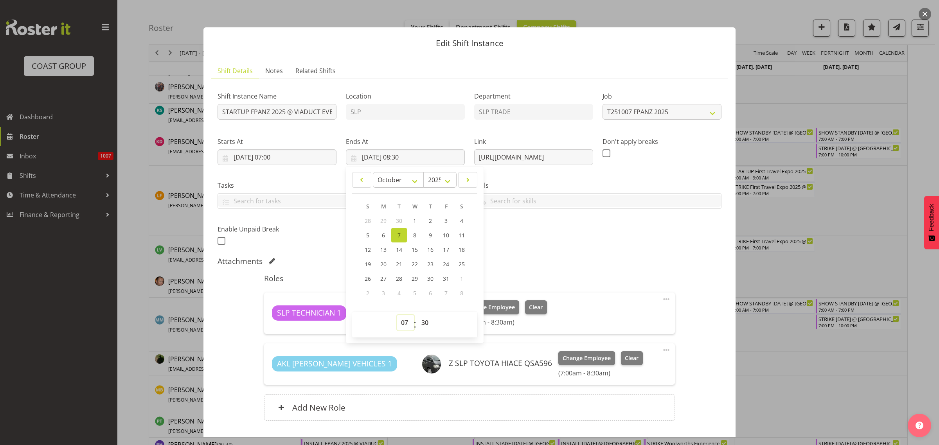
type input "07/10/2025, 07:30"
select select "0"
type input "07/10/2025, 07:00"
click at [281, 157] on input "07/10/2025, 07:00" at bounding box center [276, 157] width 119 height 16
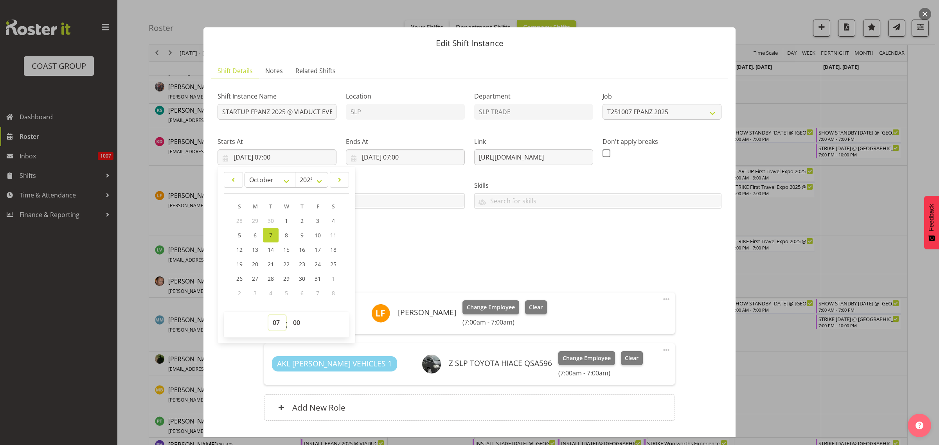
click at [276, 325] on select "00 01 02 03 04 05 06 07 08 09 10 11 12 13 14 15 16 17 18 19 20 21 22 23" at bounding box center [277, 323] width 18 height 16
select select "6"
click at [268, 315] on select "00 01 02 03 04 05 06 07 08 09 10 11 12 13 14 15 16 17 18 19 20 21 22 23" at bounding box center [277, 323] width 18 height 16
type input "07/10/2025, 06:00"
click at [447, 415] on div "Add New Role" at bounding box center [469, 407] width 410 height 27
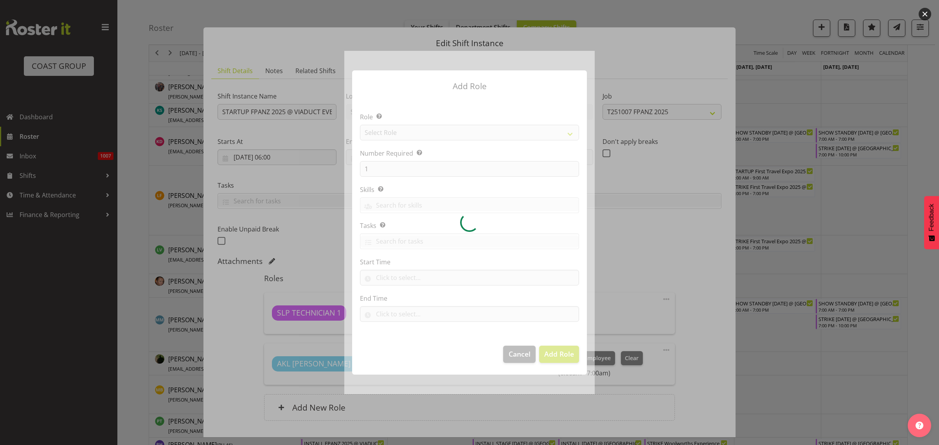
click at [455, 128] on div at bounding box center [469, 222] width 250 height 343
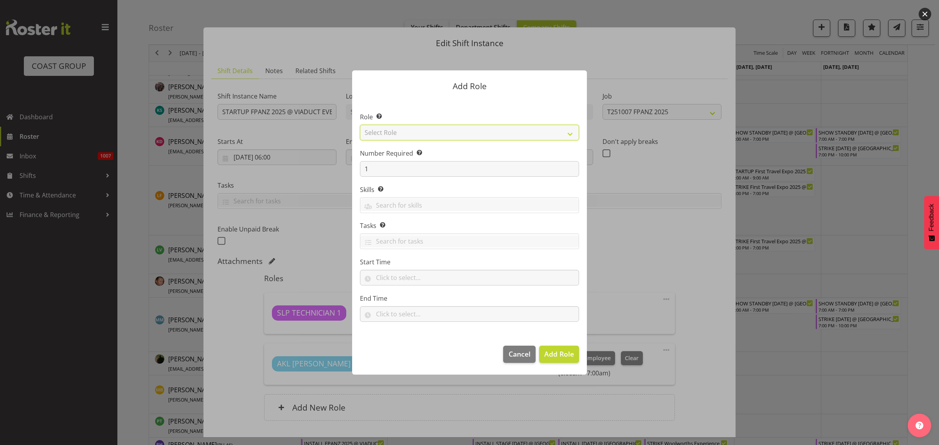
click at [455, 128] on select "Select Role ACCOUNT MANAGER ACCOUNT MANAGER DW ACCOUNTS AKL DIANNA VEHICLES AKL…" at bounding box center [469, 133] width 219 height 16
select select "123"
click at [360, 125] on select "Select Role ACCOUNT MANAGER ACCOUNT MANAGER DW ACCOUNTS AKL DIANNA VEHICLES AKL…" at bounding box center [469, 133] width 219 height 16
click at [565, 355] on span "Add Role" at bounding box center [559, 353] width 30 height 9
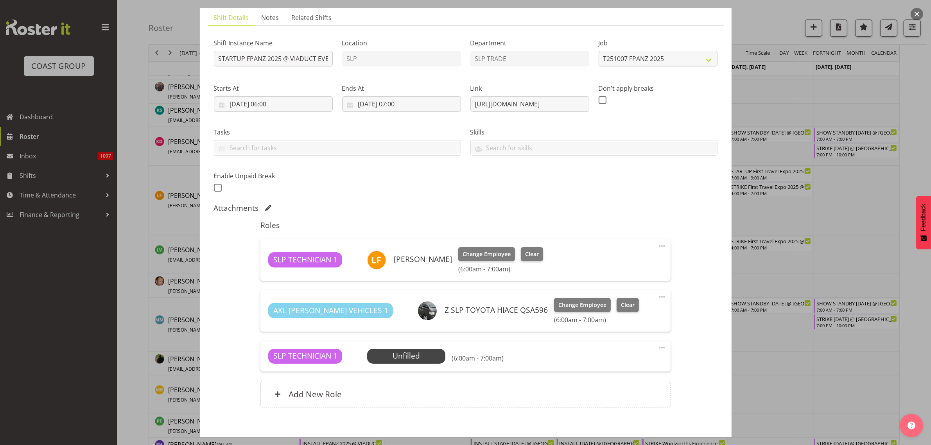
scroll to position [93, 0]
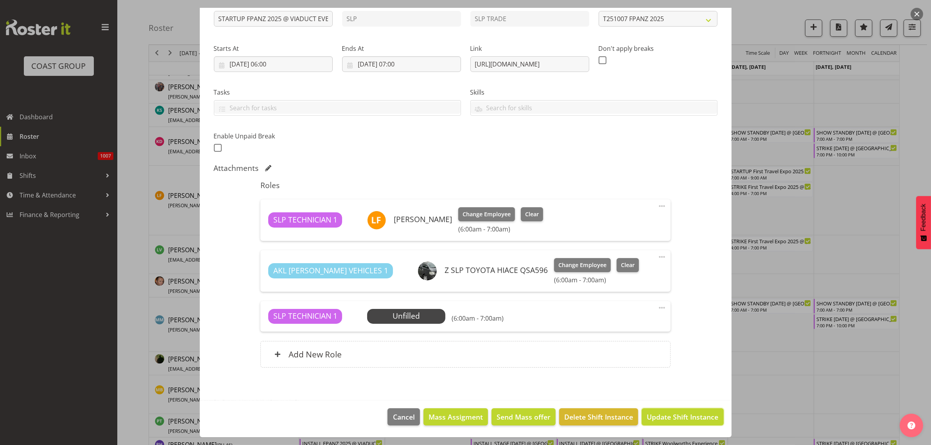
click at [677, 413] on span "Update Shift Instance" at bounding box center [683, 417] width 72 height 10
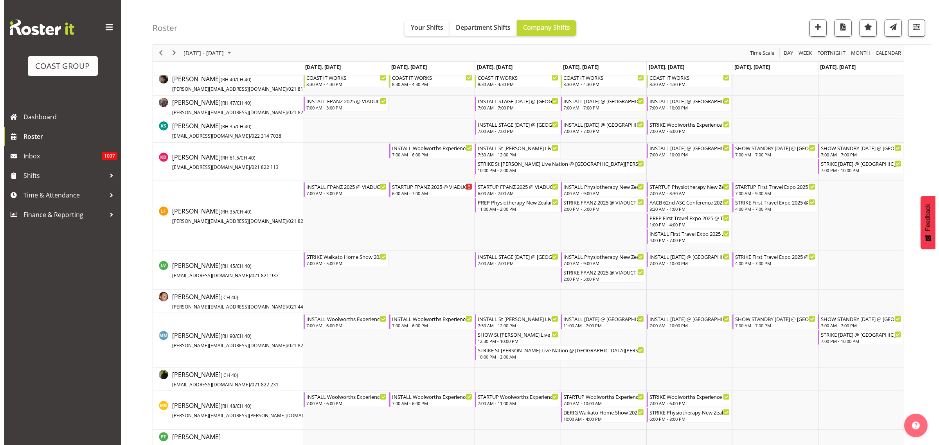
scroll to position [0, 0]
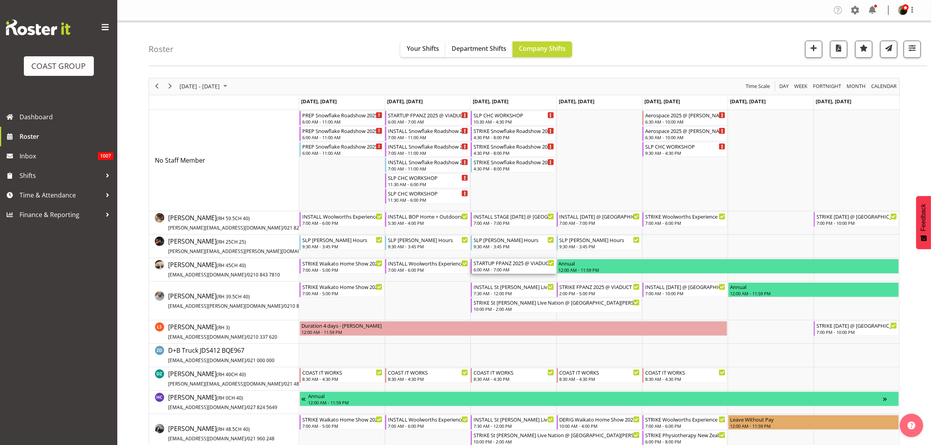
click at [497, 269] on div "6:00 AM - 7:00 AM" at bounding box center [514, 269] width 81 height 6
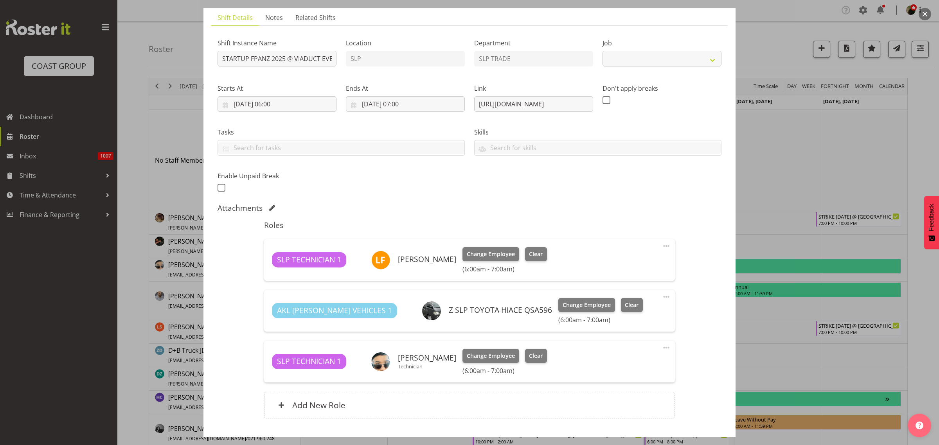
select select "9363"
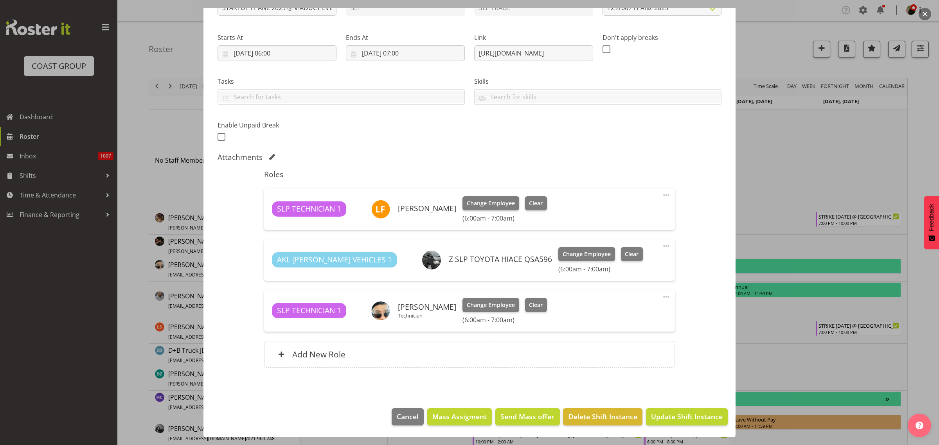
click at [665, 296] on div "SLP TECHNICIAN 1 Aof Anujarawat Technician Change Employee Clear (6:00am - 7:00…" at bounding box center [469, 310] width 410 height 41
click at [664, 296] on div "SLP TECHNICIAN 1 Aof Anujarawat Technician Change Employee Clear (6:00am - 7:00…" at bounding box center [469, 310] width 410 height 41
click at [661, 300] on span at bounding box center [665, 296] width 9 height 9
click at [615, 341] on link "Delete" at bounding box center [633, 342] width 75 height 14
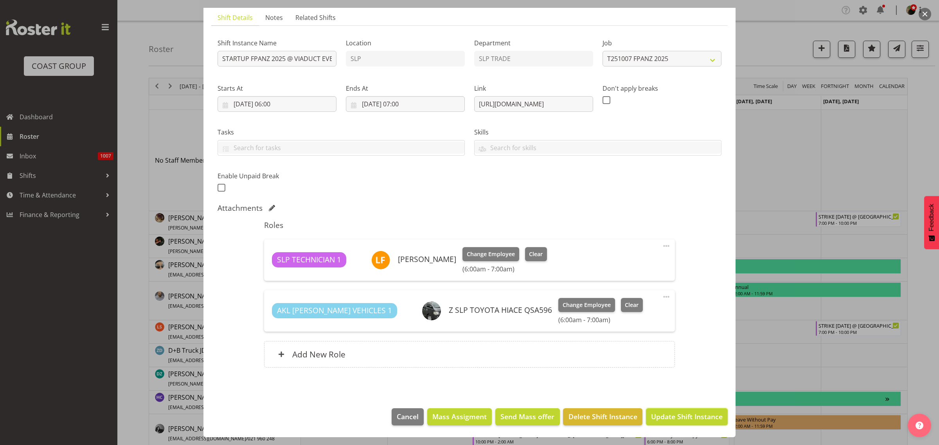
click at [665, 422] on span "Update Shift Instance" at bounding box center [687, 416] width 72 height 10
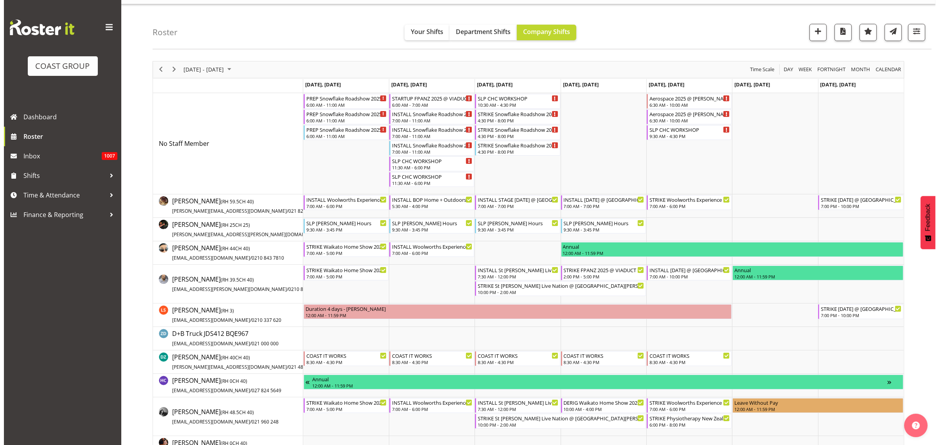
scroll to position [0, 0]
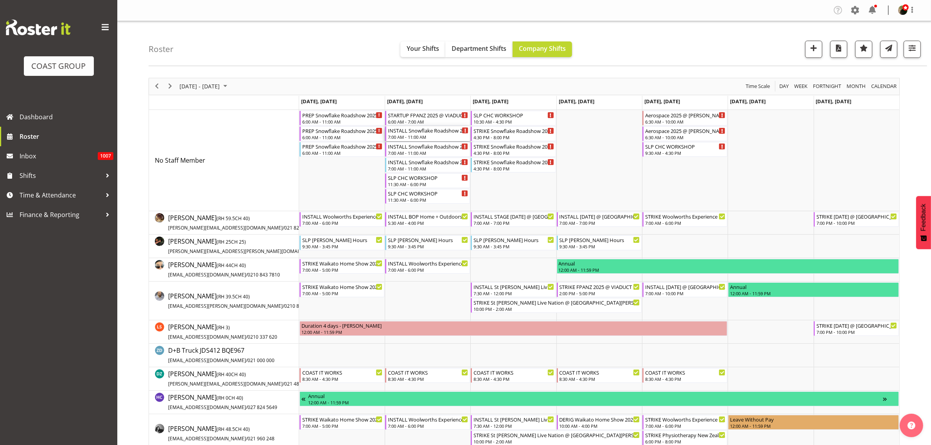
click at [424, 132] on div "INSTALL Snowflake Roadshow 2025 @ Cordis Auckland On SIte @ 0700" at bounding box center [428, 130] width 81 height 8
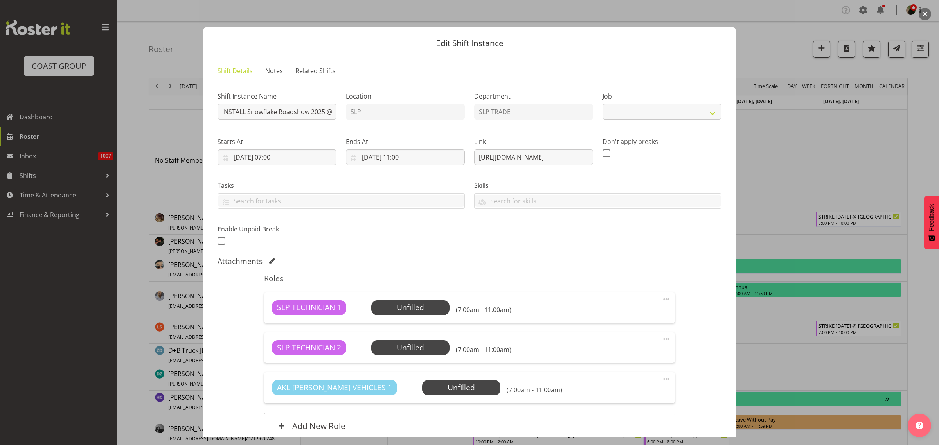
select select "10709"
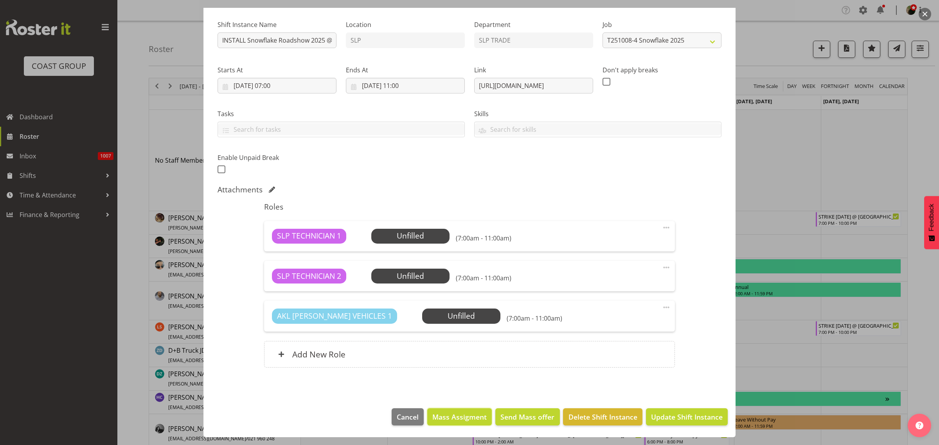
click at [451, 420] on span "Mass Assigment" at bounding box center [459, 417] width 54 height 10
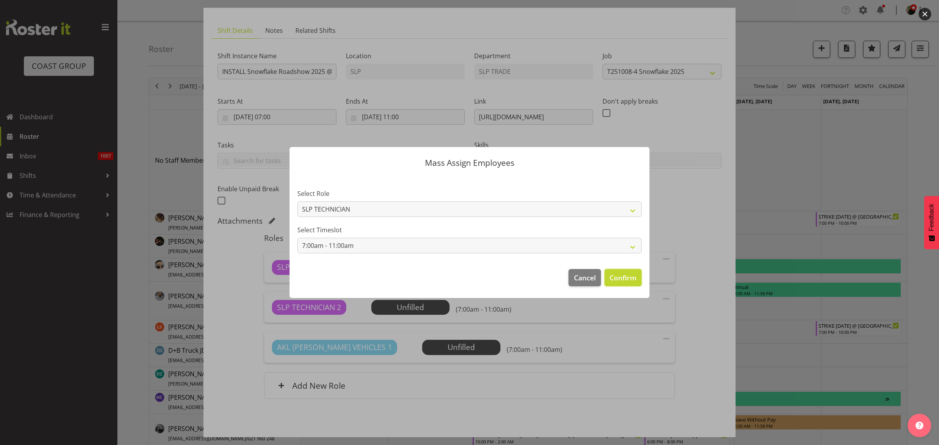
click at [626, 278] on span "Confirm" at bounding box center [622, 278] width 27 height 10
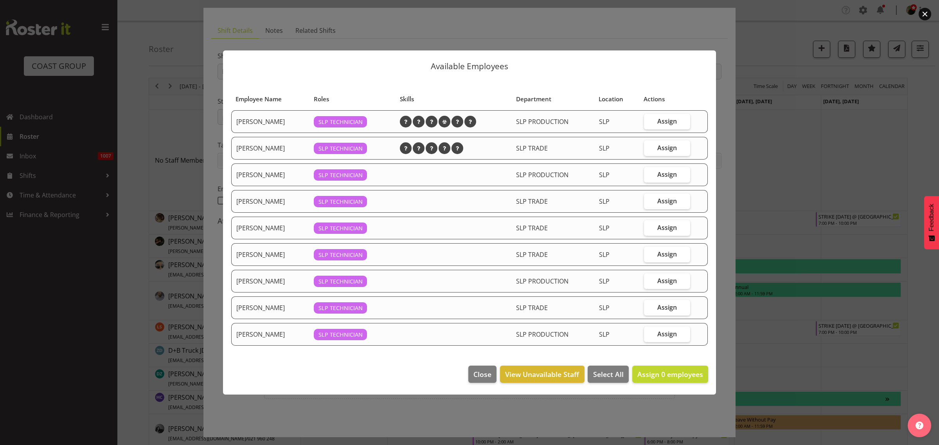
click at [667, 202] on span "Assign" at bounding box center [667, 201] width 20 height 8
click at [649, 202] on input "Assign" at bounding box center [646, 200] width 5 height 5
checkbox input "true"
click at [666, 225] on span "Assign" at bounding box center [667, 228] width 20 height 8
click at [649, 225] on input "Assign" at bounding box center [646, 227] width 5 height 5
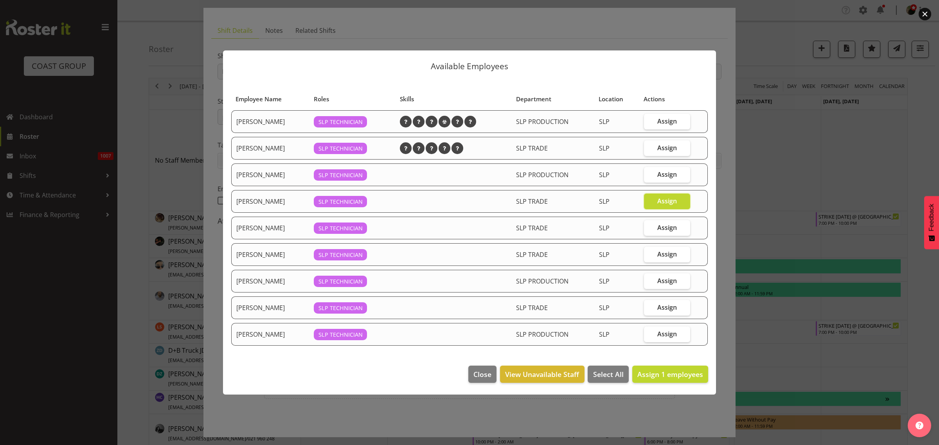
checkbox input "true"
click at [670, 377] on span "Assign 2 employees" at bounding box center [670, 374] width 66 height 9
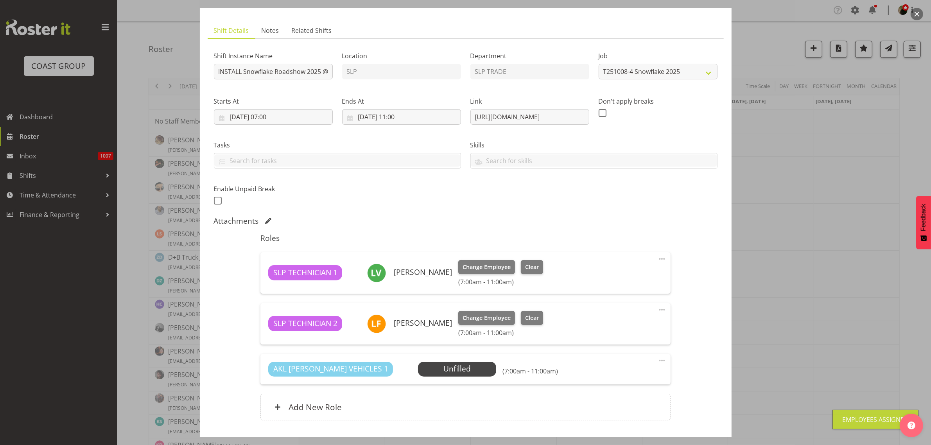
click at [0, 0] on span "Select Employee" at bounding box center [0, 0] width 0 height 0
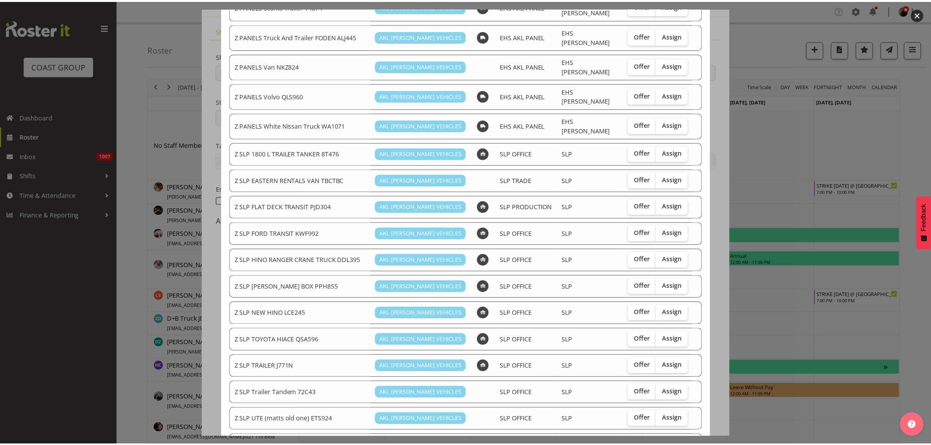
scroll to position [651, 0]
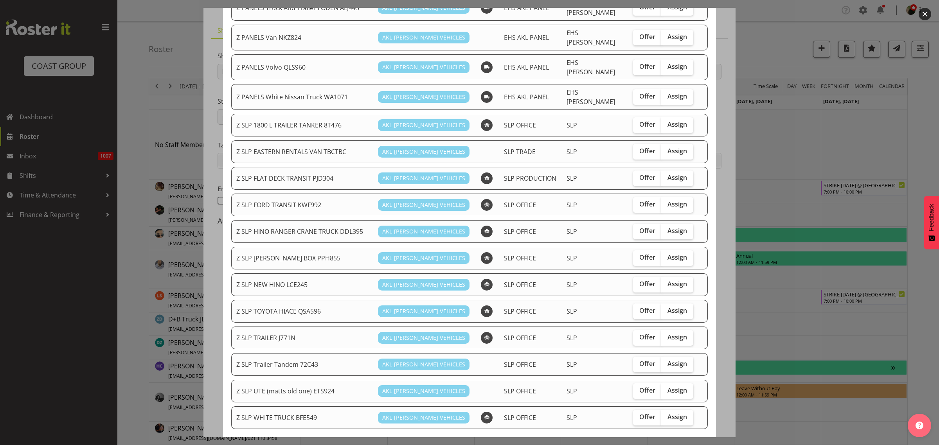
click at [667, 307] on span "Assign" at bounding box center [677, 311] width 20 height 8
click at [666, 308] on input "Assign" at bounding box center [663, 310] width 5 height 5
checkbox input "true"
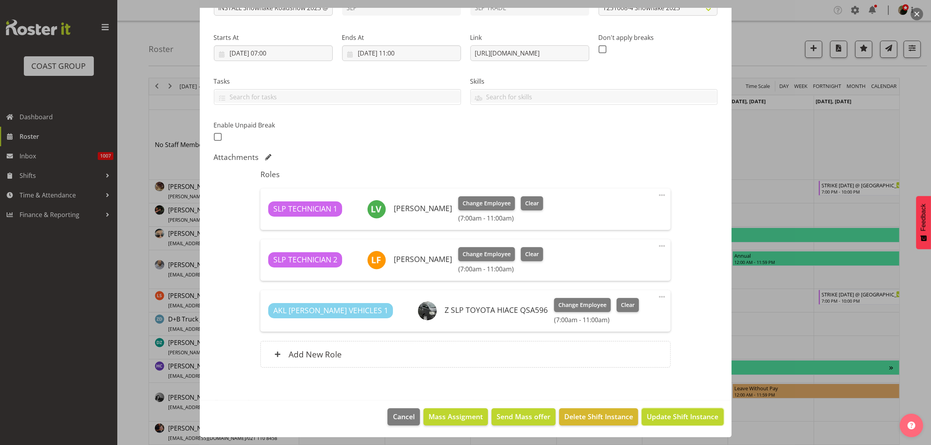
click at [690, 423] on button "Update Shift Instance" at bounding box center [683, 416] width 82 height 17
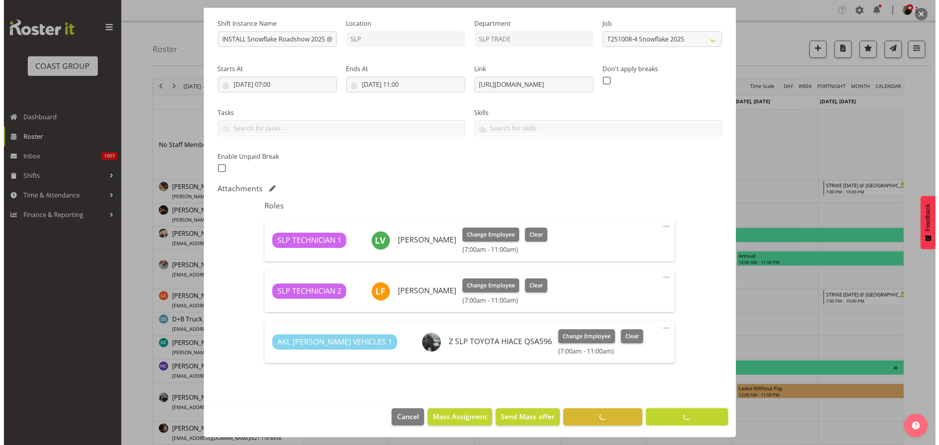
scroll to position [73, 0]
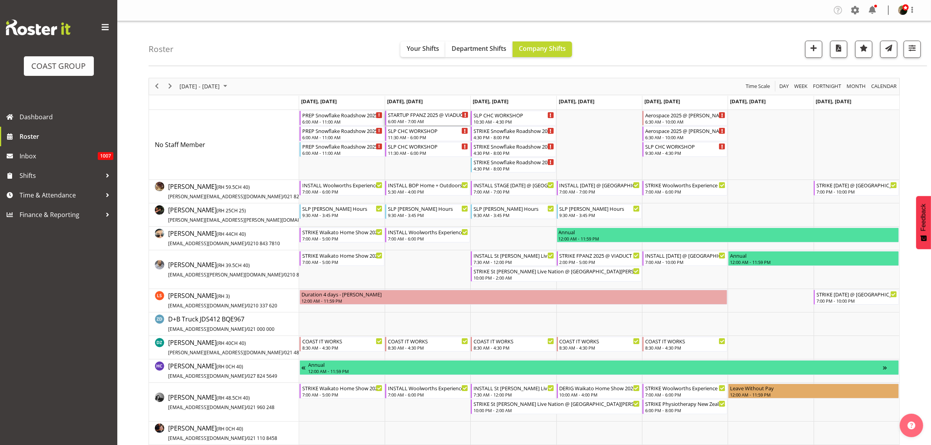
click at [415, 117] on div "STARTUP FPANZ 2025 @ VIADUCT EVENTS CENTRE On SIte @ TBC" at bounding box center [428, 115] width 81 height 8
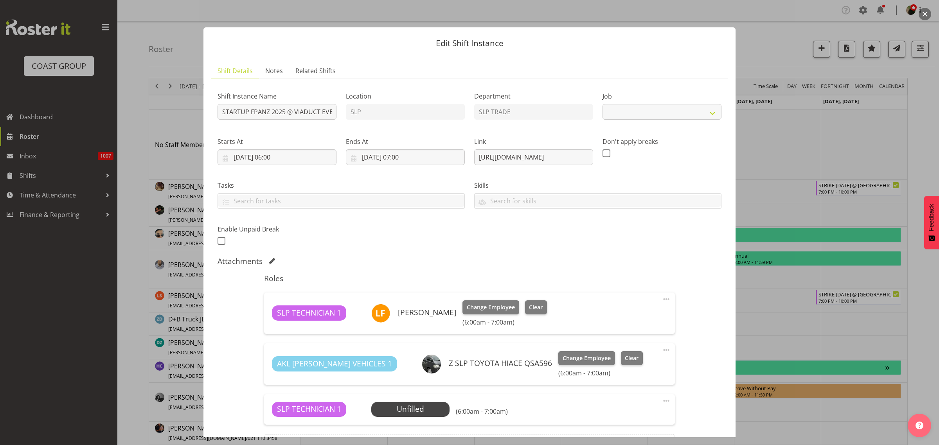
select select "9363"
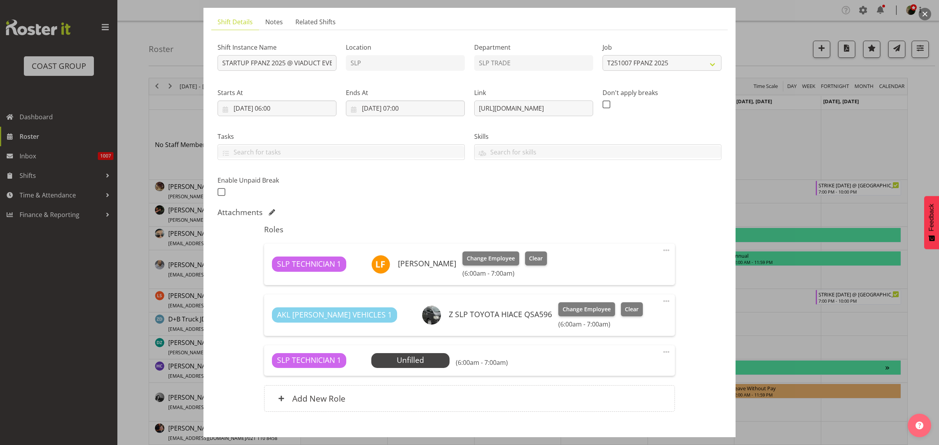
click at [0, 0] on span "Select Employee" at bounding box center [0, 0] width 0 height 0
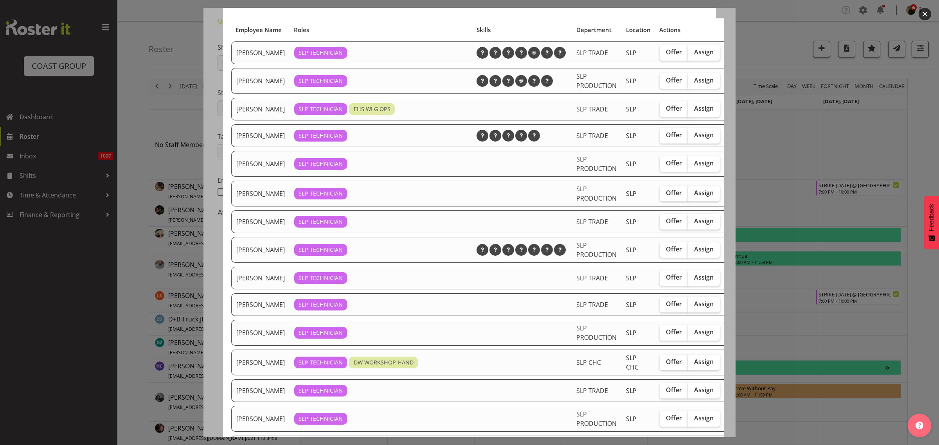
scroll to position [98, 0]
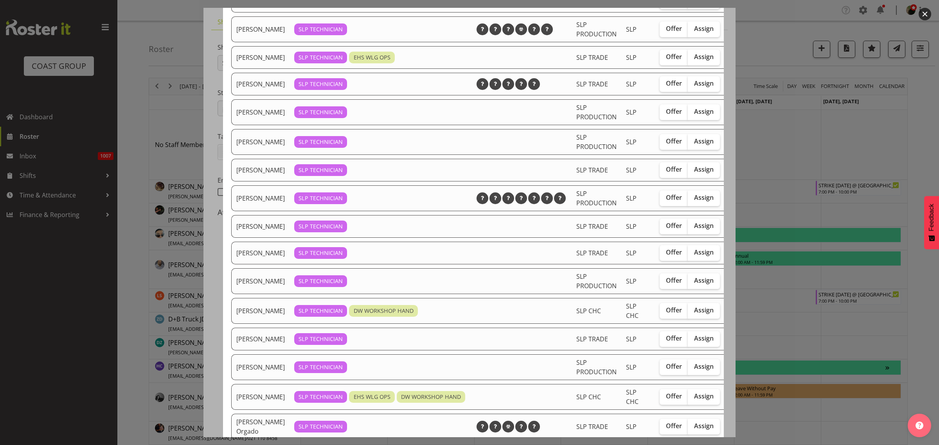
click at [700, 173] on span "Assign" at bounding box center [704, 169] width 20 height 8
click at [693, 172] on input "Assign" at bounding box center [690, 169] width 5 height 5
checkbox input "true"
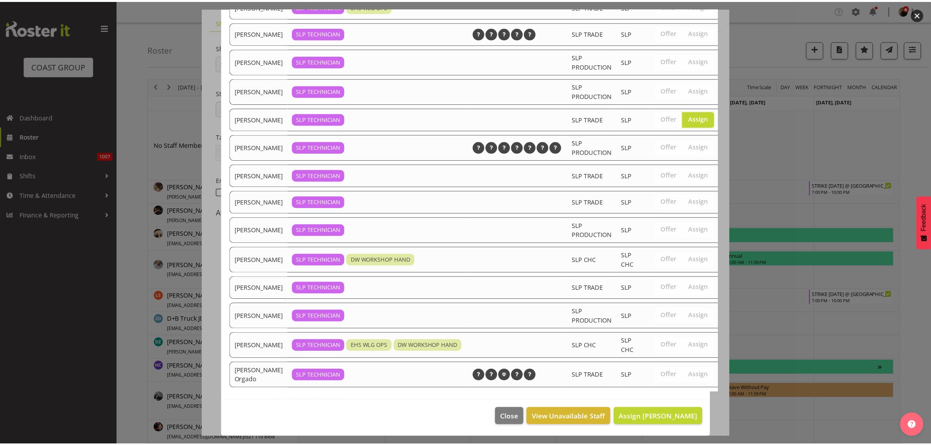
scroll to position [190, 0]
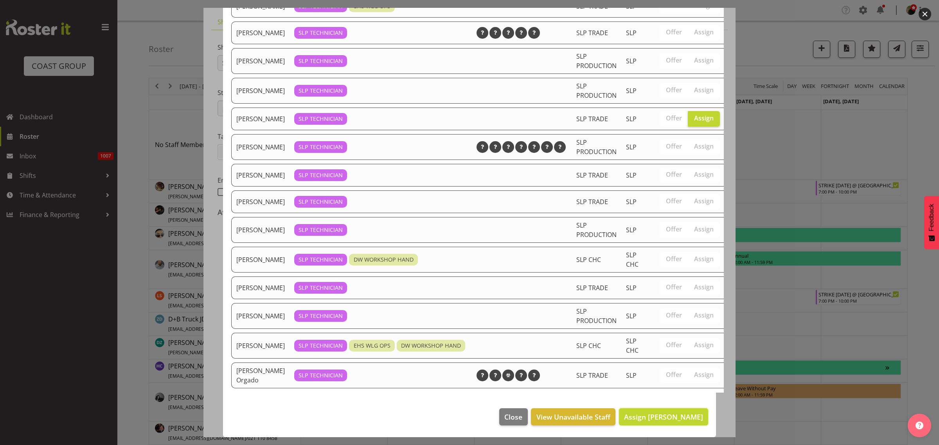
click at [675, 412] on span "Assign Luke Van Eyssen" at bounding box center [663, 416] width 79 height 9
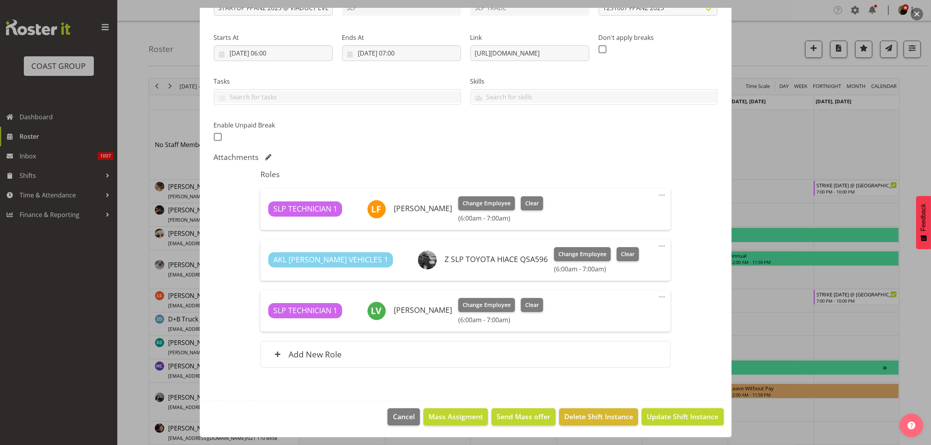
click at [677, 415] on span "Update Shift Instance" at bounding box center [683, 416] width 72 height 10
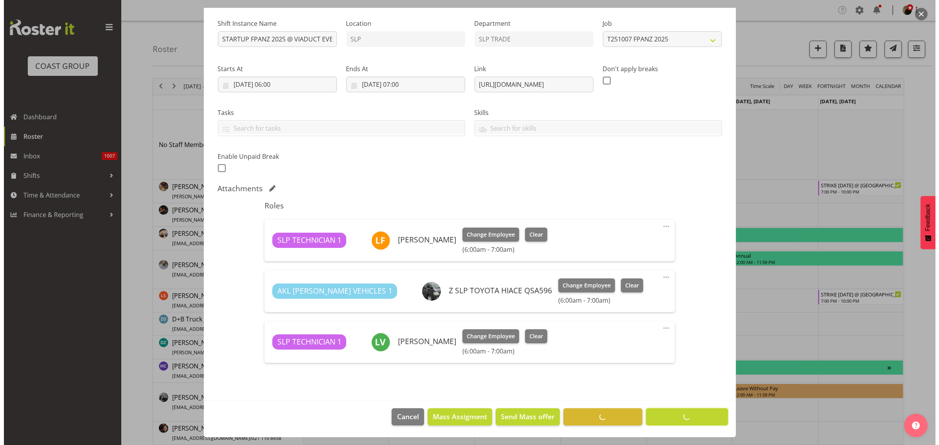
scroll to position [73, 0]
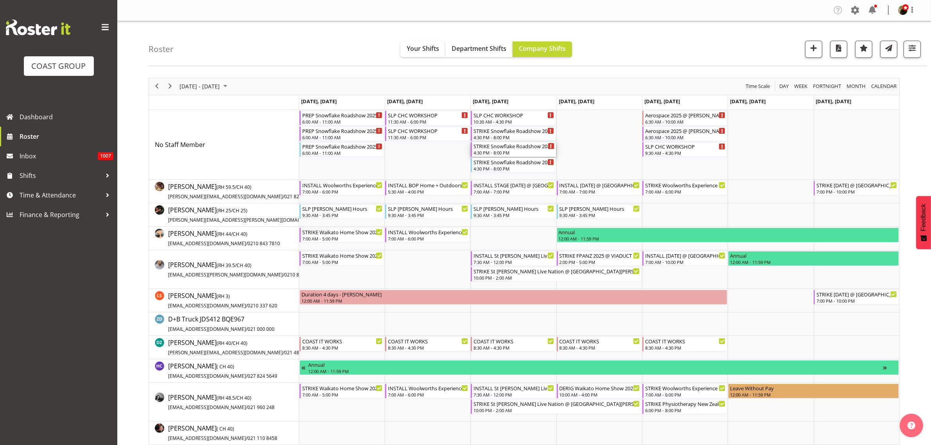
click at [509, 147] on div "STRIKE Snowflake Roadshow 2025 @ Cordis Auckland On SIte @ 1700" at bounding box center [514, 146] width 81 height 8
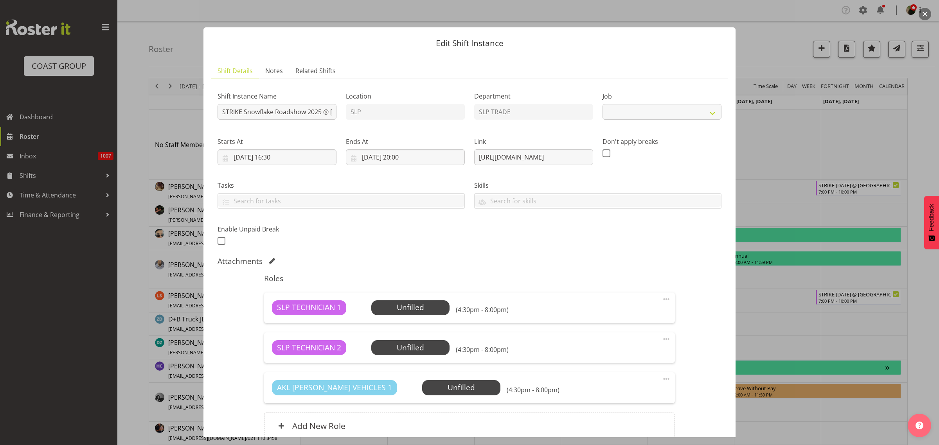
select select "10709"
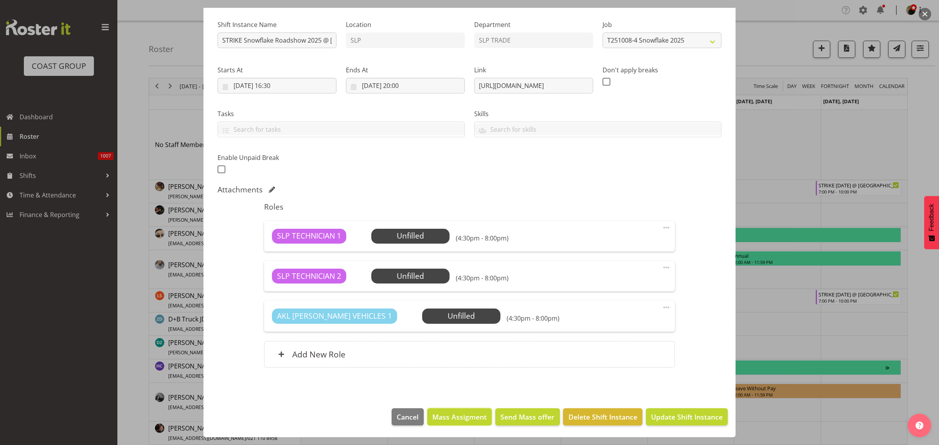
click at [457, 417] on span "Mass Assigment" at bounding box center [459, 417] width 54 height 10
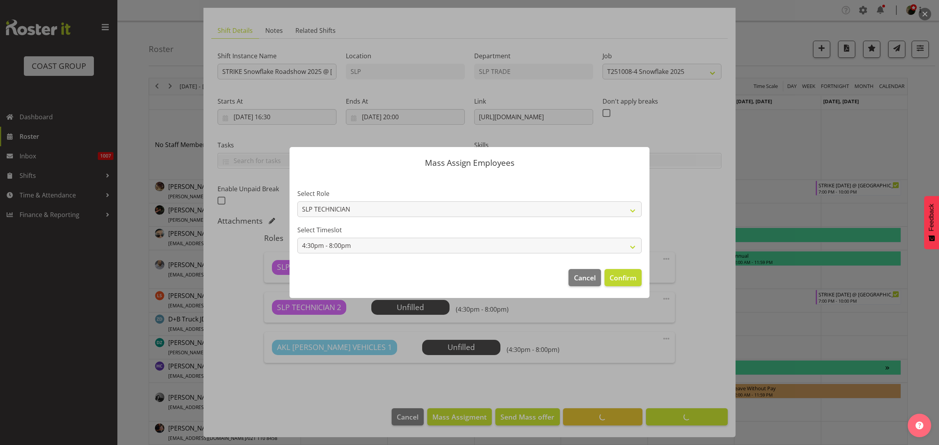
scroll to position [40, 0]
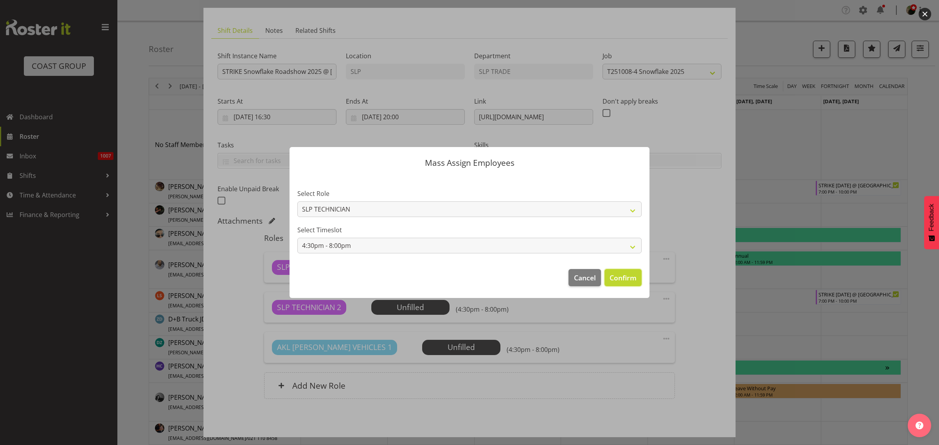
click at [640, 283] on button "Confirm" at bounding box center [622, 277] width 37 height 17
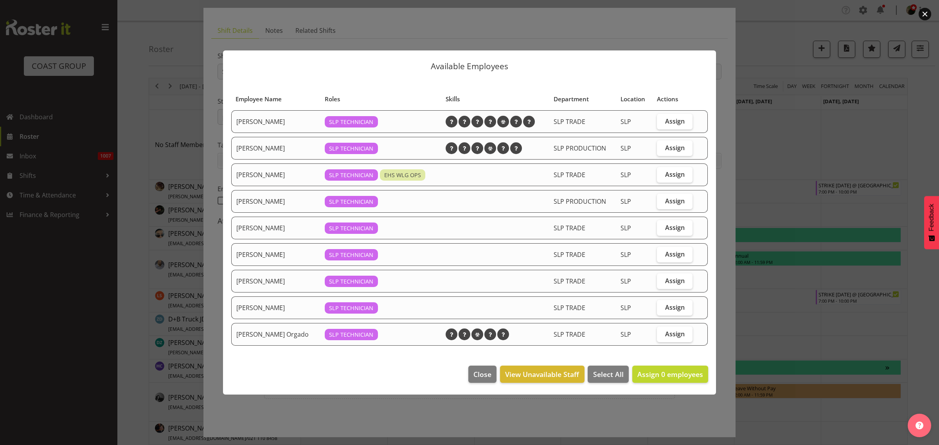
click at [670, 229] on span "Assign" at bounding box center [675, 228] width 20 height 8
click at [662, 229] on input "Assign" at bounding box center [659, 227] width 5 height 5
checkbox input "true"
click at [676, 147] on span "Assign" at bounding box center [675, 148] width 20 height 8
click at [662, 147] on input "Assign" at bounding box center [659, 147] width 5 height 5
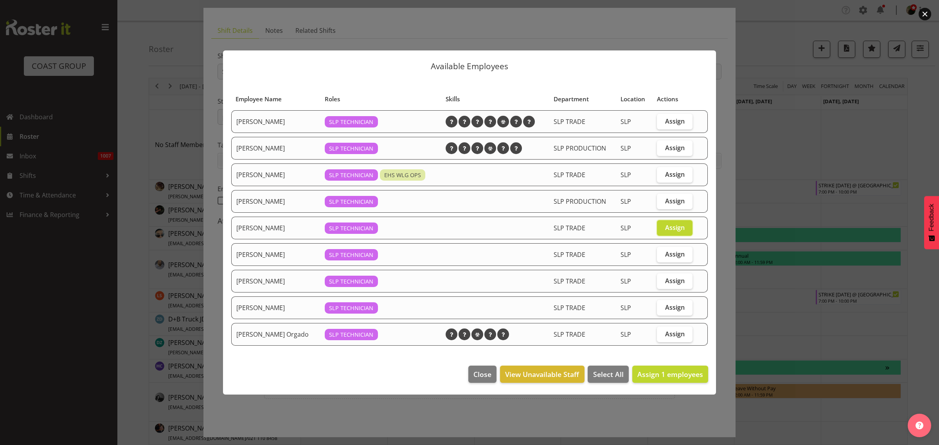
checkbox input "true"
click at [664, 372] on span "Assign 2 employees" at bounding box center [670, 374] width 66 height 9
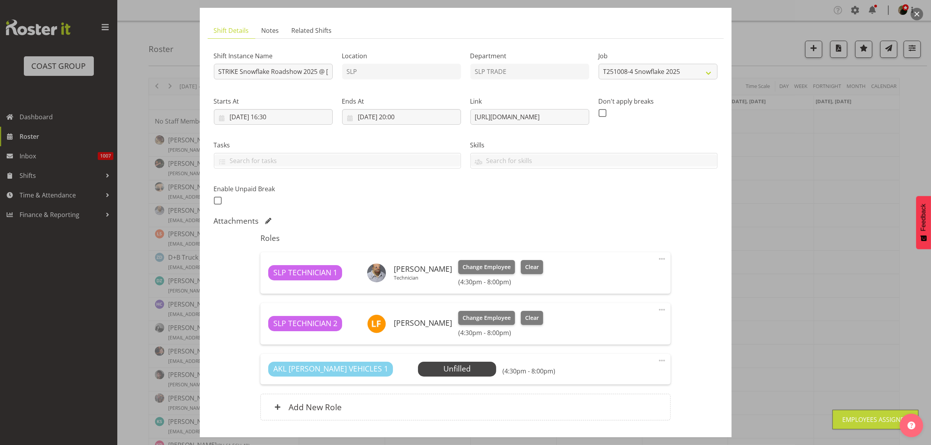
click at [0, 0] on span "Select Employee" at bounding box center [0, 0] width 0 height 0
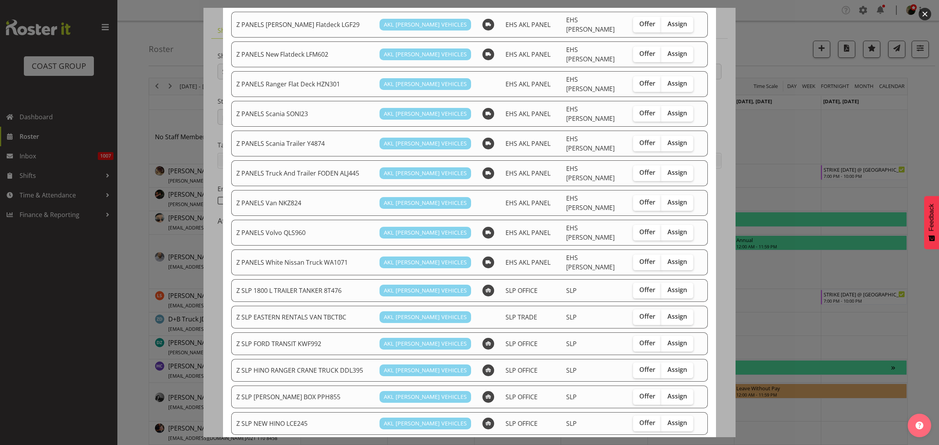
scroll to position [538, 0]
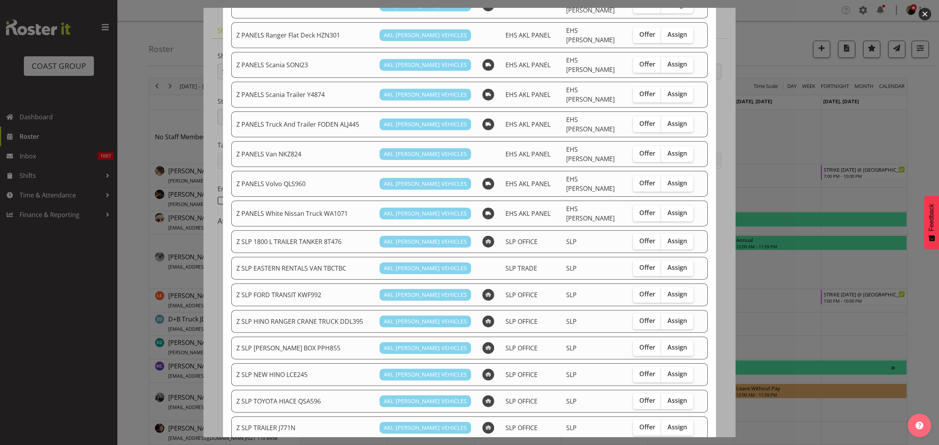
click at [670, 397] on span "Assign" at bounding box center [677, 401] width 20 height 8
click at [666, 398] on input "Assign" at bounding box center [663, 400] width 5 height 5
checkbox input "true"
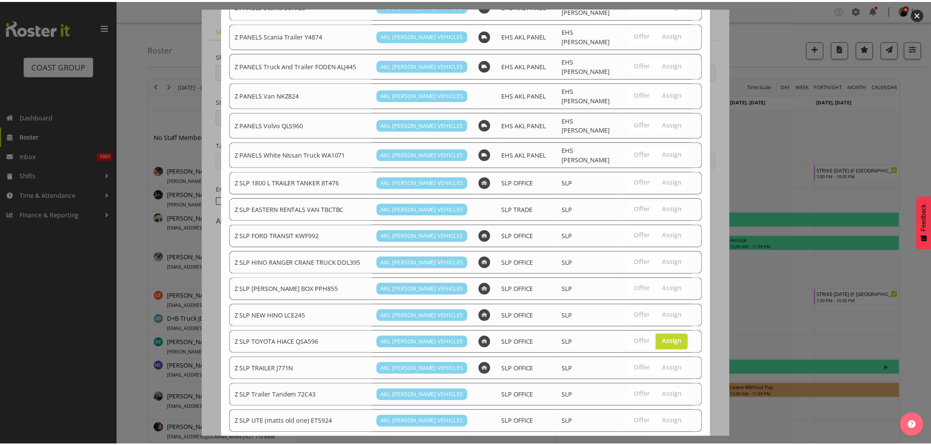
scroll to position [597, 0]
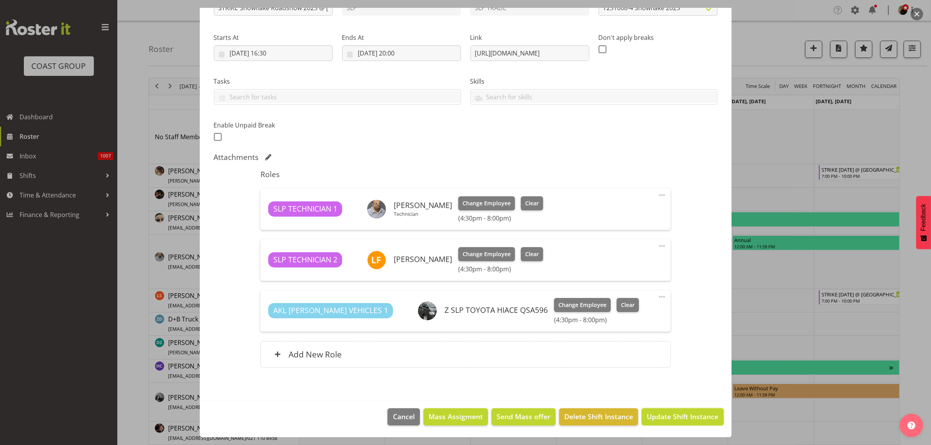
click at [659, 415] on span "Update Shift Instance" at bounding box center [683, 416] width 72 height 10
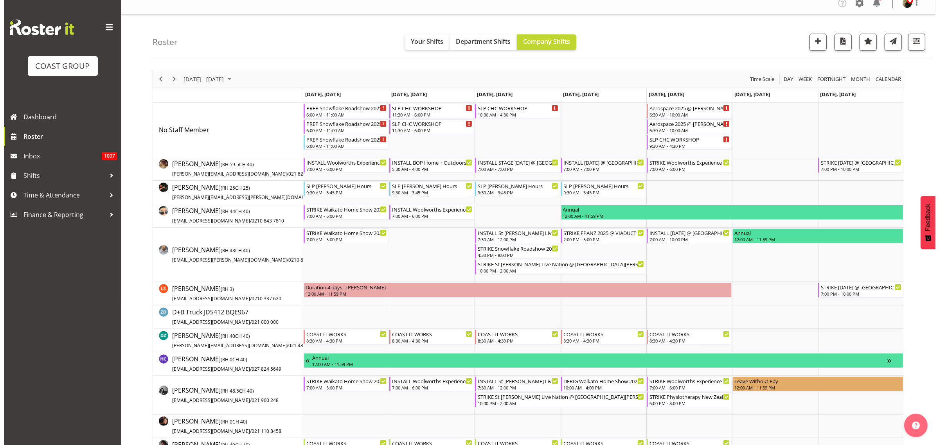
scroll to position [0, 0]
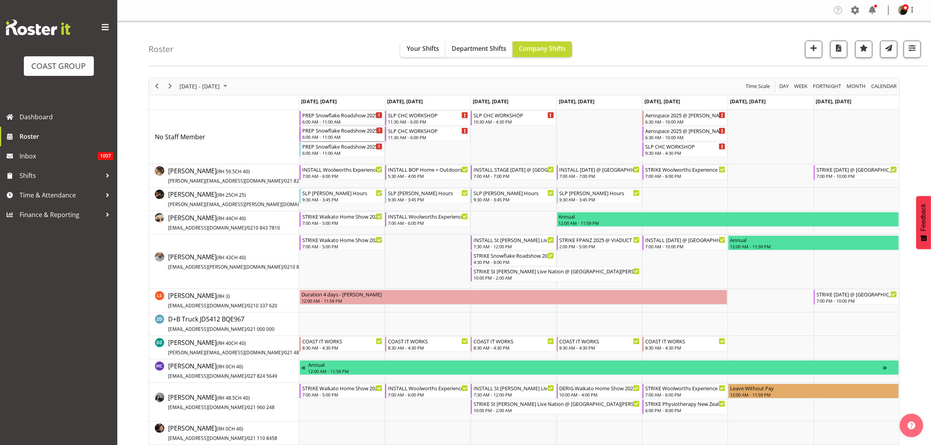
click at [316, 132] on div "PREP Snowflake Roadshow 2025 @ The Workshop" at bounding box center [342, 130] width 81 height 8
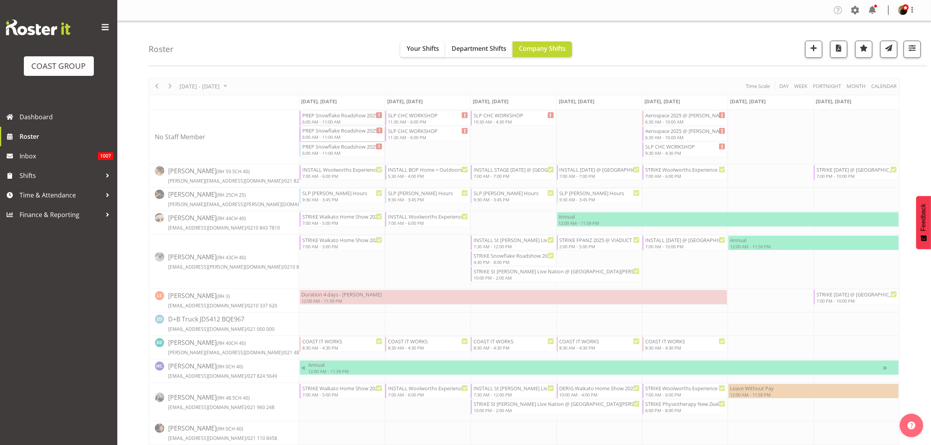
select select
select select "9"
select select "2025"
select select "6"
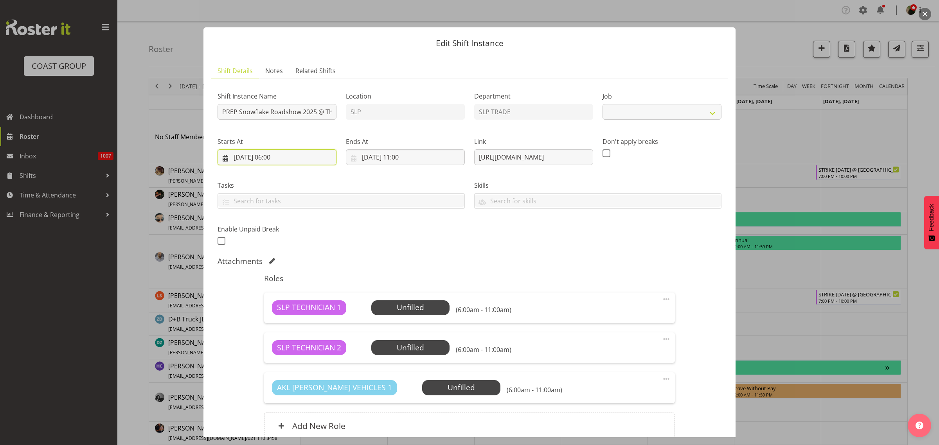
click at [284, 154] on input "06/10/2025, 06:00" at bounding box center [276, 157] width 119 height 16
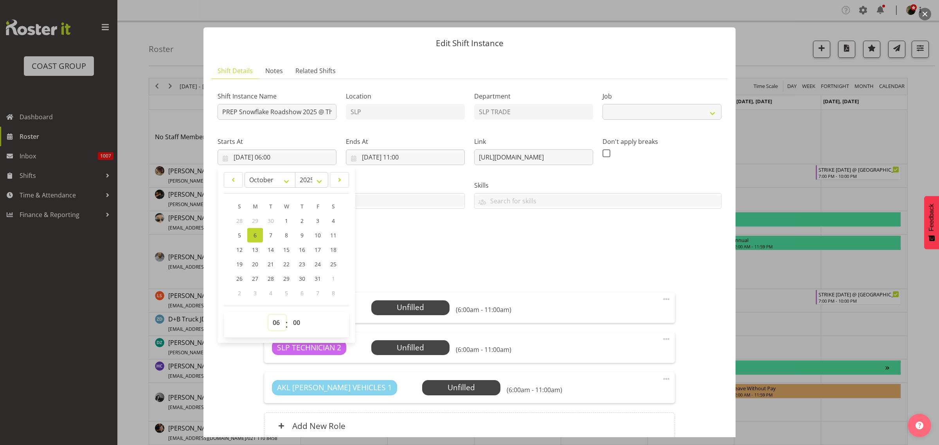
click at [275, 321] on select "00 01 02 03 04 05 06 07 08 09 10 11 12 13 14 15 16 17 18 19 20 21 22 23" at bounding box center [277, 323] width 18 height 16
select select "10709"
select select "15"
click at [268, 315] on select "00 01 02 03 04 05 06 07 08 09 10 11 12 13 14 15 16 17 18 19 20 21 22 23" at bounding box center [277, 323] width 18 height 16
type input "06/10/2025, 15:00"
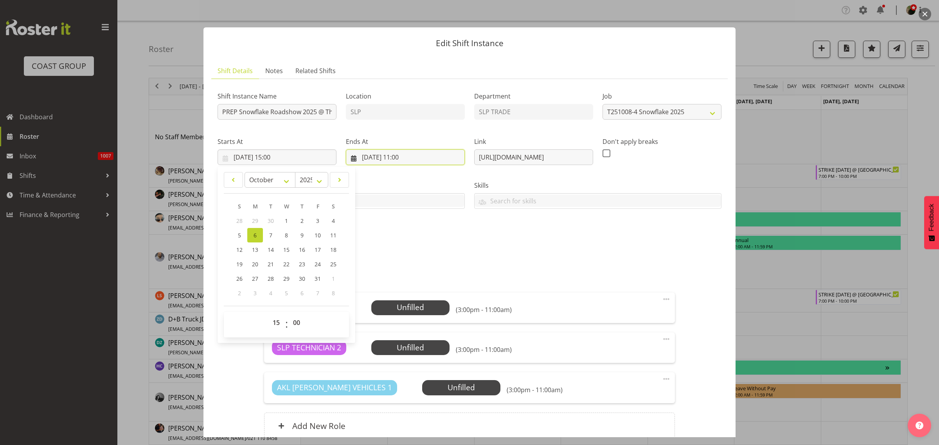
click at [383, 156] on input "06/10/2025, 11:00" at bounding box center [405, 157] width 119 height 16
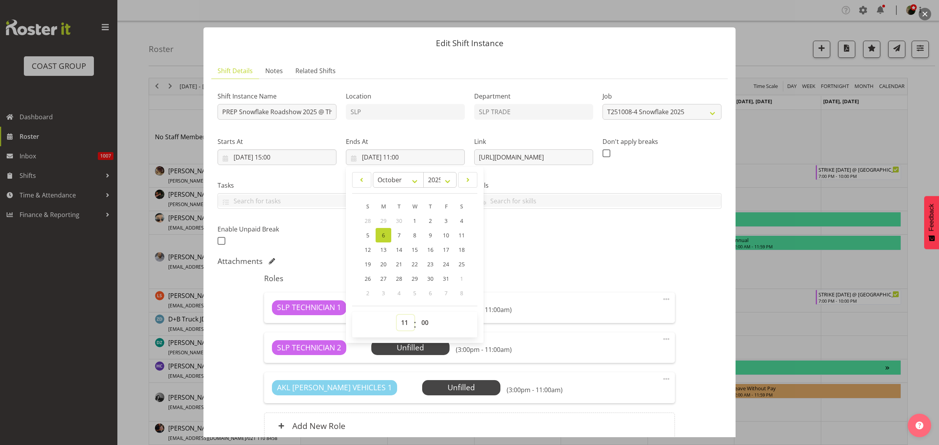
click at [403, 319] on select "00 01 02 03 04 05 06 07 08 09 10 11 12 13 14 15 16 17 18 19 20 21 22 23" at bounding box center [406, 323] width 18 height 16
select select "17"
click at [397, 315] on select "00 01 02 03 04 05 06 07 08 09 10 11 12 13 14 15 16 17 18 19 20 21 22 23" at bounding box center [406, 323] width 18 height 16
type input "06/10/2025, 17:00"
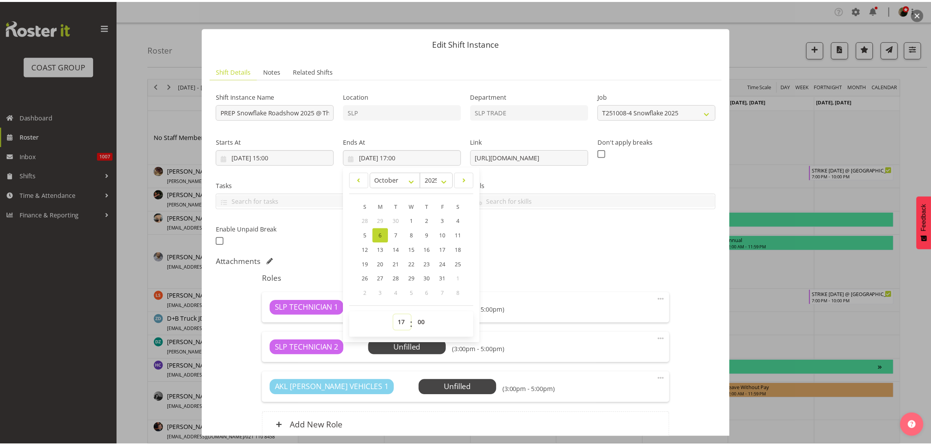
scroll to position [72, 0]
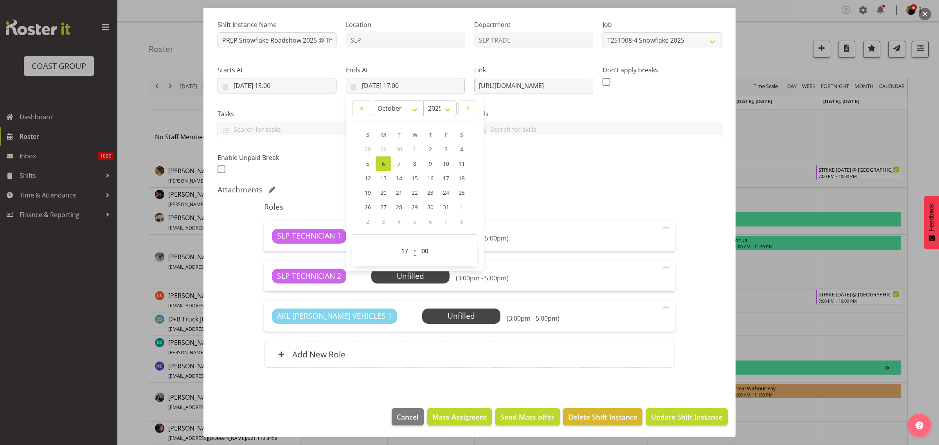
click at [599, 198] on div "Roles SLP TECHNICIAN 1 Unfilled Select Employee (3:00pm - 5:00pm) Edit Cover Ro…" at bounding box center [469, 288] width 420 height 180
click at [0, 0] on span "Select Employee" at bounding box center [0, 0] width 0 height 0
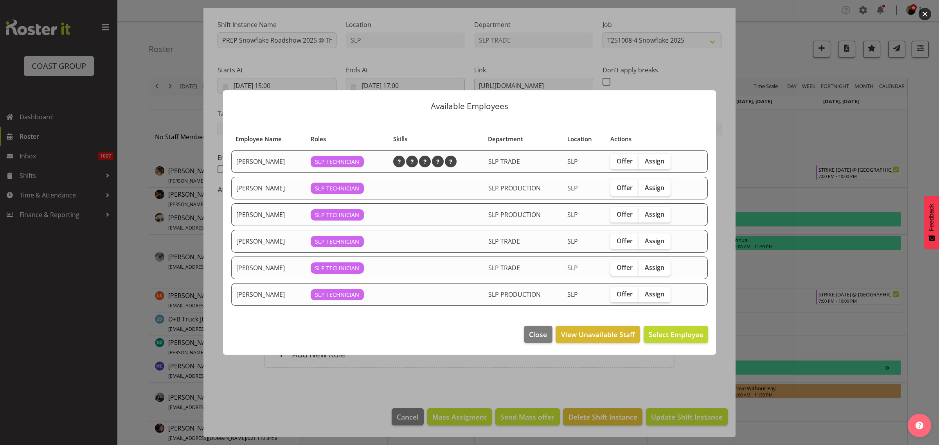
click at [652, 239] on span "Assign" at bounding box center [655, 241] width 20 height 8
click at [643, 239] on input "Assign" at bounding box center [640, 240] width 5 height 5
checkbox input "true"
click at [658, 337] on span "Assign Lance Ferguson" at bounding box center [663, 334] width 79 height 9
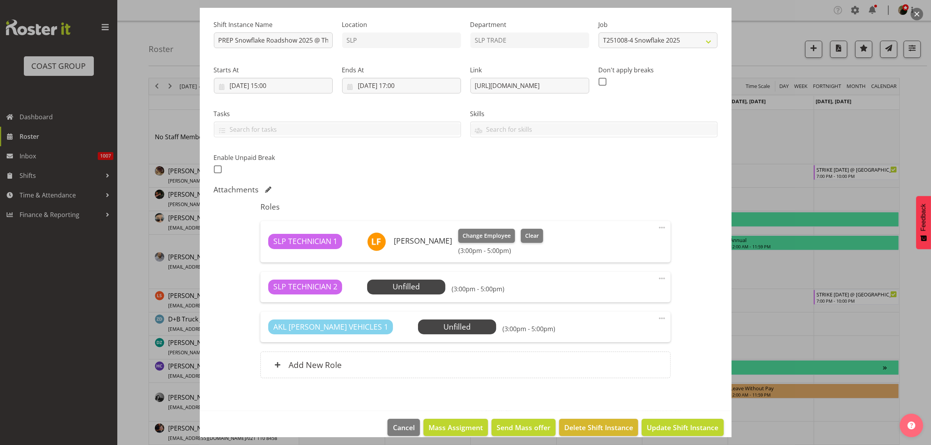
click at [658, 317] on span at bounding box center [662, 318] width 9 height 9
click at [620, 363] on link "Delete" at bounding box center [629, 364] width 75 height 14
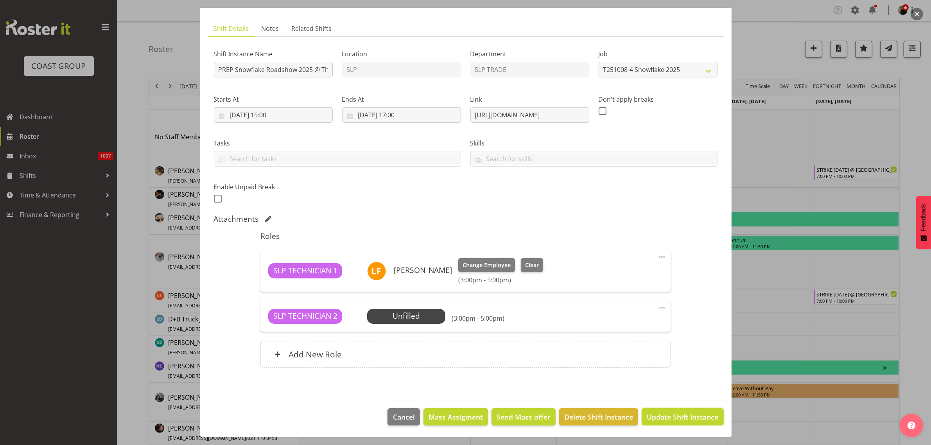
click at [670, 412] on span "Update Shift Instance" at bounding box center [683, 417] width 72 height 10
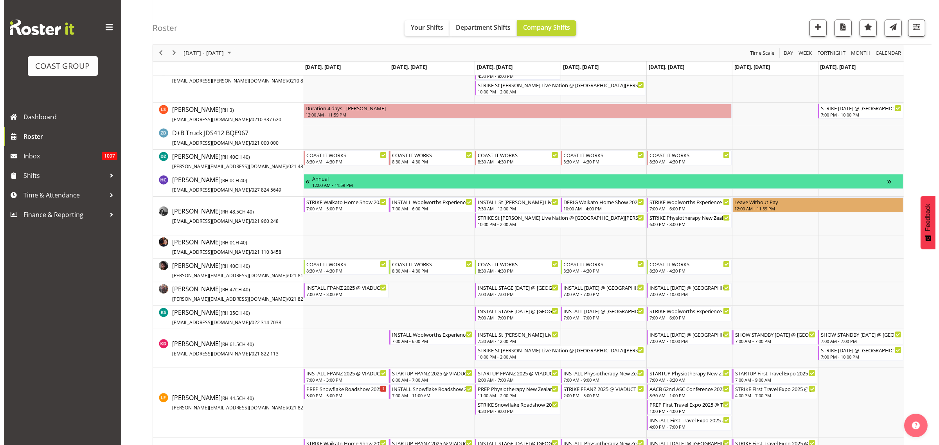
scroll to position [244, 0]
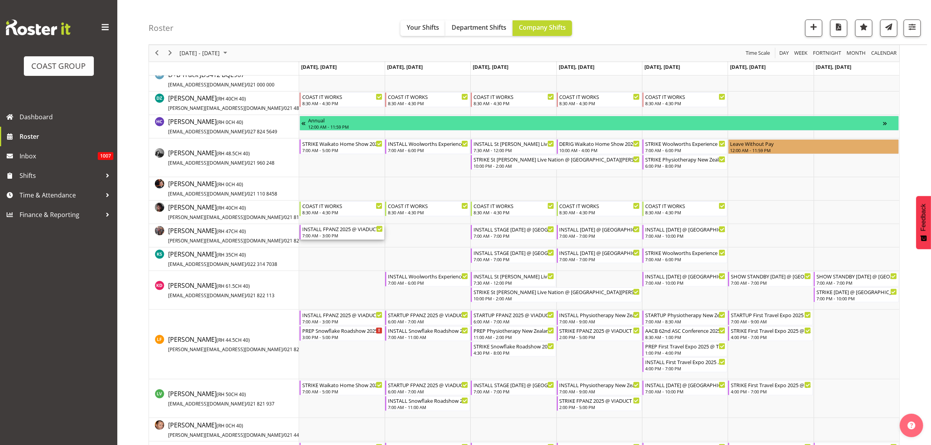
click at [329, 229] on div "INSTALL FPANZ 2025 @ VIADUCT EVENTS CENTRE On SIte @ TBC" at bounding box center [342, 229] width 81 height 8
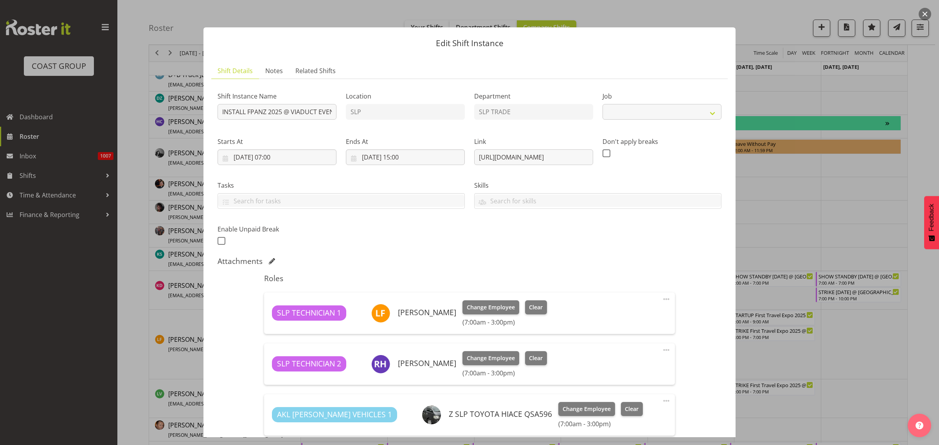
select select "9363"
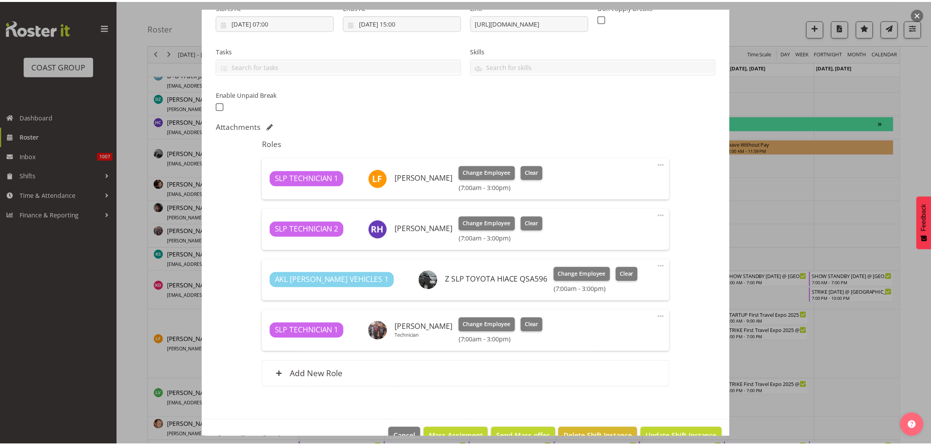
scroll to position [155, 0]
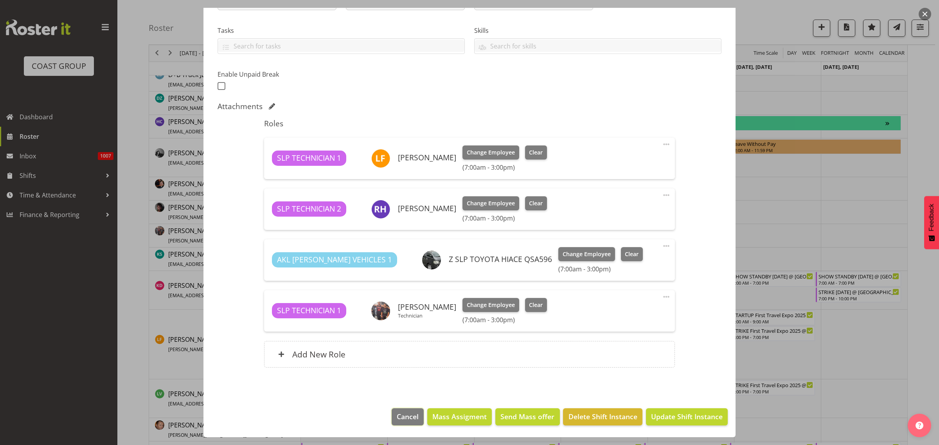
click at [397, 417] on span "Cancel" at bounding box center [408, 416] width 22 height 10
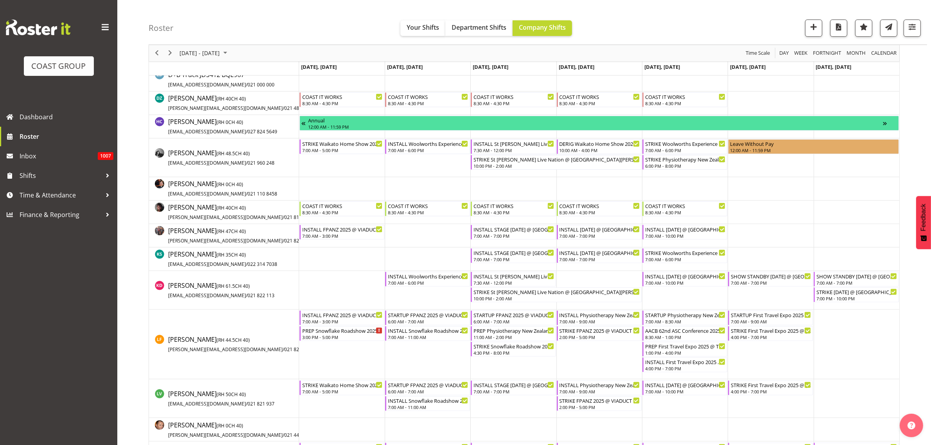
click at [323, 379] on td "Timeline Week of October 7, 2025" at bounding box center [342, 398] width 86 height 39
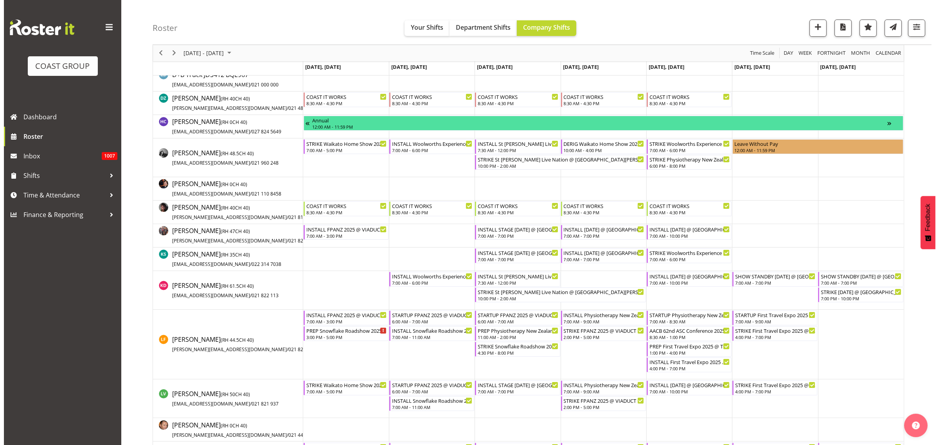
scroll to position [306, 0]
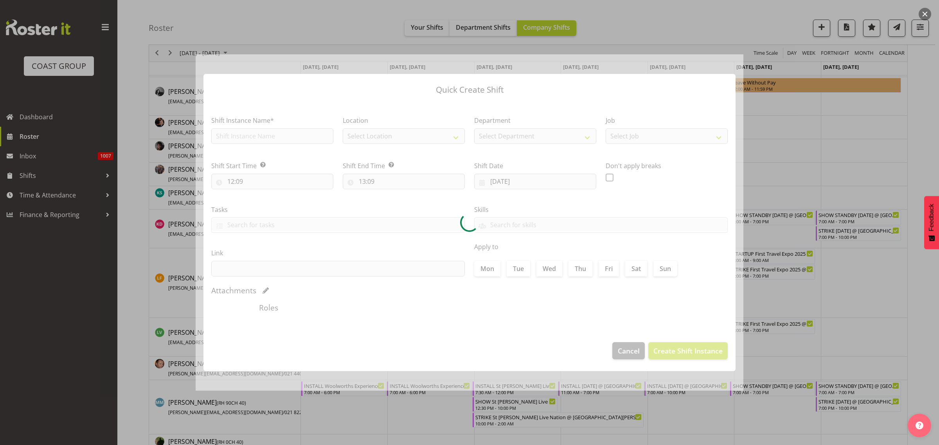
type input "06/10/2025"
checkbox input "true"
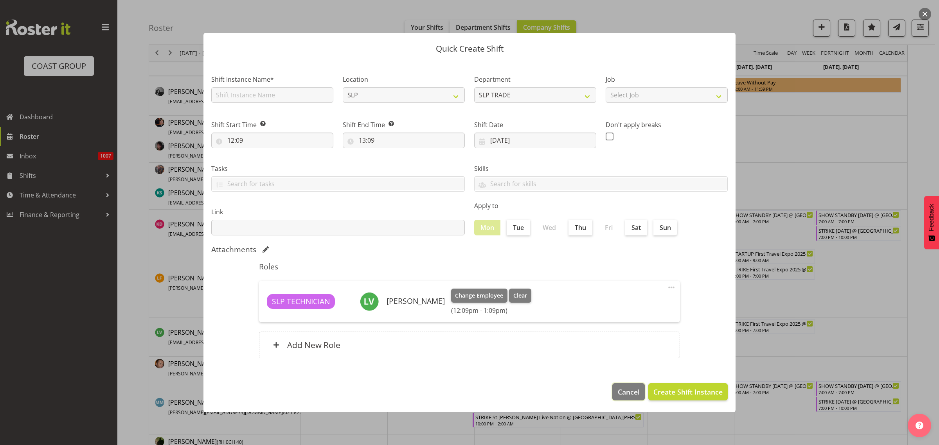
click at [628, 393] on span "Cancel" at bounding box center [629, 392] width 22 height 10
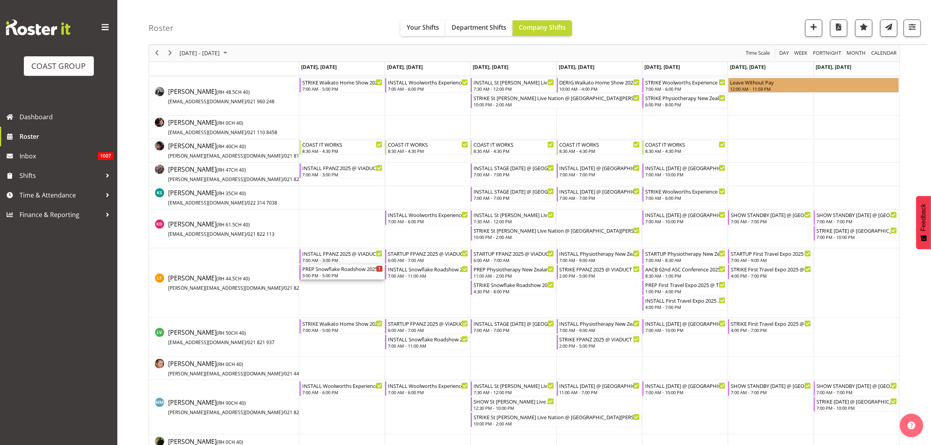
click at [341, 274] on div "3:00 PM - 5:00 PM" at bounding box center [342, 275] width 81 height 6
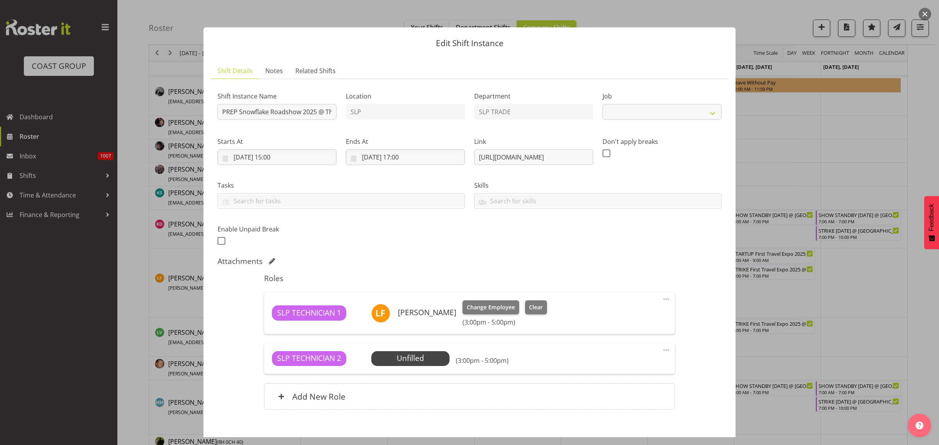
select select "10709"
click at [661, 351] on span at bounding box center [665, 349] width 9 height 9
click at [620, 395] on link "Delete" at bounding box center [633, 395] width 75 height 14
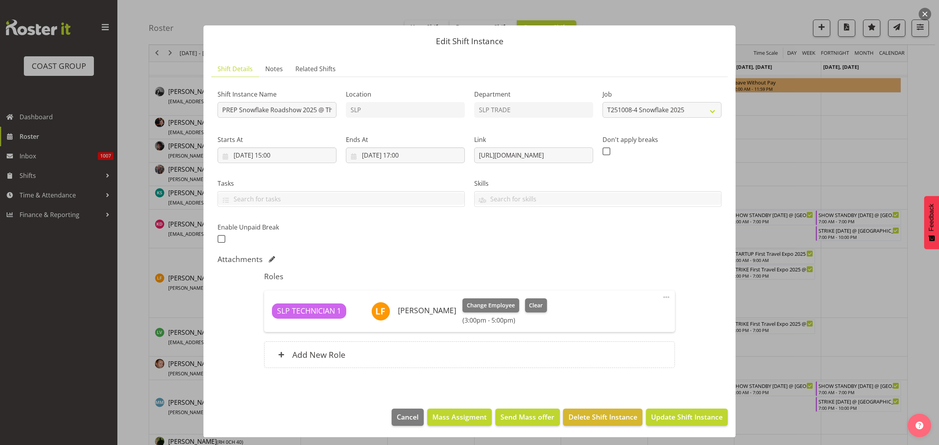
scroll to position [2, 0]
click at [676, 413] on span "Update Shift Instance" at bounding box center [687, 416] width 72 height 10
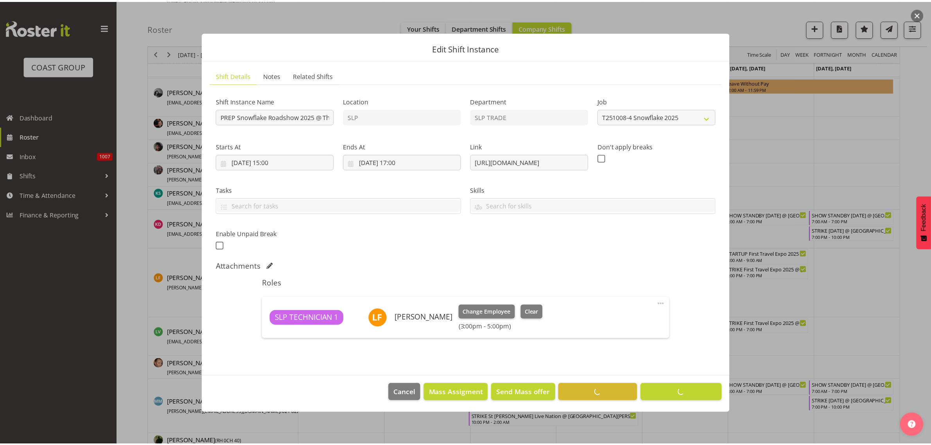
scroll to position [244, 0]
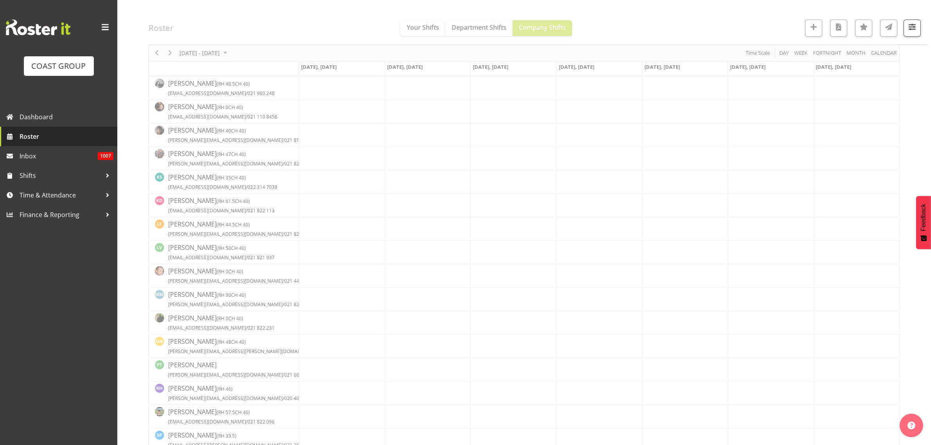
click at [50, 135] on span "Roster" at bounding box center [67, 137] width 94 height 12
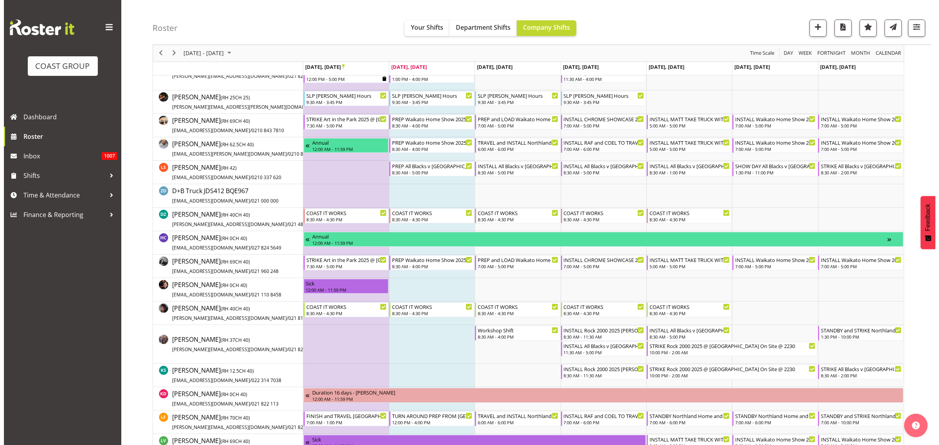
scroll to position [98, 0]
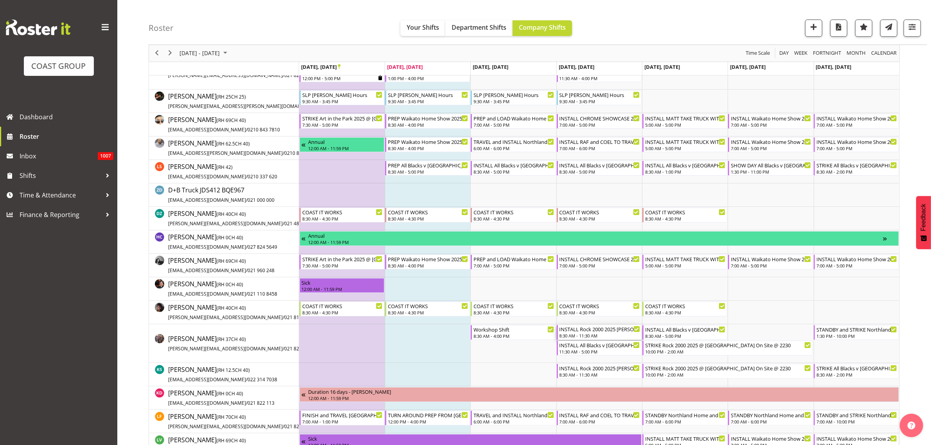
click at [577, 336] on div "8:30 AM - 11:30 AM" at bounding box center [600, 335] width 81 height 6
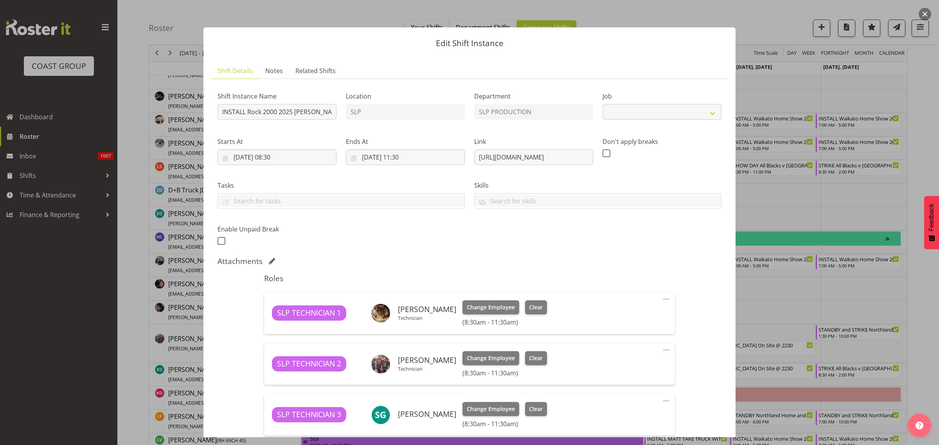
select select "10488"
click at [295, 111] on input "INSTALL Rock 2000 2025 [PERSON_NAME] SMALL SCISSOR ON RETURN TO WORK @ [GEOGRAP…" at bounding box center [276, 112] width 119 height 16
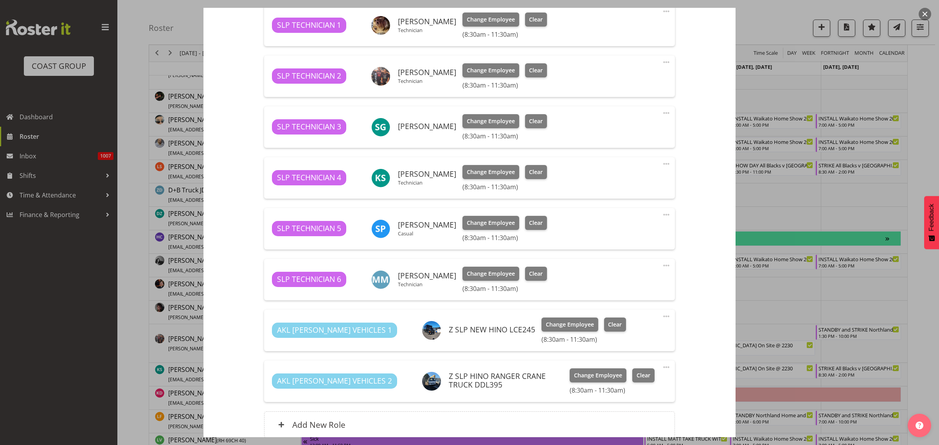
scroll to position [358, 0]
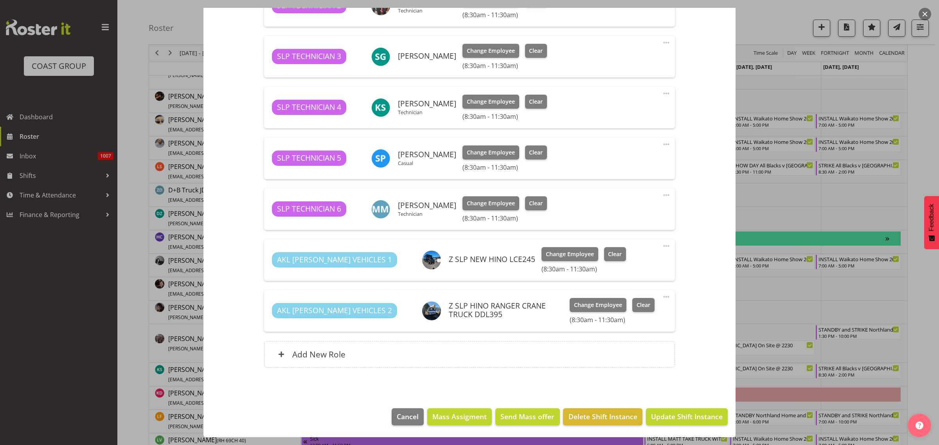
type input "INSTALL Rock 2000 2025 [PERSON_NAME] SMALL SCISSOR ON RETURN TO WORK @ [GEOGRAP…"
click at [688, 418] on span "Update Shift Instance" at bounding box center [687, 416] width 72 height 10
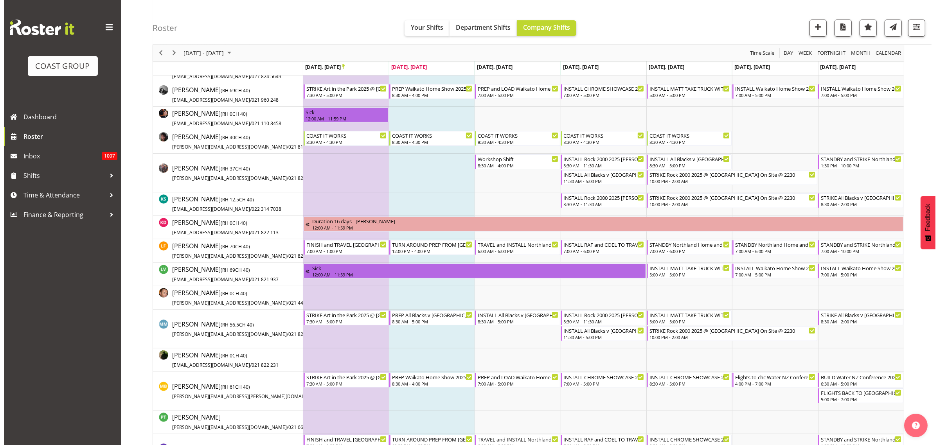
scroll to position [293, 0]
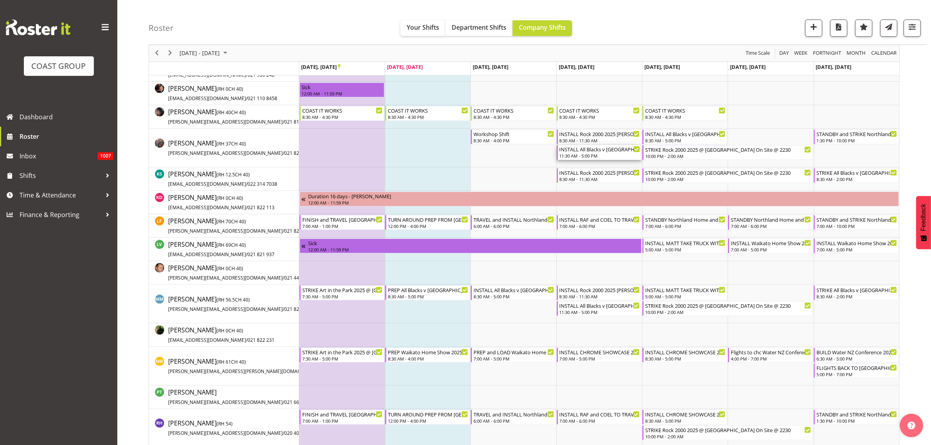
click at [582, 152] on div "INSTALL All Blacks v [GEOGRAPHIC_DATA] 2025 @ [GEOGRAPHIC_DATA] On Site @ TBC" at bounding box center [600, 149] width 81 height 8
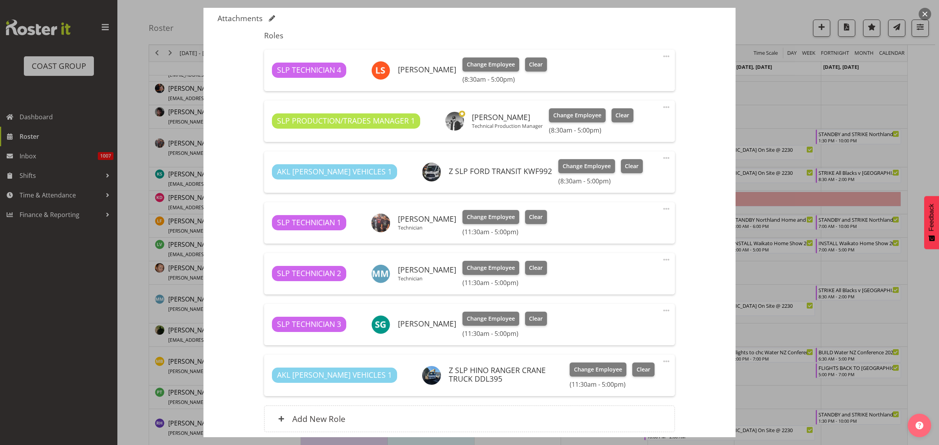
select select "10198"
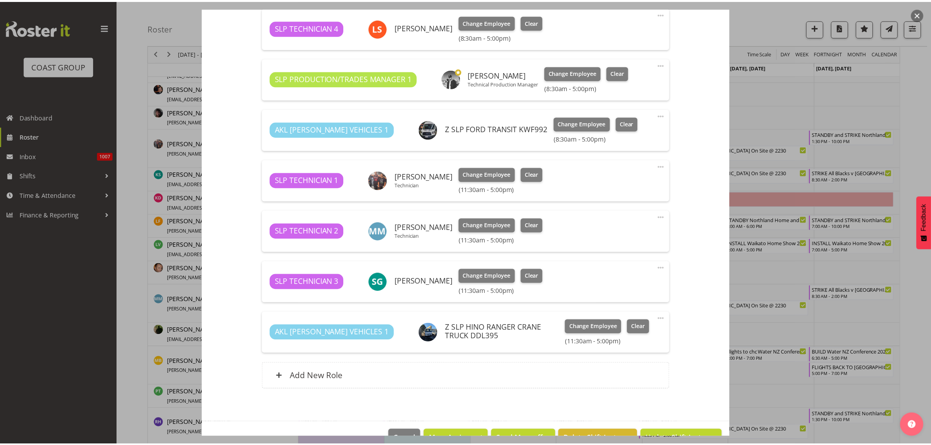
scroll to position [307, 0]
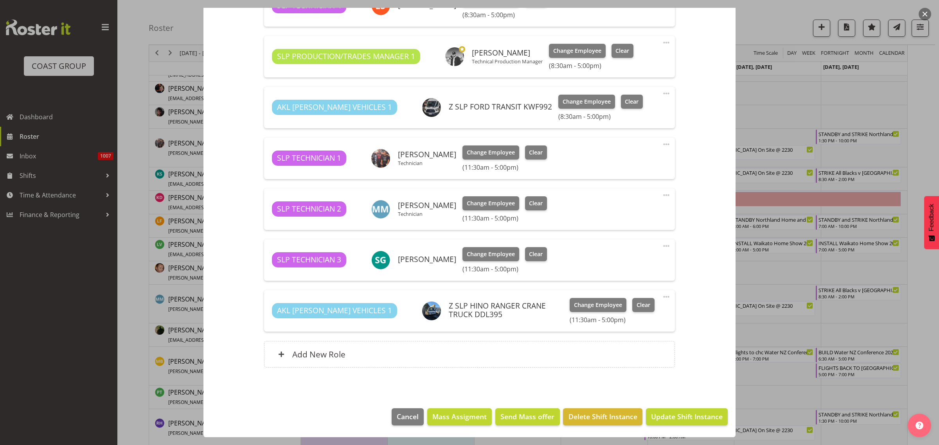
click at [661, 143] on span at bounding box center [665, 144] width 9 height 9
click at [599, 160] on link "Edit" at bounding box center [633, 162] width 75 height 14
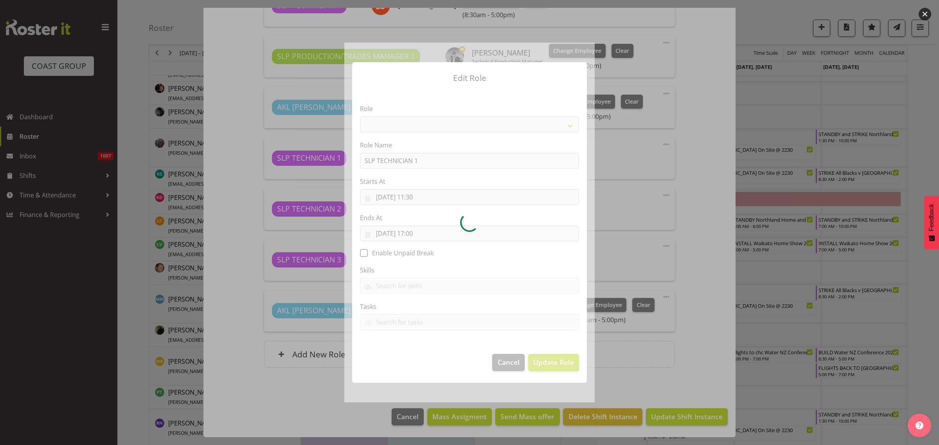
select select "123"
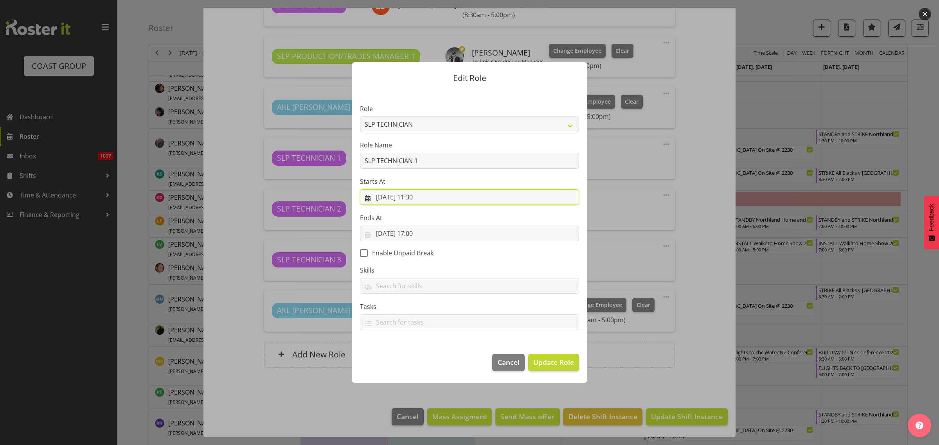
click at [419, 198] on input "25/09/2025, 11:30" at bounding box center [469, 197] width 219 height 16
click at [423, 363] on select "00 01 02 03 04 05 06 07 08 09 10 11 12 13 14 15 16 17 18 19 20 21 22 23" at bounding box center [422, 364] width 18 height 16
select select "13"
click at [413, 356] on select "00 01 02 03 04 05 06 07 08 09 10 11 12 13 14 15 16 17 18 19 20 21 22 23" at bounding box center [422, 364] width 18 height 16
type input "25/09/2025, 13:30"
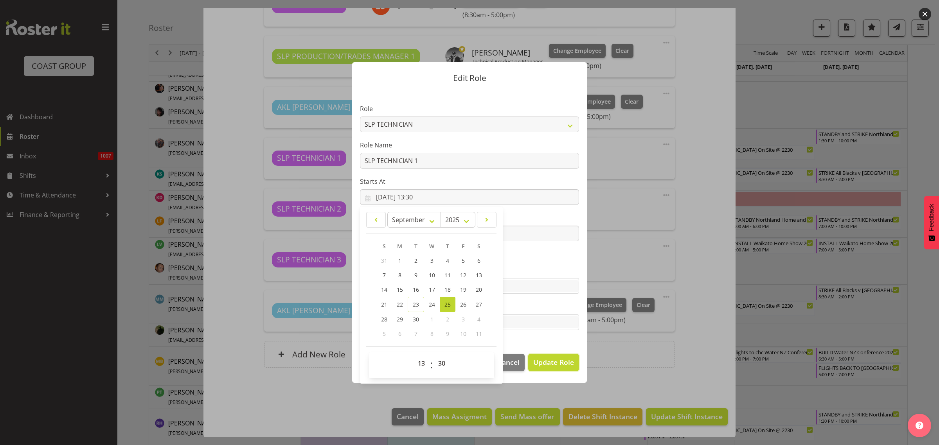
click at [562, 361] on span "Update Role" at bounding box center [553, 362] width 41 height 10
select select
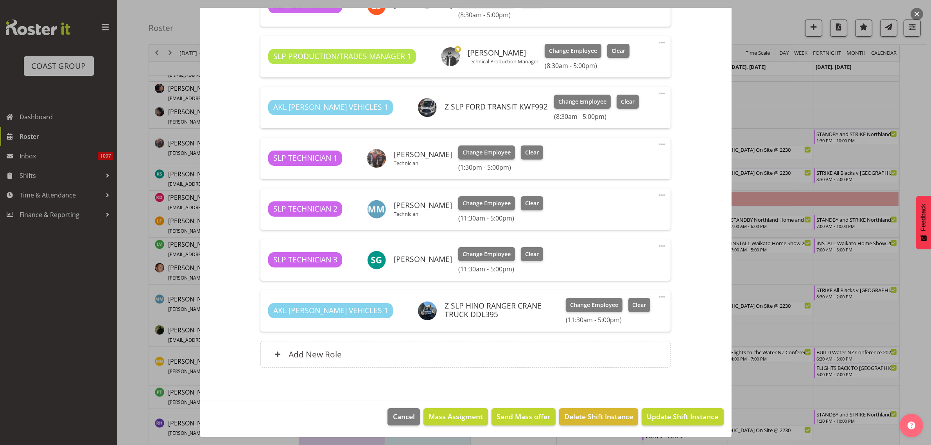
click at [658, 196] on span at bounding box center [662, 194] width 9 height 9
click at [614, 212] on link "Edit" at bounding box center [629, 212] width 75 height 14
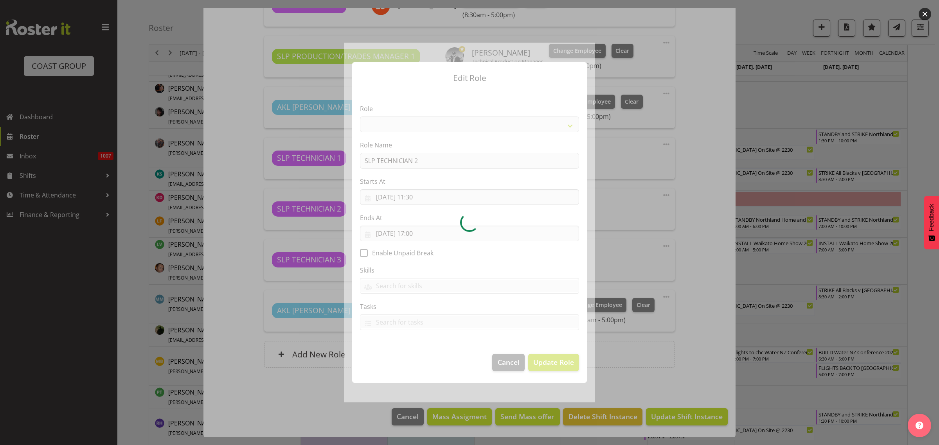
select select "123"
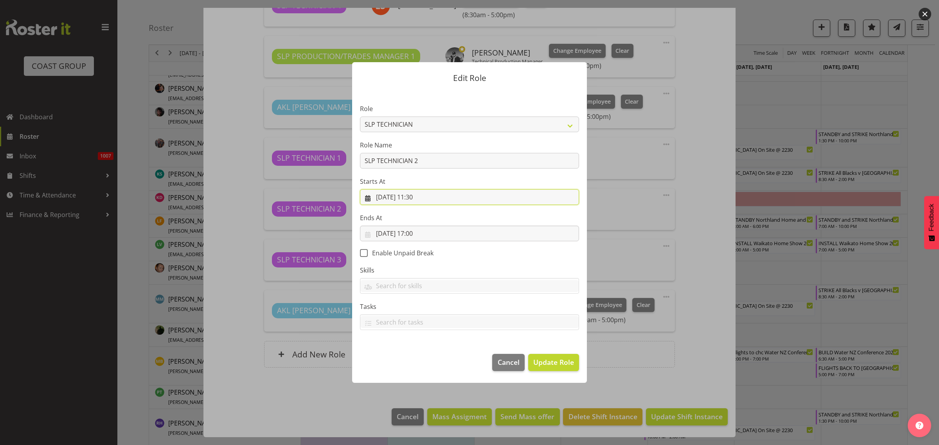
click at [447, 198] on input "25/09/2025, 11:30" at bounding box center [469, 197] width 219 height 16
click at [420, 363] on select "00 01 02 03 04 05 06 07 08 09 10 11 12 13 14 15 16 17 18 19 20 21 22 23" at bounding box center [422, 364] width 18 height 16
select select "13"
click at [413, 356] on select "00 01 02 03 04 05 06 07 08 09 10 11 12 13 14 15 16 17 18 19 20 21 22 23" at bounding box center [422, 364] width 18 height 16
type input "25/09/2025, 13:30"
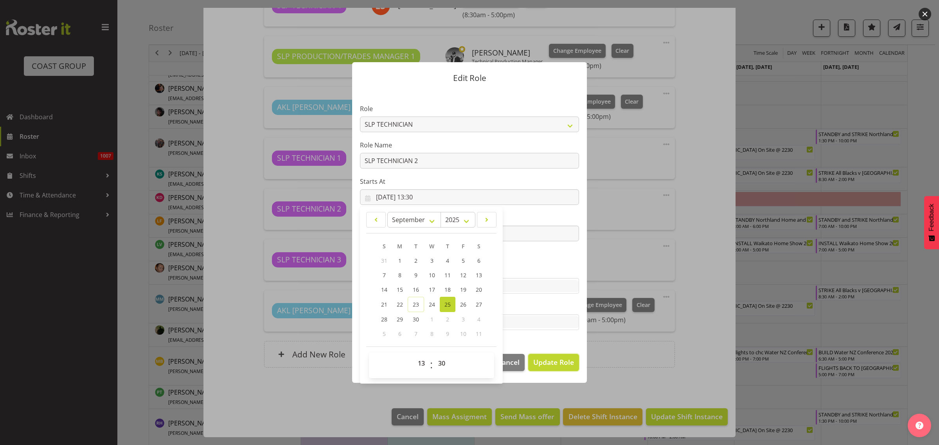
click at [551, 362] on span "Update Role" at bounding box center [553, 362] width 41 height 10
select select
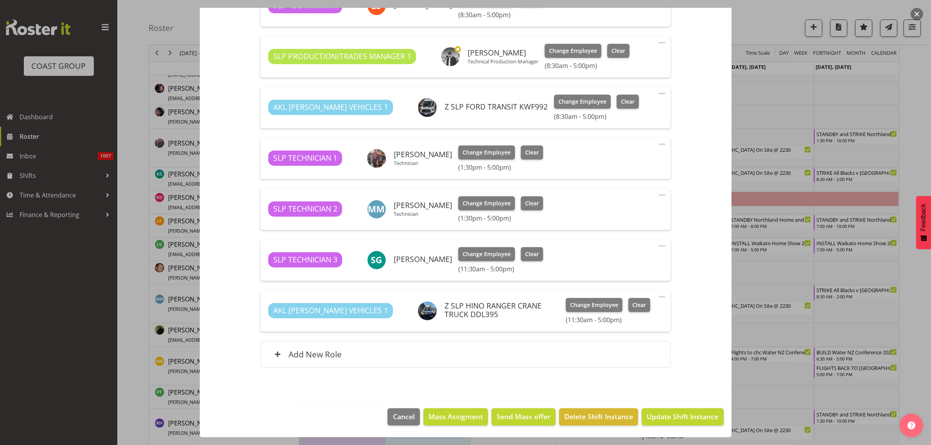
click at [658, 245] on span at bounding box center [662, 245] width 9 height 9
click at [614, 259] on link "Edit" at bounding box center [629, 263] width 75 height 14
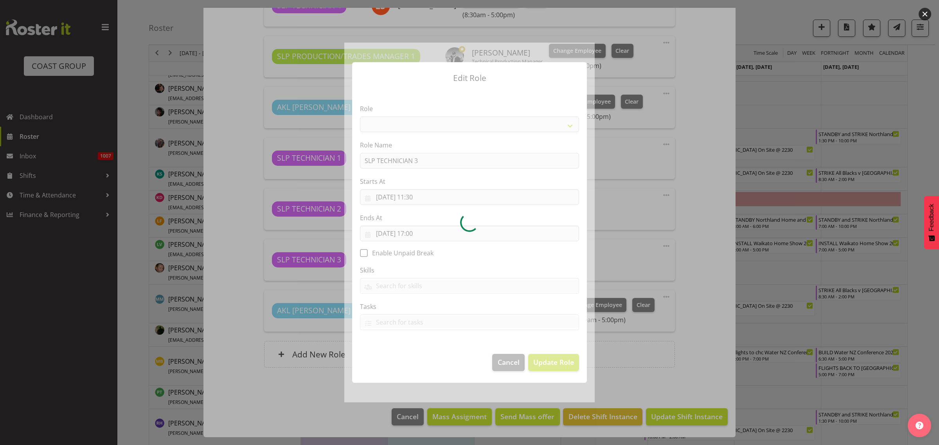
click at [421, 198] on div at bounding box center [469, 222] width 250 height 359
select select "123"
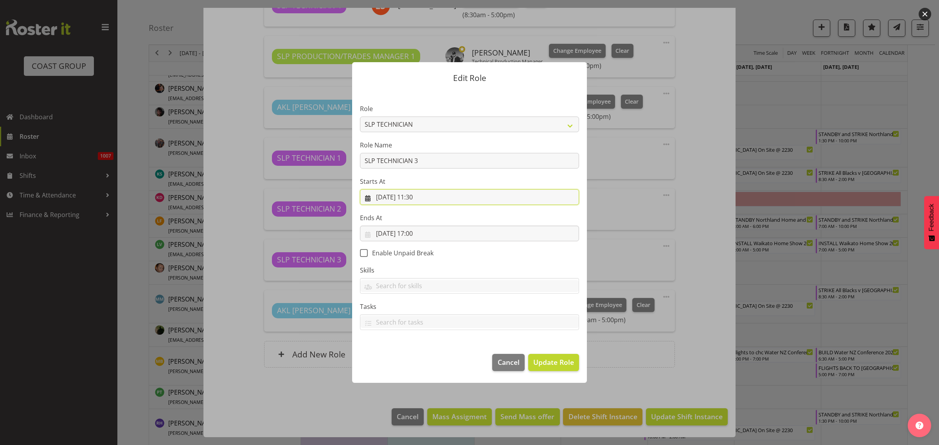
click at [418, 196] on input "25/09/2025, 11:30" at bounding box center [469, 197] width 219 height 16
click at [421, 365] on select "00 01 02 03 04 05 06 07 08 09 10 11 12 13 14 15 16 17 18 19 20 21 22 23" at bounding box center [422, 364] width 18 height 16
select select "13"
click at [413, 356] on select "00 01 02 03 04 05 06 07 08 09 10 11 12 13 14 15 16 17 18 19 20 21 22 23" at bounding box center [422, 364] width 18 height 16
type input "25/09/2025, 13:30"
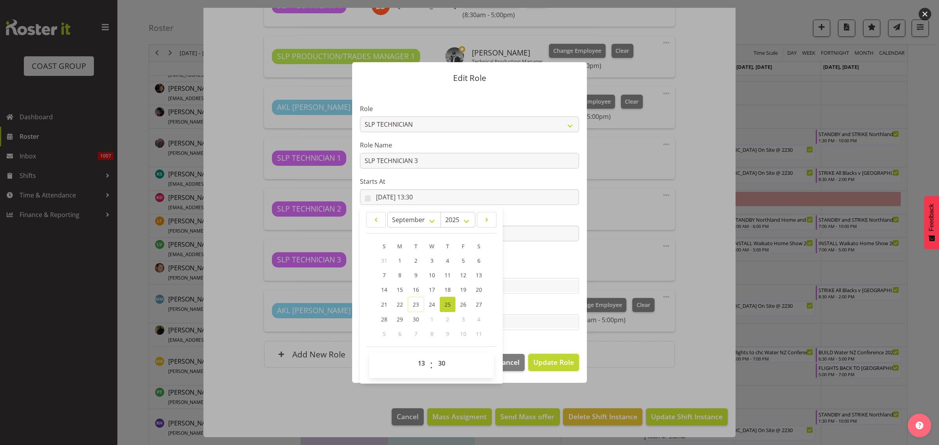
click at [552, 360] on span "Update Role" at bounding box center [553, 362] width 41 height 10
select select
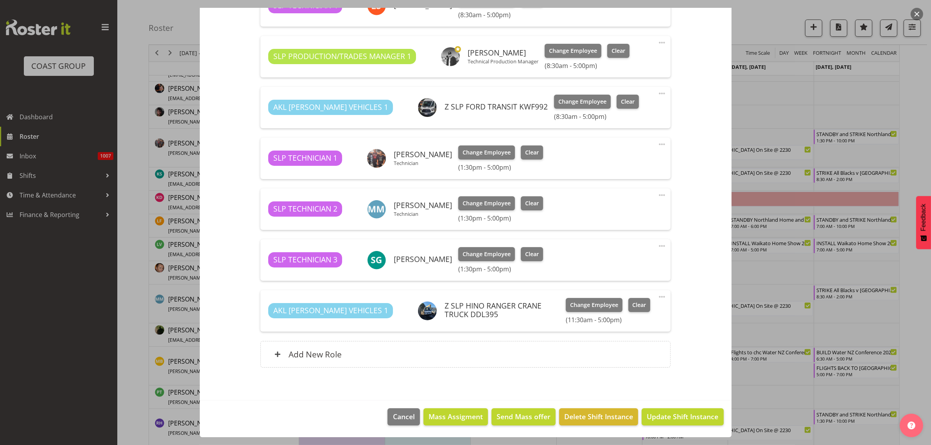
click at [658, 296] on span at bounding box center [662, 296] width 9 height 9
click at [611, 314] on link "Edit" at bounding box center [629, 314] width 75 height 14
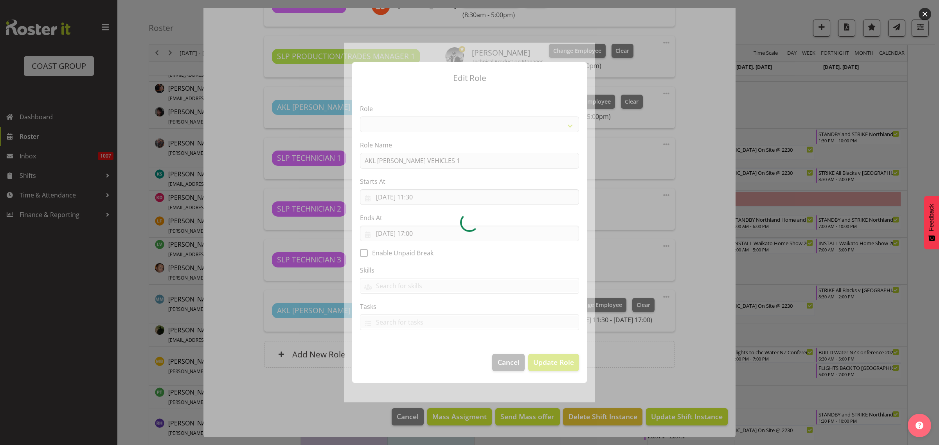
select select "81"
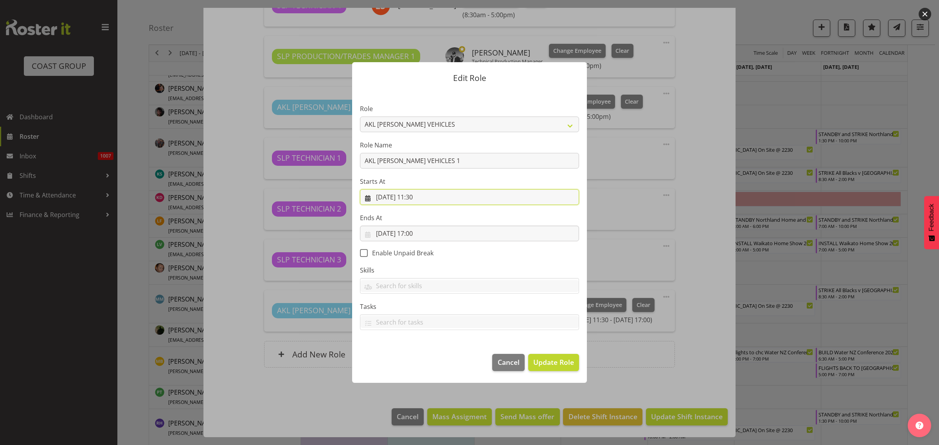
click at [419, 200] on input "25/09/2025, 11:30" at bounding box center [469, 197] width 219 height 16
click at [421, 363] on select "00 01 02 03 04 05 06 07 08 09 10 11 12 13 14 15 16 17 18 19 20 21 22 23" at bounding box center [422, 364] width 18 height 16
select select "13"
click at [413, 356] on select "00 01 02 03 04 05 06 07 08 09 10 11 12 13 14 15 16 17 18 19 20 21 22 23" at bounding box center [422, 364] width 18 height 16
type input "25/09/2025, 13:30"
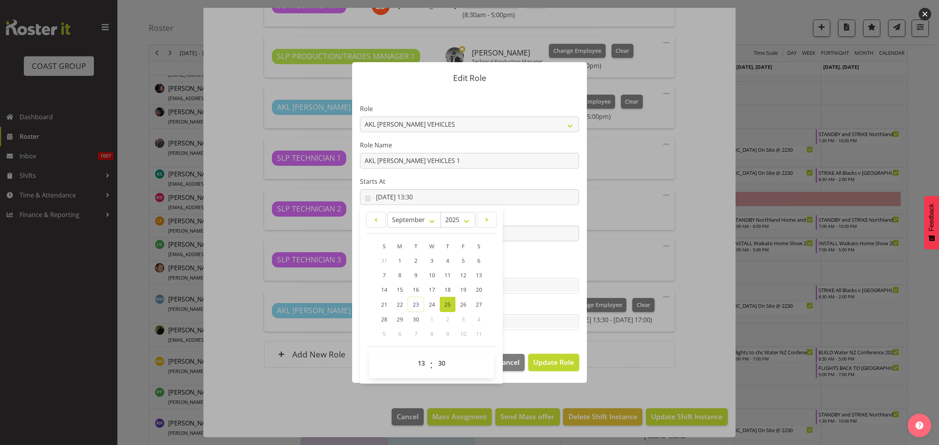
click at [564, 364] on span "Update Role" at bounding box center [553, 362] width 41 height 10
select select
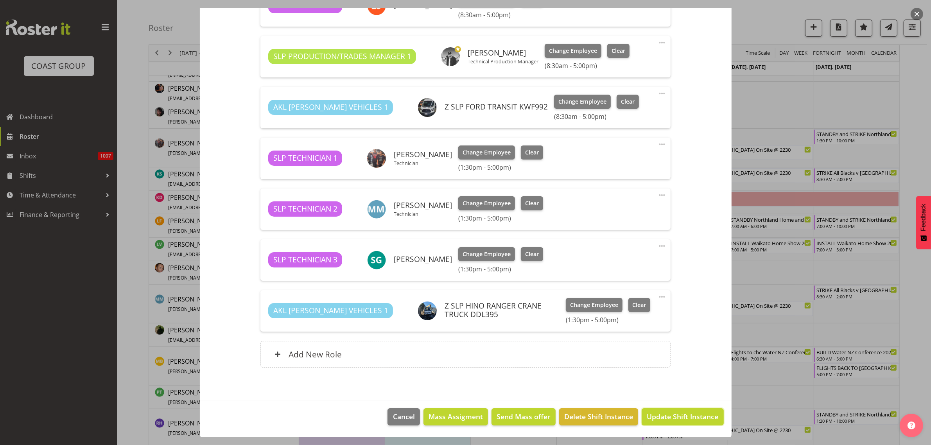
click at [663, 415] on span "Update Shift Instance" at bounding box center [683, 416] width 72 height 10
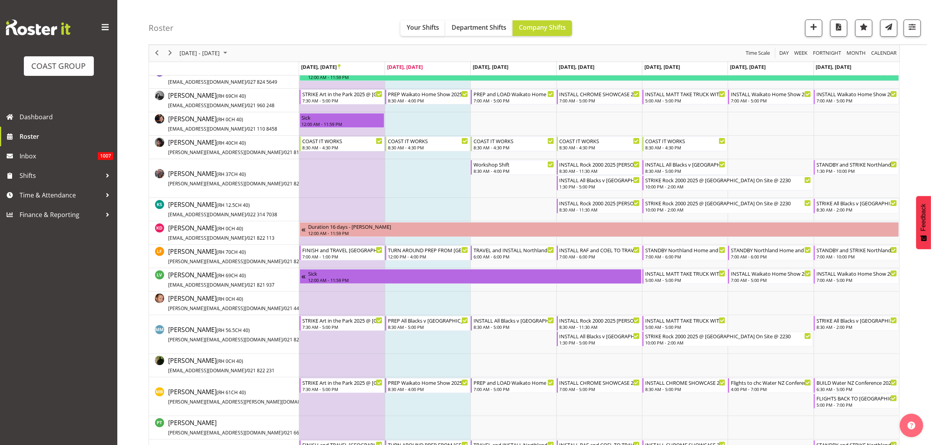
scroll to position [293, 0]
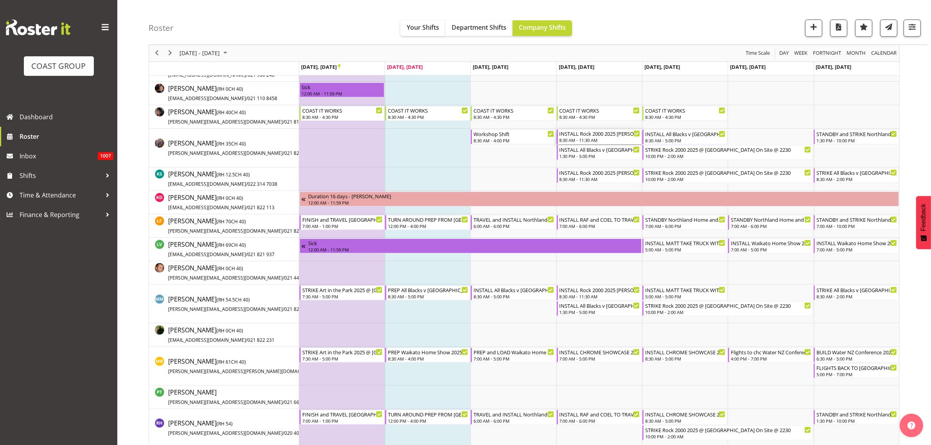
click at [581, 137] on div "INSTALL Rock 2000 2025 AARON PICKUP SMALL SCISSOR ON RETURN TO WORK @ Spark Are…" at bounding box center [600, 136] width 81 height 15
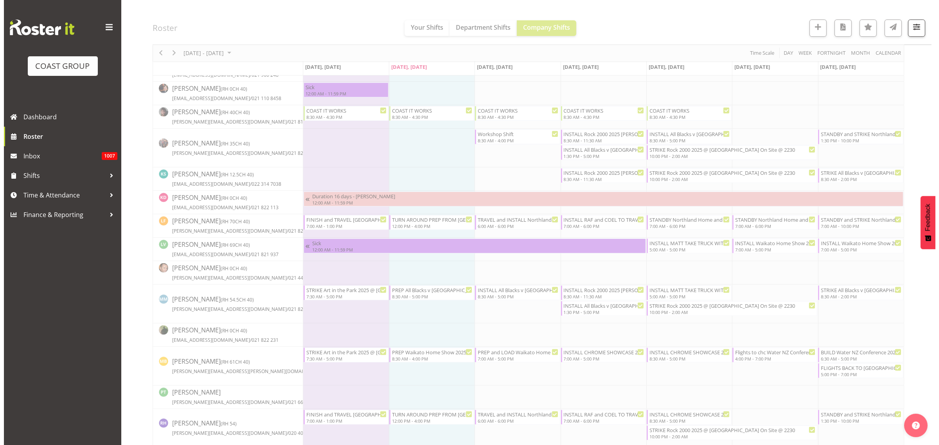
scroll to position [0, 0]
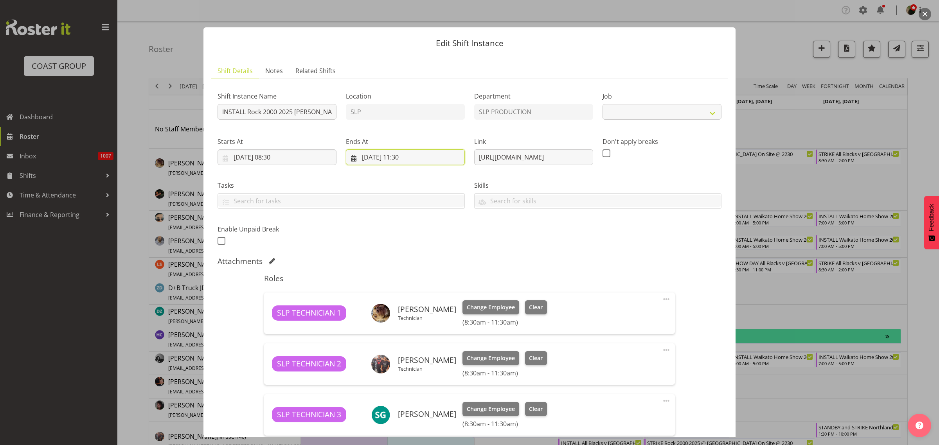
click at [392, 156] on input "25/09/2025, 11:30" at bounding box center [405, 157] width 119 height 16
select select "10488"
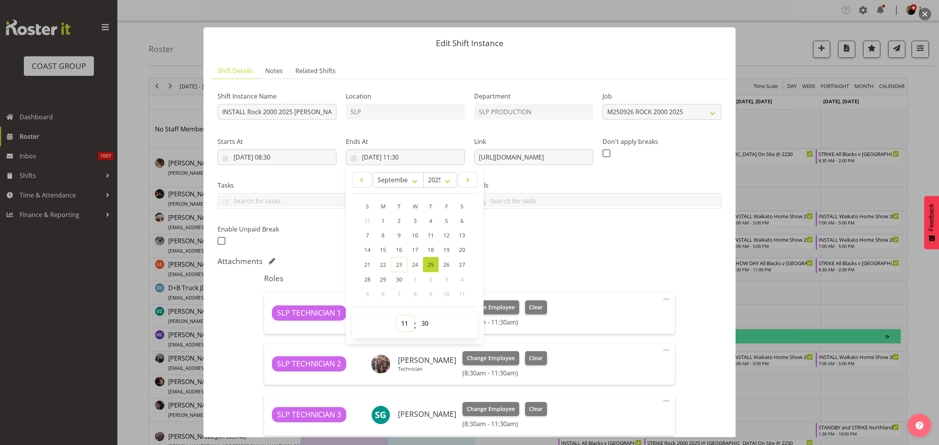
click at [406, 322] on select "00 01 02 03 04 05 06 07 08 09 10 11 12 13 14 15 16 17 18 19 20 21 22 23" at bounding box center [406, 324] width 18 height 16
select select "13"
click at [397, 316] on select "00 01 02 03 04 05 06 07 08 09 10 11 12 13 14 15 16 17 18 19 20 21 22 23" at bounding box center [406, 324] width 18 height 16
type input "25/09/2025, 13:30"
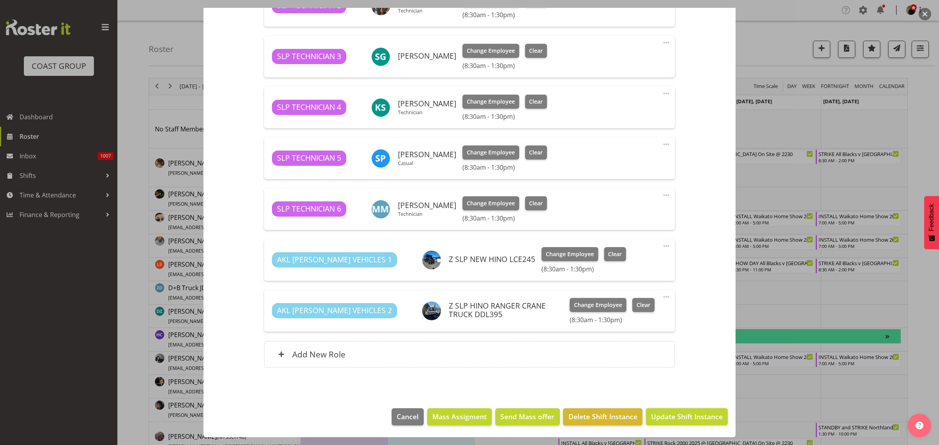
click at [679, 413] on span "Update Shift Instance" at bounding box center [687, 416] width 72 height 10
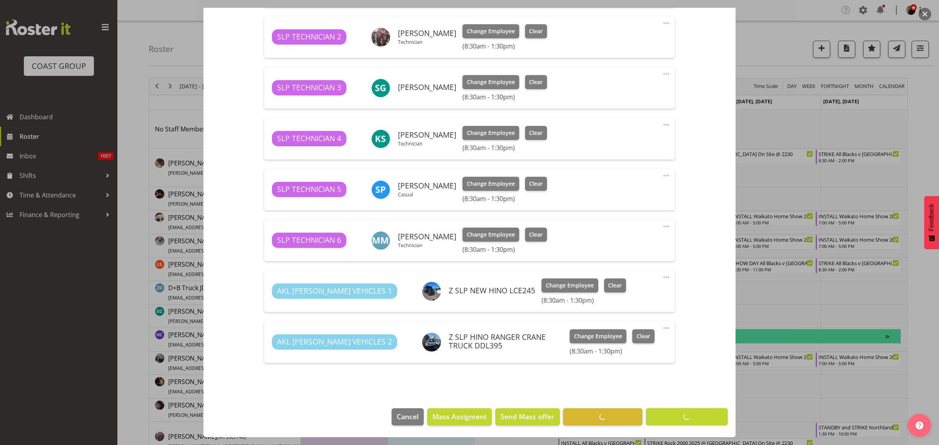
scroll to position [327, 0]
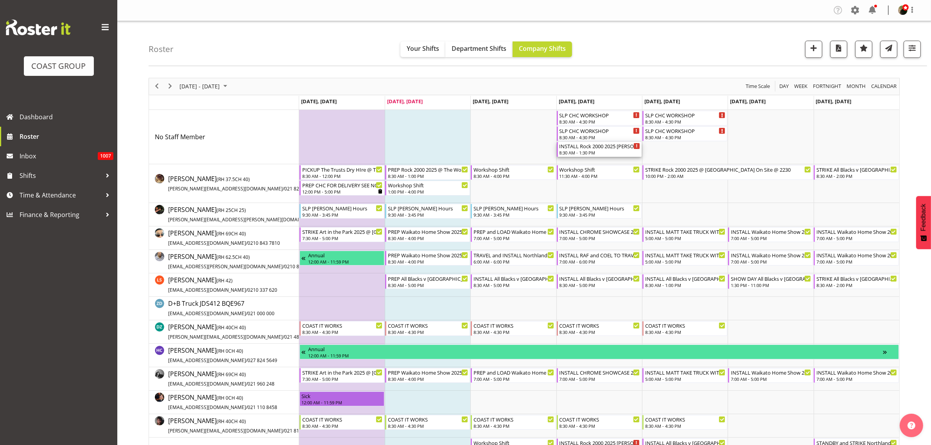
click at [581, 149] on div "INSTALL Rock 2000 2025 AARON PICKUP SMALL SCISSOR ON RETURN TO WORK @ Spark Are…" at bounding box center [600, 146] width 81 height 8
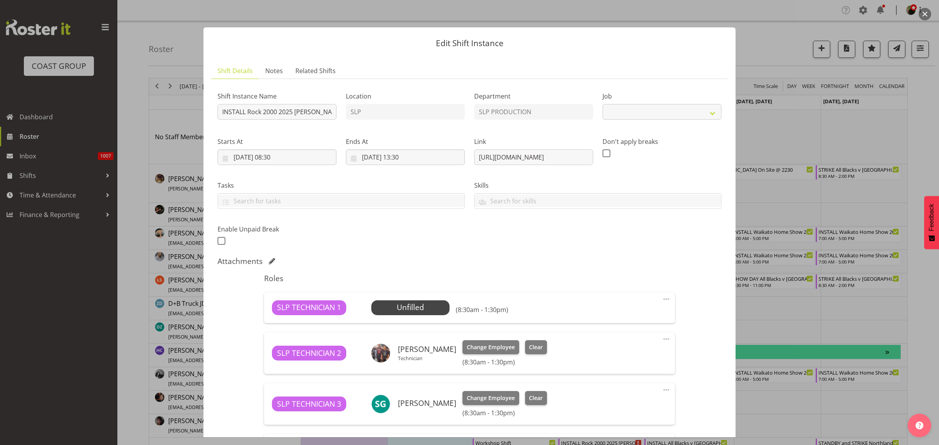
select select "10488"
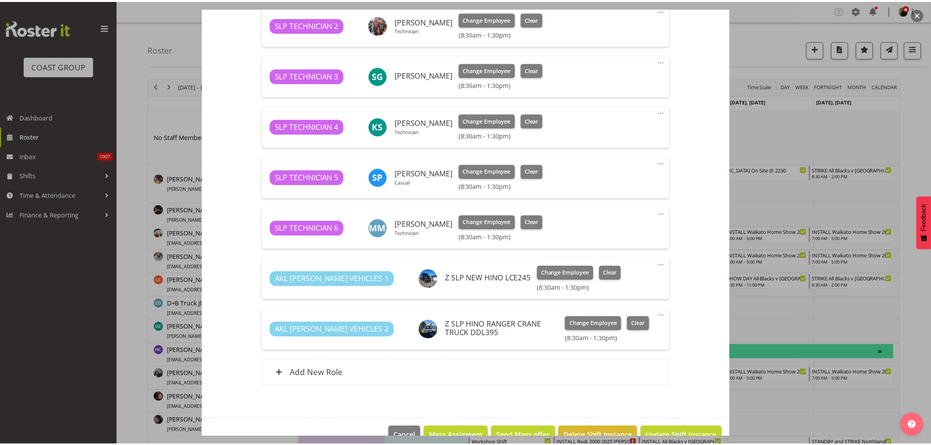
scroll to position [347, 0]
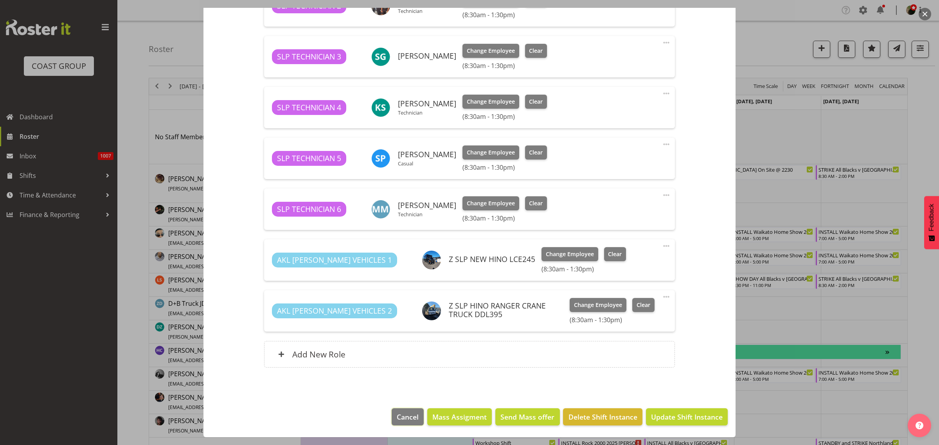
click at [397, 417] on span "Cancel" at bounding box center [408, 417] width 22 height 10
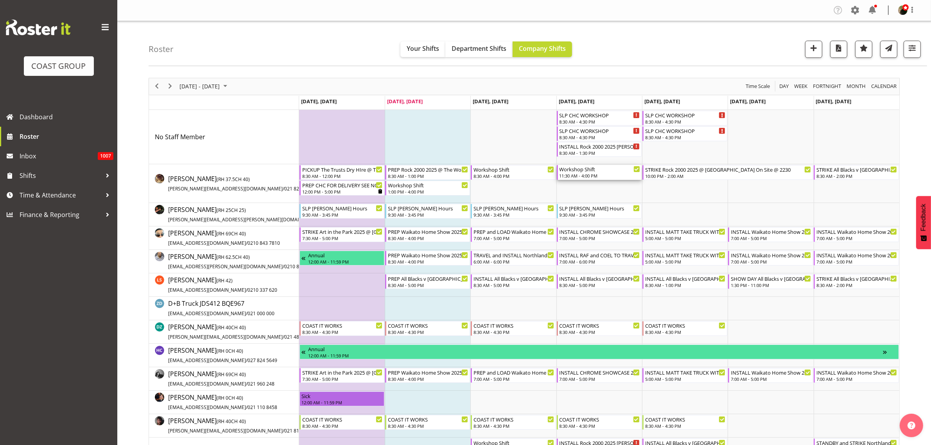
click at [575, 168] on div "Workshop Shift" at bounding box center [600, 169] width 81 height 8
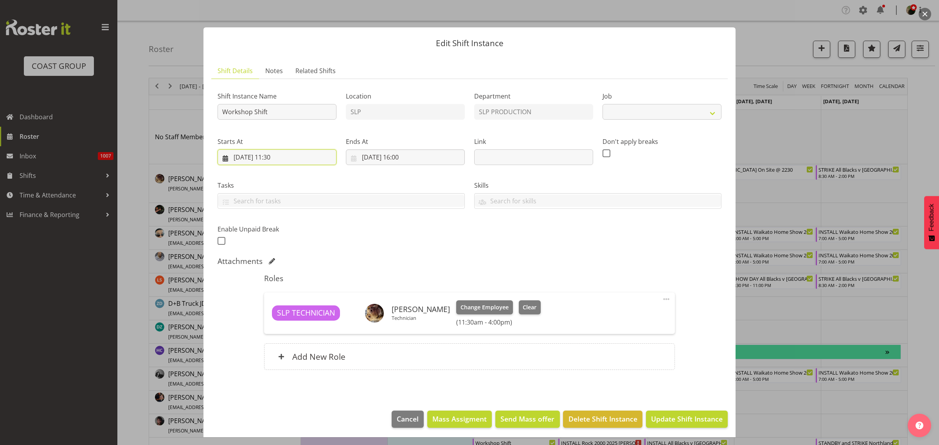
click at [282, 158] on input "25/09/2025, 11:30" at bounding box center [276, 157] width 119 height 16
select select "55"
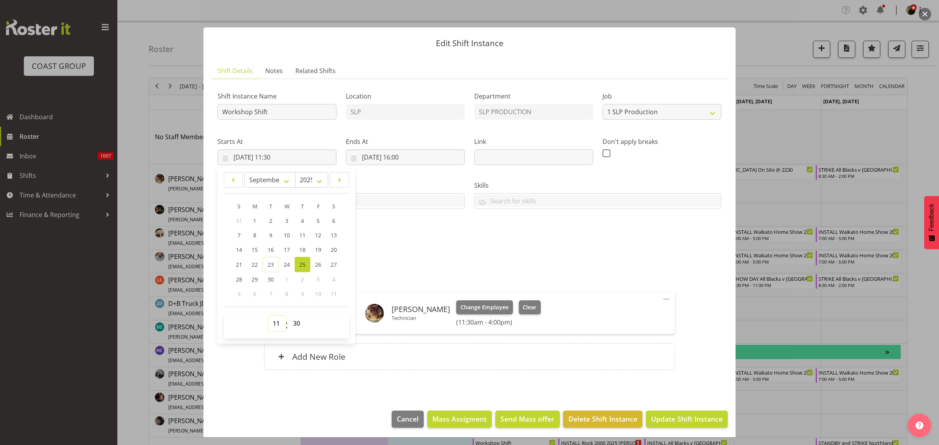
click at [272, 327] on select "00 01 02 03 04 05 06 07 08 09 10 11 12 13 14 15 16 17 18 19 20 21 22 23" at bounding box center [277, 324] width 18 height 16
select select "13"
click at [268, 316] on select "00 01 02 03 04 05 06 07 08 09 10 11 12 13 14 15 16 17 18 19 20 21 22 23" at bounding box center [277, 324] width 18 height 16
type input "25/09/2025, 13:30"
click at [699, 417] on span "Update Shift Instance" at bounding box center [687, 419] width 72 height 10
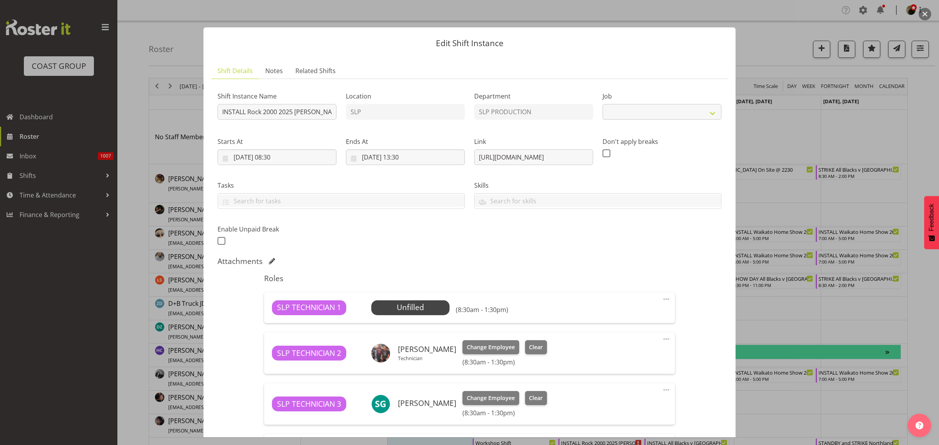
select select "10488"
click at [0, 0] on span "Select Employee" at bounding box center [0, 0] width 0 height 0
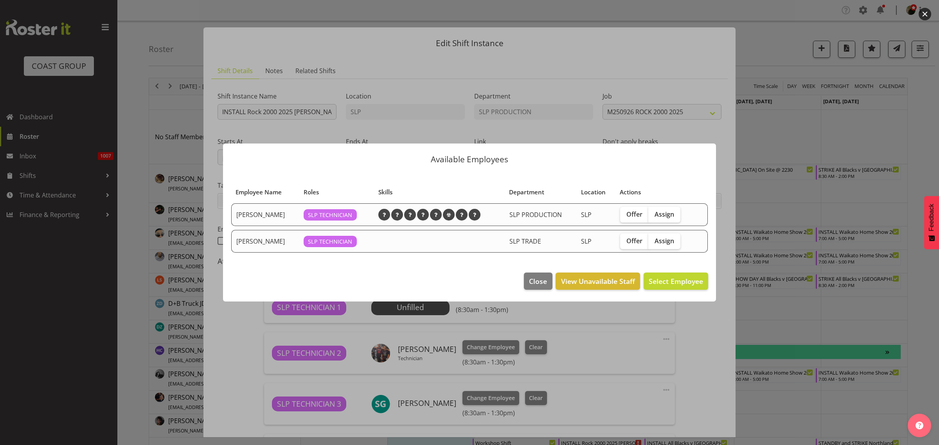
click at [663, 210] on span "Assign" at bounding box center [664, 214] width 20 height 8
click at [653, 212] on input "Assign" at bounding box center [650, 214] width 5 height 5
checkbox input "true"
click at [658, 278] on span "Assign Aaron Grant" at bounding box center [663, 281] width 79 height 9
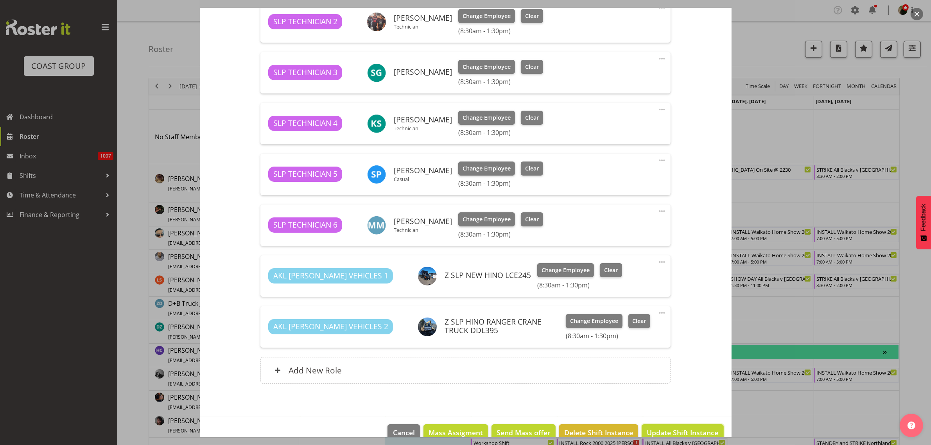
click at [663, 432] on span "Update Shift Instance" at bounding box center [683, 433] width 72 height 10
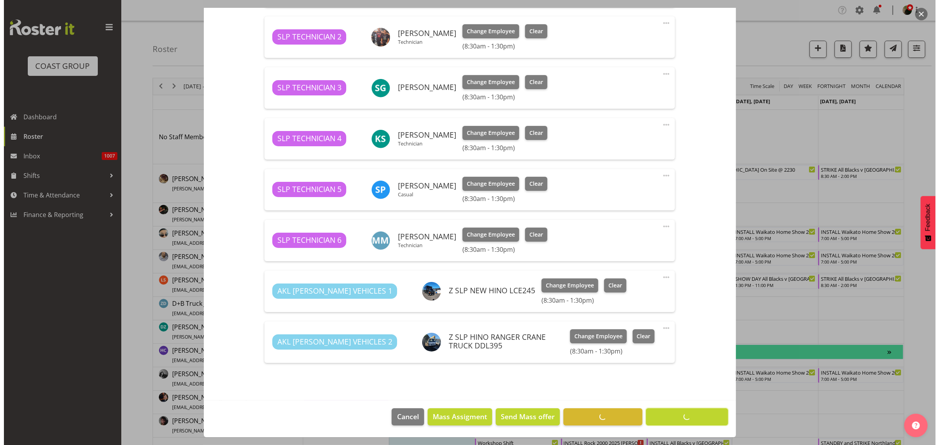
scroll to position [327, 0]
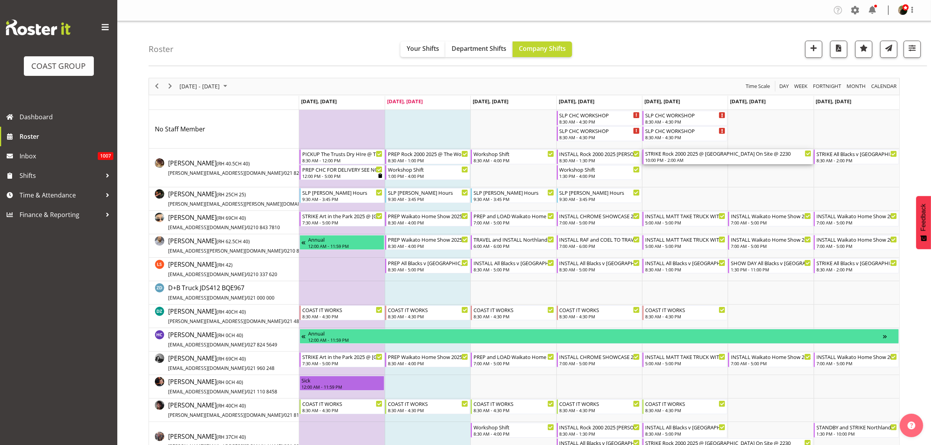
click at [671, 160] on div "10:00 PM - 2:00 AM" at bounding box center [728, 160] width 167 height 6
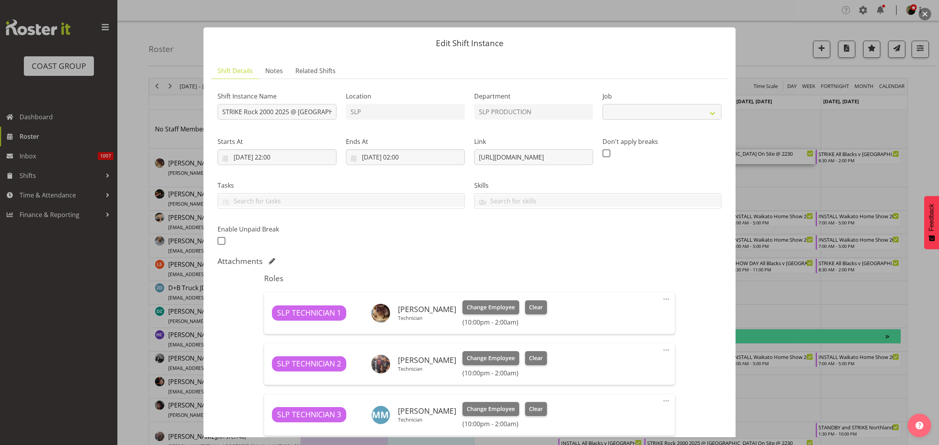
select select "10488"
click at [284, 109] on input "STRIKE Rock 2000 2025 @ [GEOGRAPHIC_DATA] On Site @ 2230" at bounding box center [276, 112] width 119 height 16
click at [321, 111] on input "STRIKE Rock 2000 2025 @ [GEOGRAPHIC_DATA] On Site @ 2230" at bounding box center [276, 112] width 119 height 16
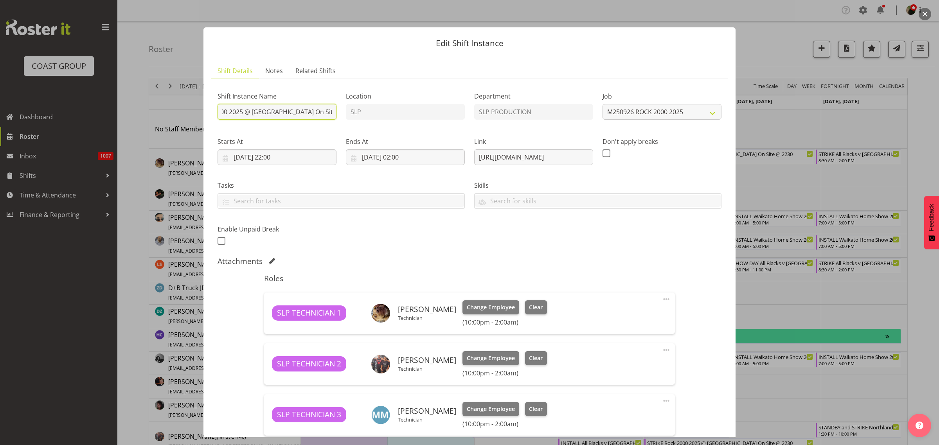
type input "STRIKE Rock 2000 2025 @ Spark Arena On Site @ 2330"
click at [282, 157] on input "26/09/2025, 22:00" at bounding box center [276, 157] width 119 height 16
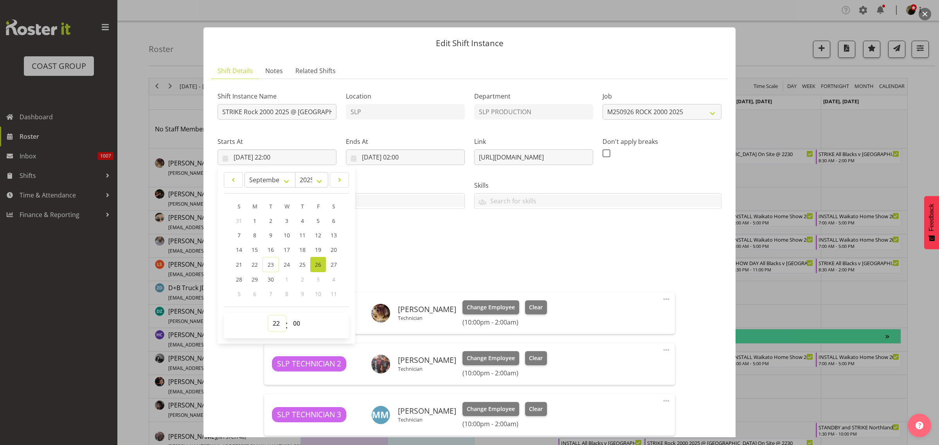
click at [276, 326] on select "00 01 02 03 04 05 06 07 08 09 10 11 12 13 14 15 16 17 18 19 20 21 22 23" at bounding box center [277, 324] width 18 height 16
select select "23"
click at [268, 316] on select "00 01 02 03 04 05 06 07 08 09 10 11 12 13 14 15 16 17 18 19 20 21 22 23" at bounding box center [277, 324] width 18 height 16
type input "26/09/2025, 23:00"
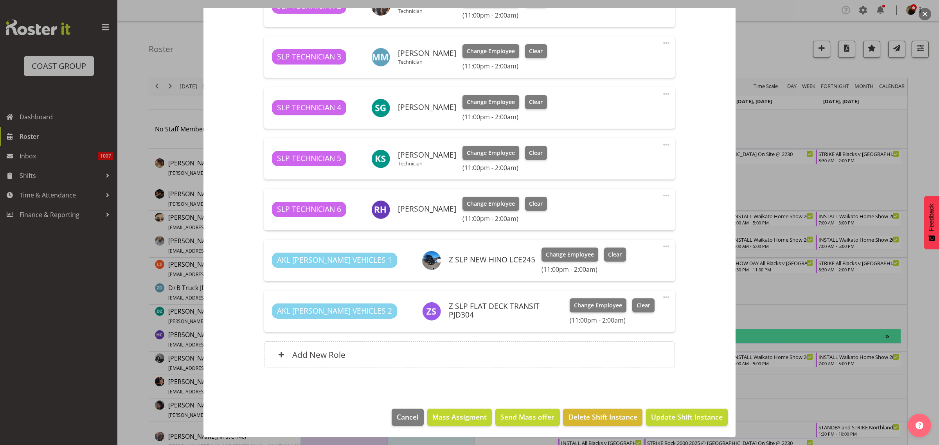
scroll to position [358, 0]
click at [683, 415] on span "Update Shift Instance" at bounding box center [687, 416] width 72 height 10
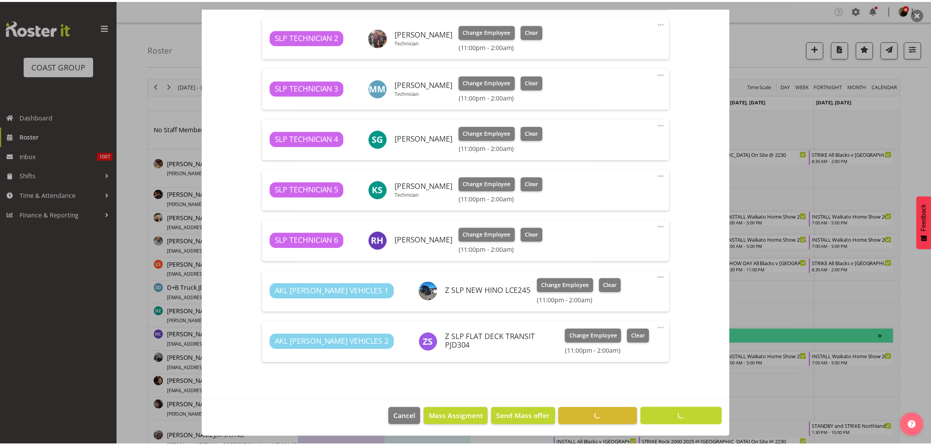
scroll to position [327, 0]
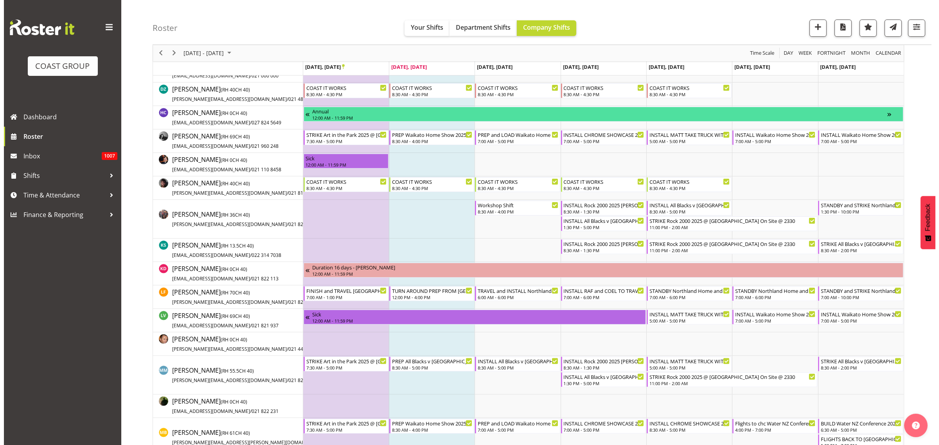
scroll to position [244, 0]
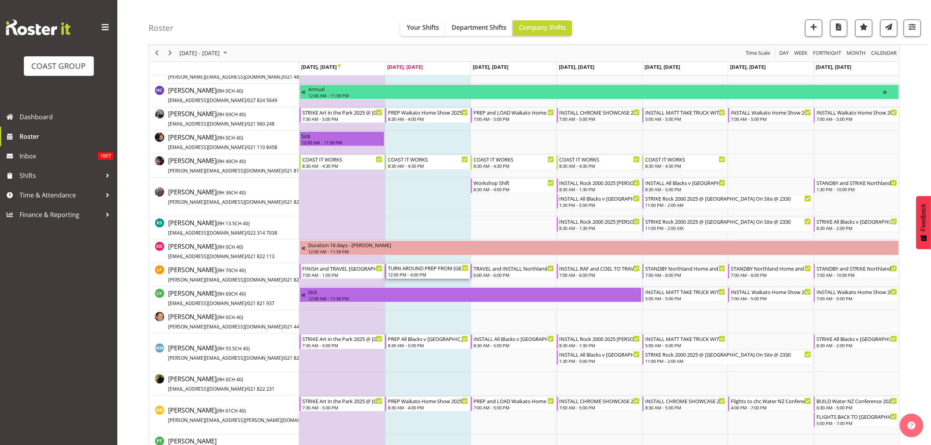
click at [424, 271] on div "TURN AROUND PREP FROM TAURANGA AND TRAVEL Northland Home and Lifestyle Show 202…" at bounding box center [428, 268] width 81 height 8
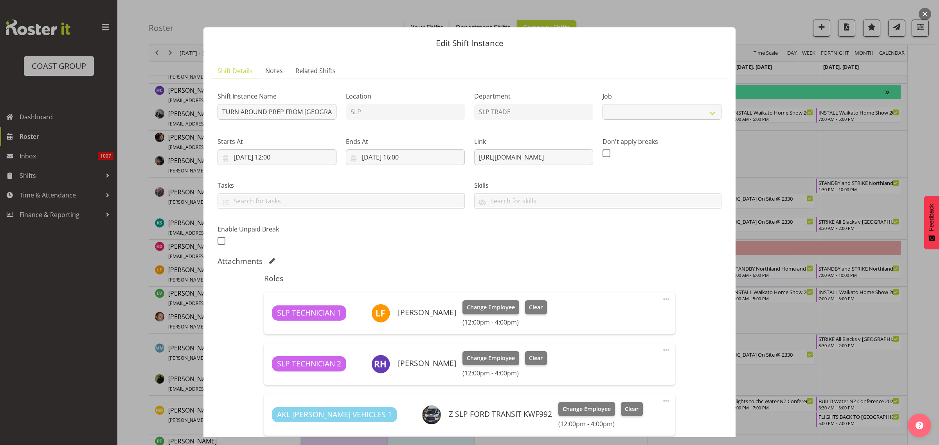
select select "9079"
click at [267, 117] on input "TURN AROUND PREP FROM TAURANGA AND TRAVEL Northland Home and Lifestyle Show 202…" at bounding box center [276, 112] width 119 height 16
click at [278, 112] on input "TURN AROUND PREP FROM [GEOGRAPHIC_DATA] AND TRAVEL Northland Home and Lifestyle…" at bounding box center [276, 112] width 119 height 16
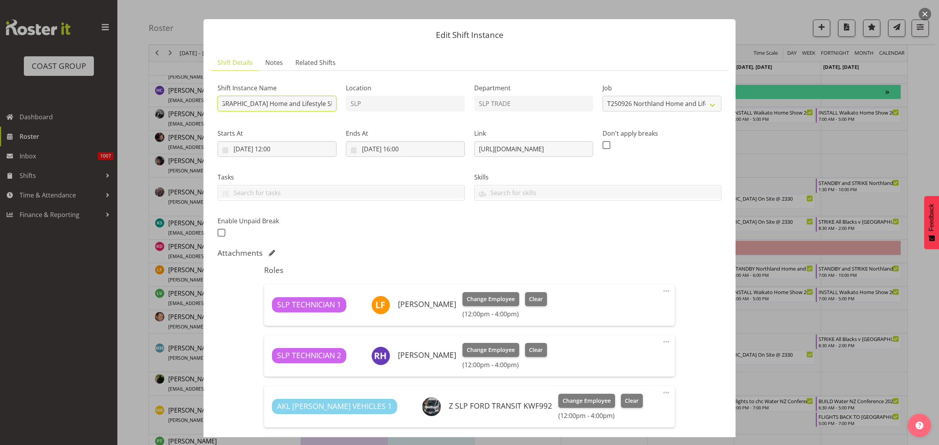
scroll to position [155, 0]
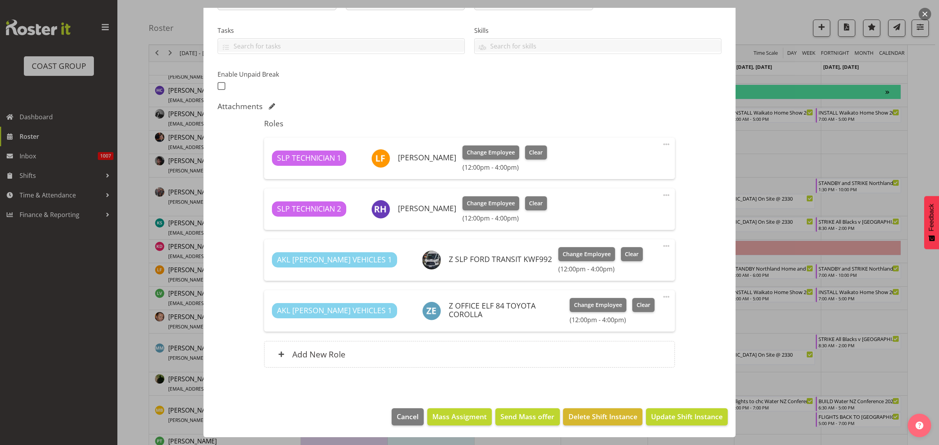
type input "TURN AROUND PREP FROM TAURANGA Northland Home and Lifestyle Show 2025 @ McKay S…"
click at [679, 414] on span "Update Shift Instance" at bounding box center [687, 416] width 72 height 10
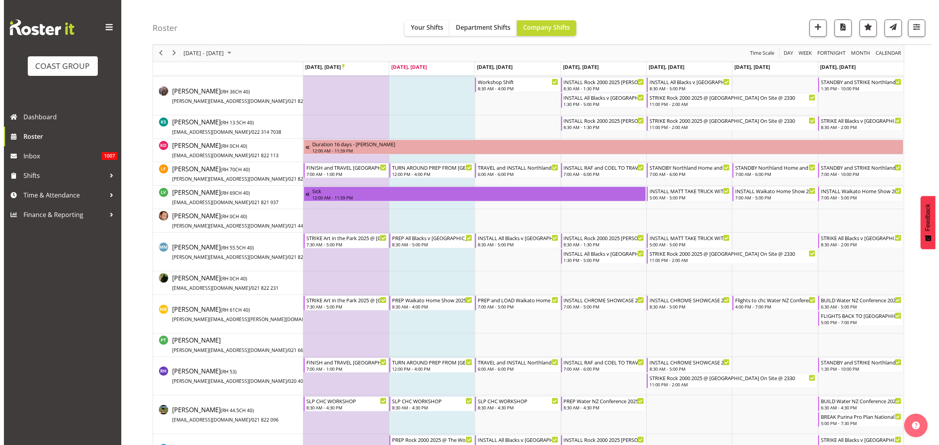
scroll to position [391, 0]
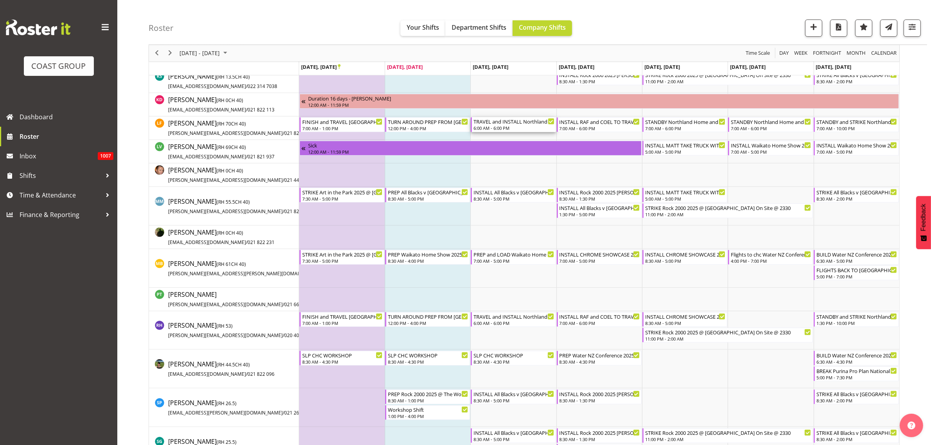
click at [513, 125] on div "TRAVEL and INSTALL Northland Home and Lifestyle Show 2025 @ [PERSON_NAME][GEOGR…" at bounding box center [514, 121] width 81 height 8
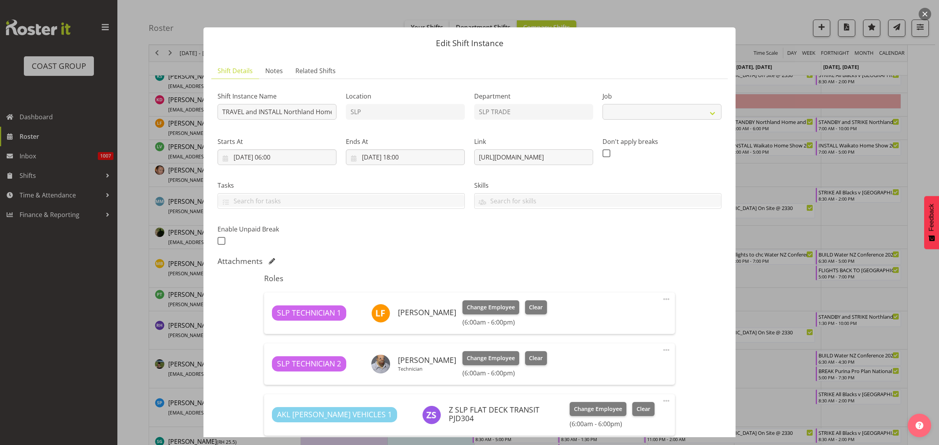
select select "9079"
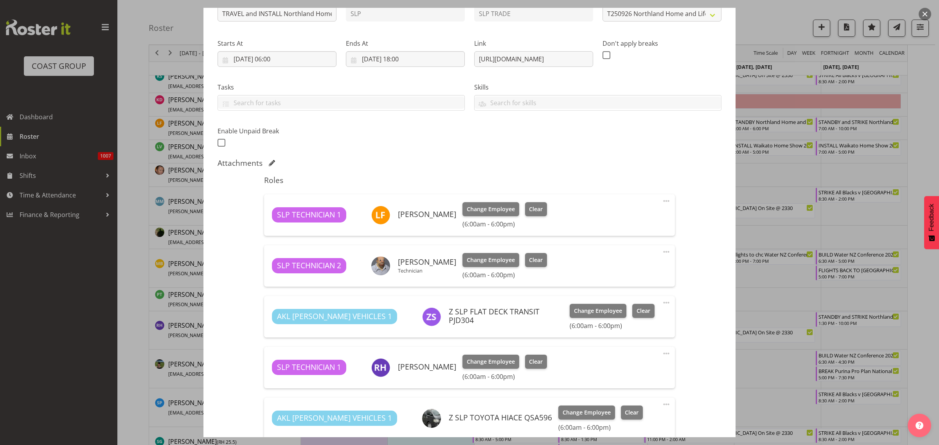
scroll to position [98, 0]
click at [293, 56] on input "24/09/2025, 06:00" at bounding box center [276, 60] width 119 height 16
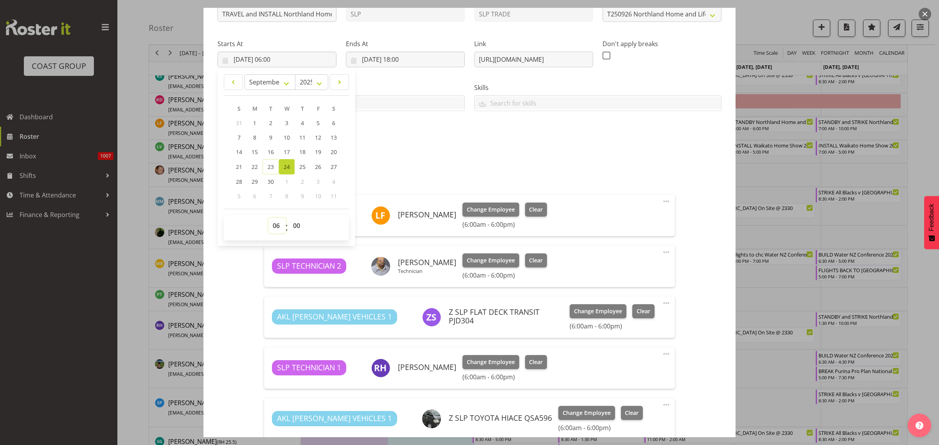
click at [278, 226] on select "00 01 02 03 04 05 06 07 08 09 10 11 12 13 14 15 16 17 18 19 20 21 22 23" at bounding box center [277, 226] width 18 height 16
select select "5"
click at [268, 218] on select "00 01 02 03 04 05 06 07 08 09 10 11 12 13 14 15 16 17 18 19 20 21 22 23" at bounding box center [277, 226] width 18 height 16
type input "24/09/2025, 05:00"
select select "30"
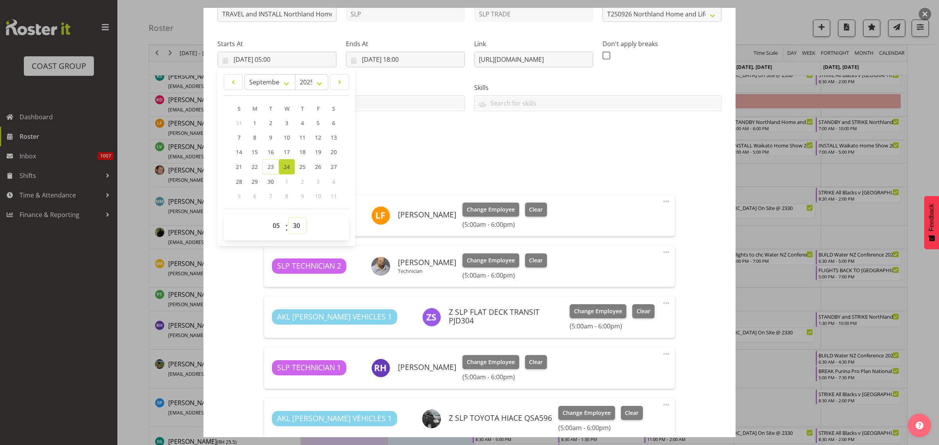
type input "24/09/2025, 05:30"
click at [607, 159] on div "Attachments" at bounding box center [469, 163] width 504 height 9
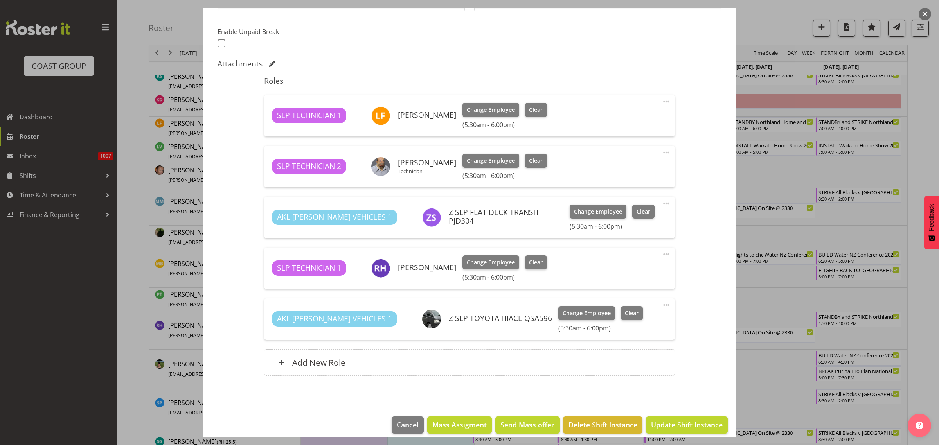
scroll to position [206, 0]
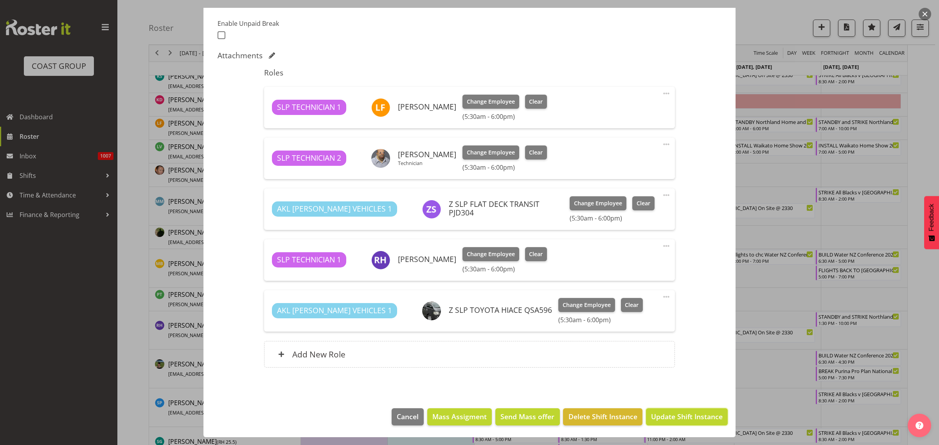
click at [686, 415] on span "Update Shift Instance" at bounding box center [687, 416] width 72 height 10
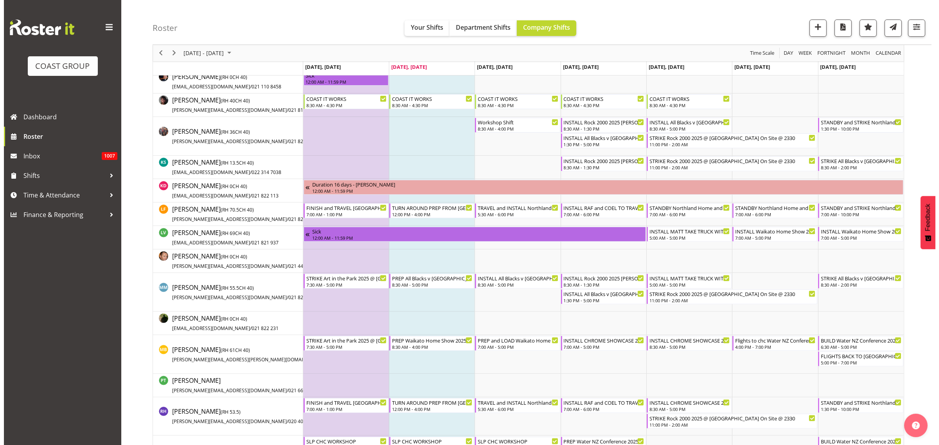
scroll to position [342, 0]
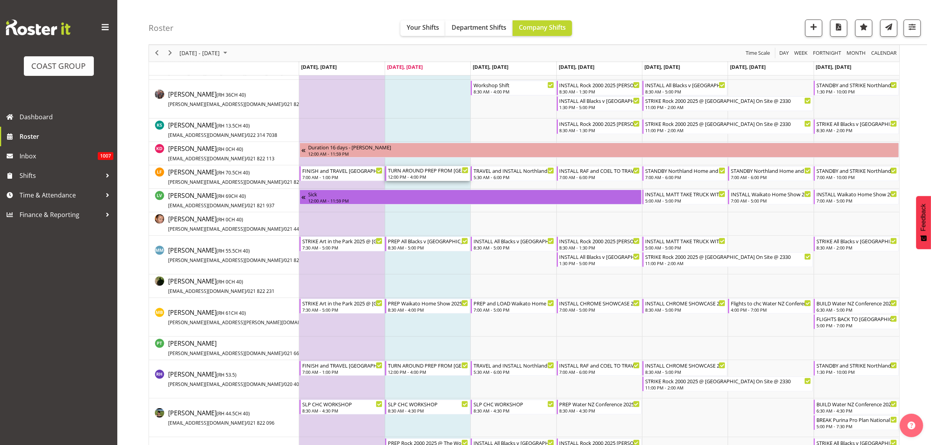
click at [435, 172] on div "TURN AROUND PREP FROM TAURANGA Northland Home and Lifestyle Show 2025 @ McKay S…" at bounding box center [428, 170] width 81 height 8
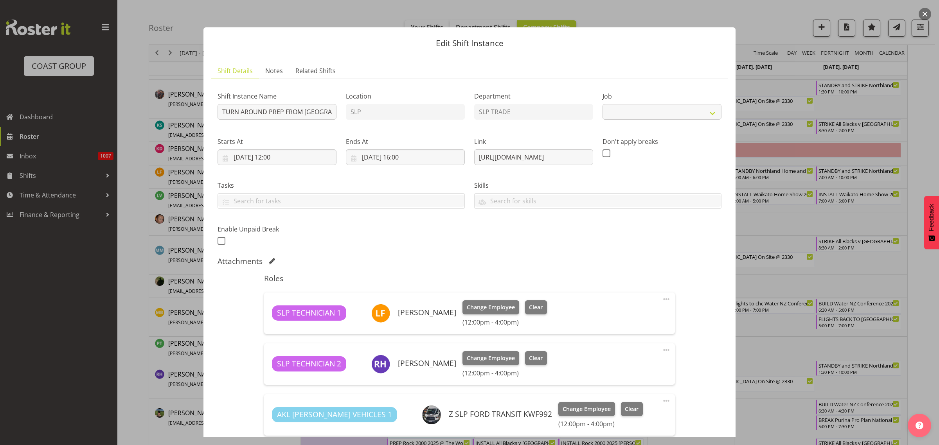
select select "9079"
click at [281, 114] on input "TURN AROUND PREP FROM TAURANGA Northland Home and Lifestyle Show 2025 @ McKay S…" at bounding box center [276, 112] width 119 height 16
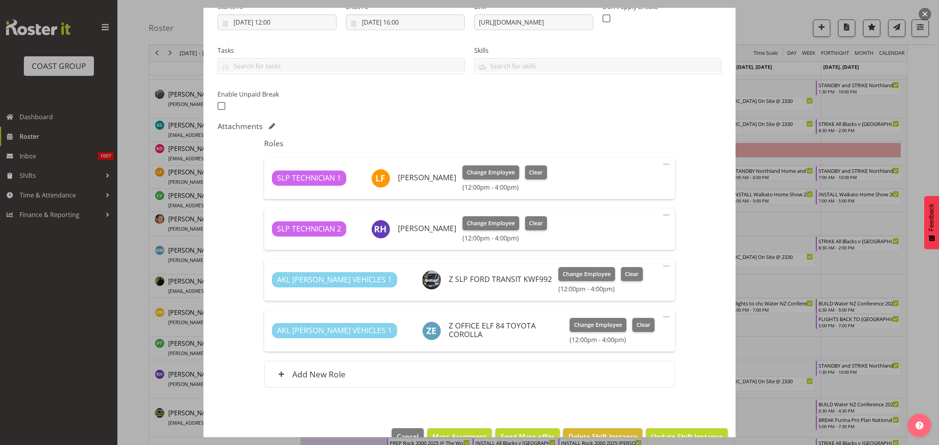
scroll to position [155, 0]
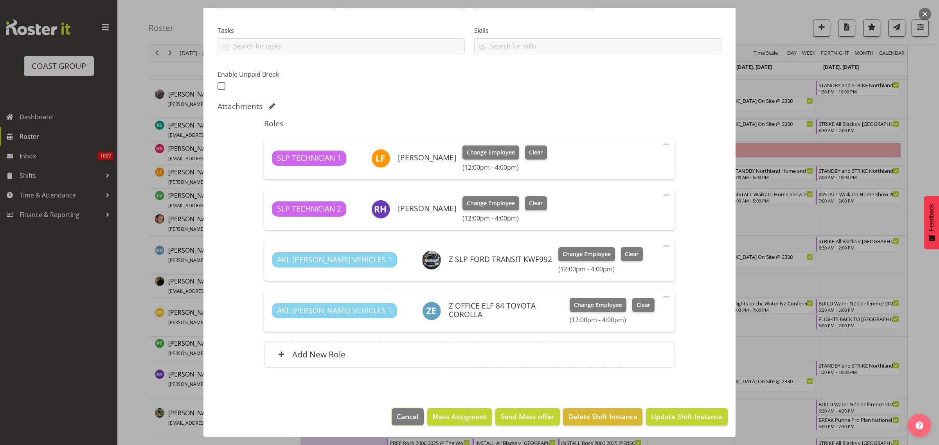
click at [398, 421] on span "Cancel" at bounding box center [408, 416] width 22 height 10
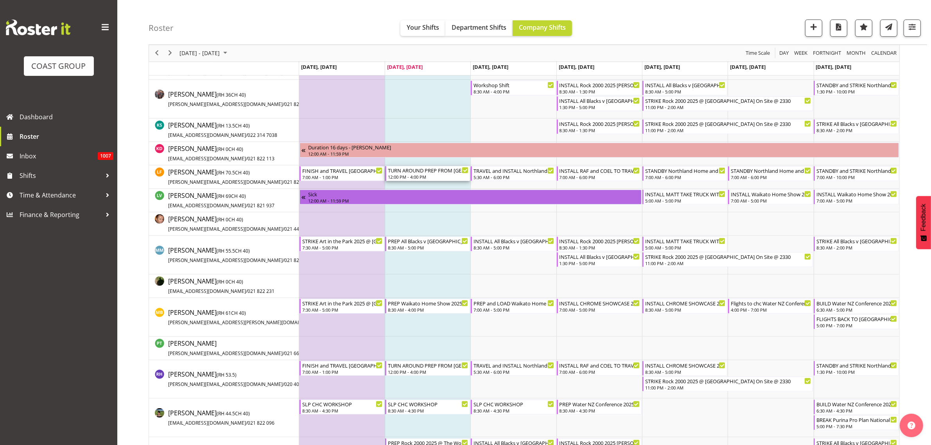
click at [414, 173] on div "TURN AROUND PREP FROM TAURANGA Northland Home and Lifestyle Show 2025 @ McKay S…" at bounding box center [428, 170] width 81 height 8
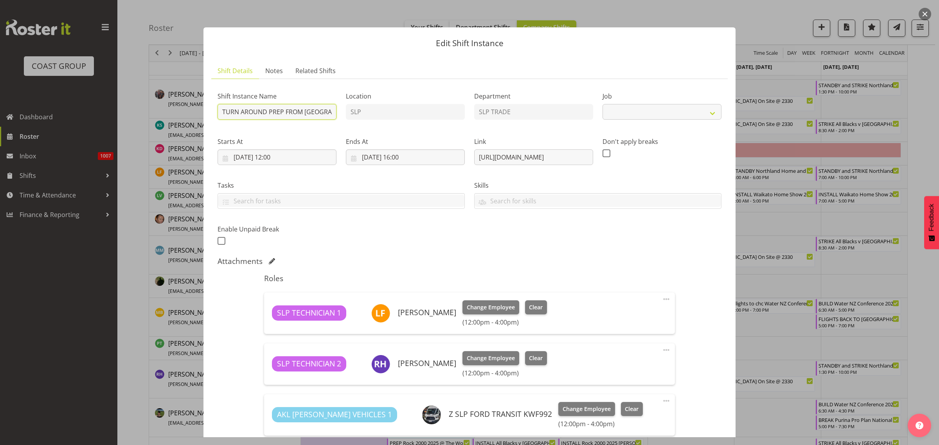
click at [294, 110] on input "TURN AROUND PREP FROM TAURANGA Northland Home and Lifestyle Show 2025 @ McKay S…" at bounding box center [276, 112] width 119 height 16
select select "9079"
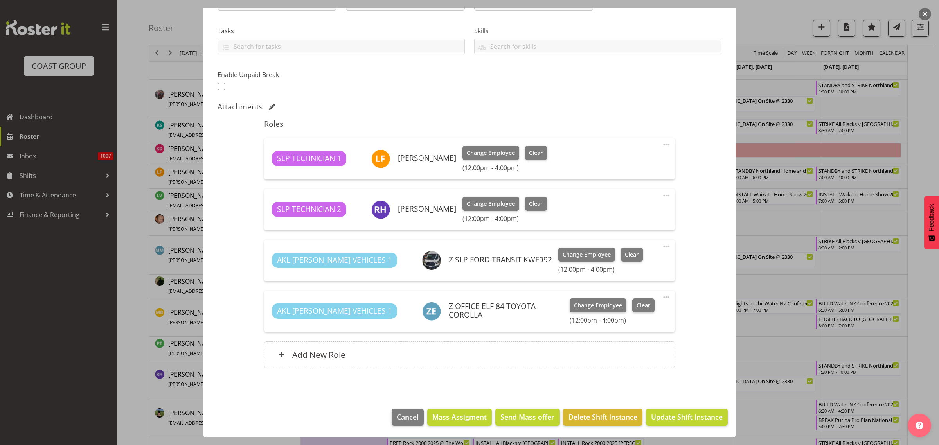
scroll to position [155, 0]
click at [685, 414] on span "Update Shift Instance" at bounding box center [687, 416] width 72 height 10
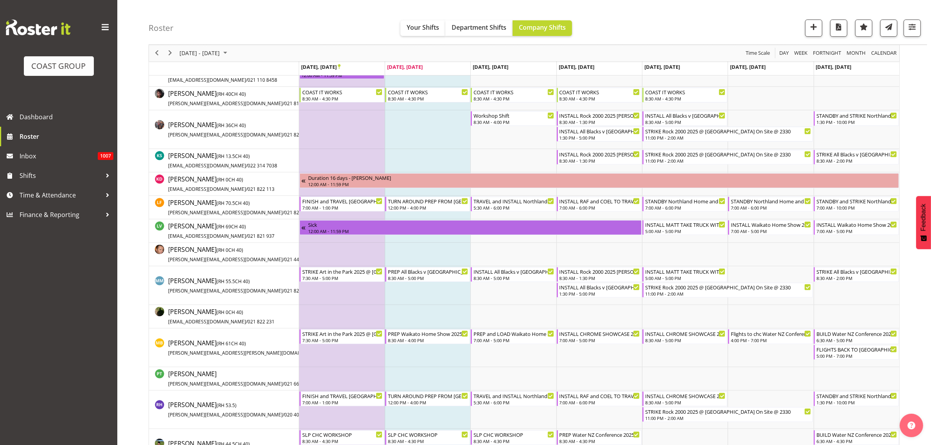
scroll to position [342, 0]
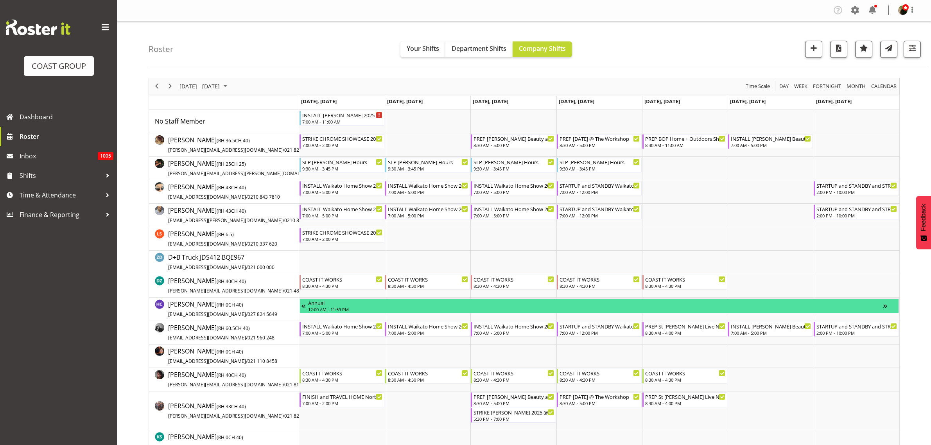
scroll to position [1358, 0]
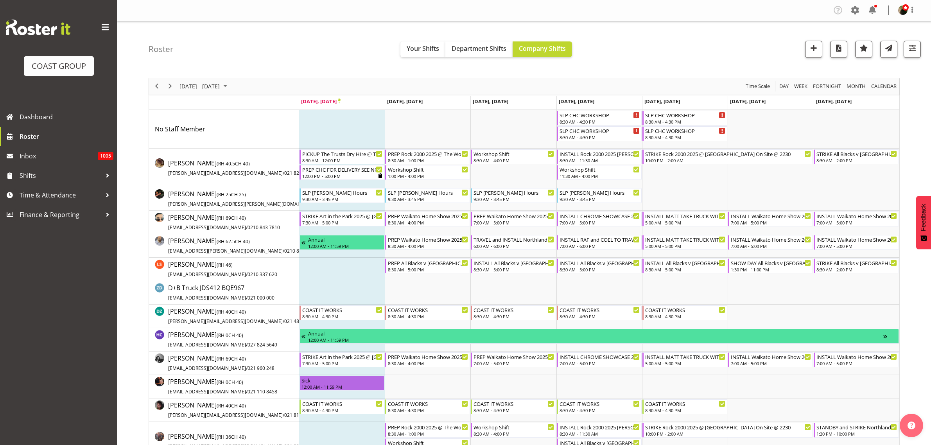
scroll to position [636, 0]
